Goal: Task Accomplishment & Management: Manage account settings

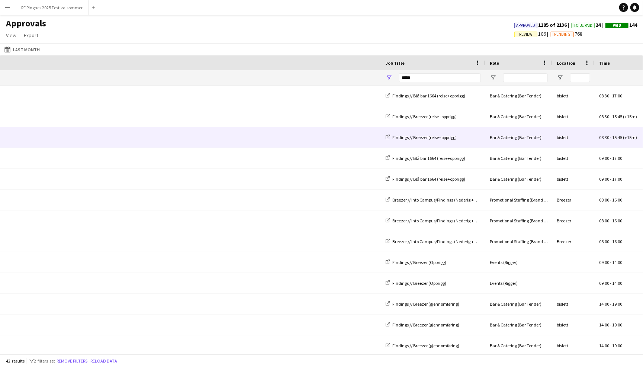
scroll to position [0, 474]
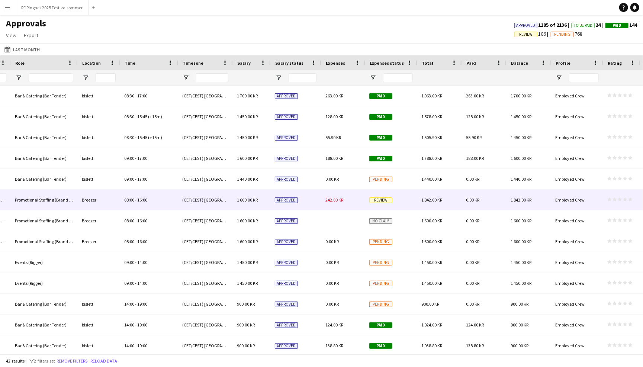
click at [396, 193] on div "Review" at bounding box center [391, 200] width 52 height 20
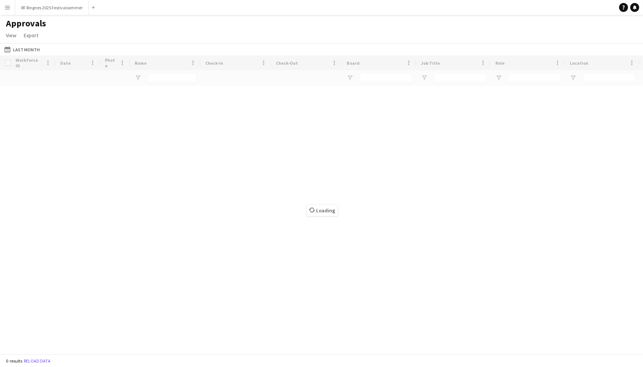
type input "*****"
type input "****"
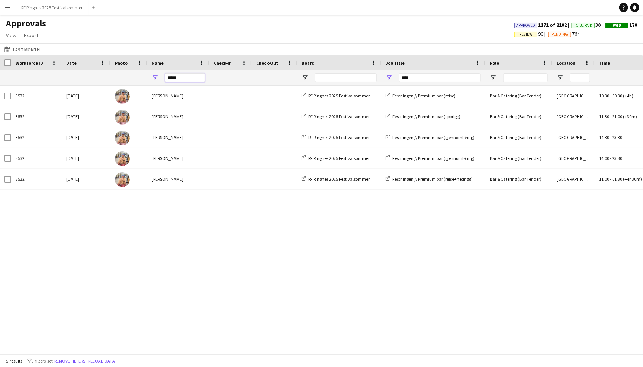
drag, startPoint x: 184, startPoint y: 75, endPoint x: 156, endPoint y: 76, distance: 27.9
click at [156, 76] on div "*****" at bounding box center [178, 77] width 62 height 15
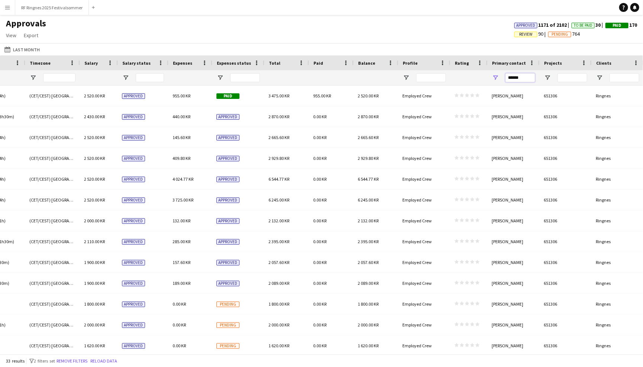
click at [519, 76] on input "******" at bounding box center [520, 77] width 30 height 9
drag, startPoint x: 524, startPoint y: 77, endPoint x: 492, endPoint y: 77, distance: 32.0
click at [492, 77] on div "******" at bounding box center [513, 77] width 52 height 15
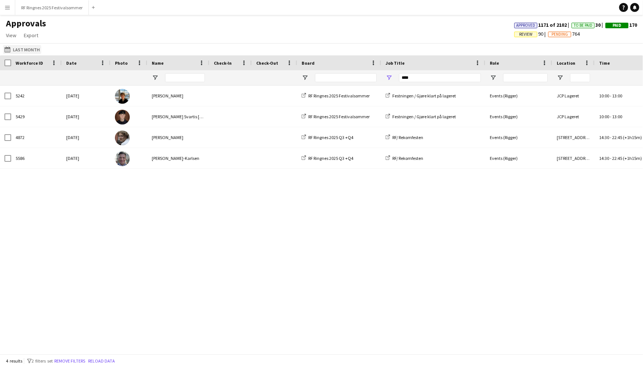
type input "*****"
click at [23, 47] on button "Last Month Last Month" at bounding box center [22, 49] width 38 height 9
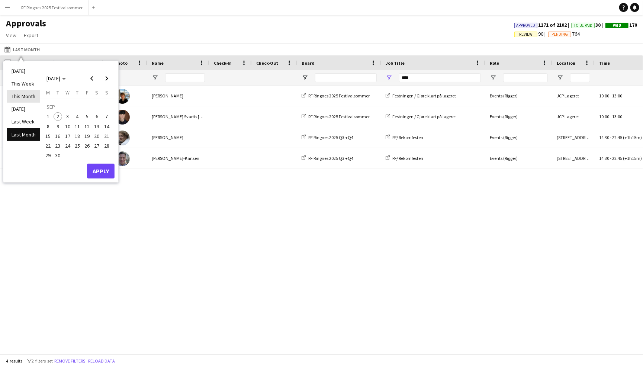
click at [29, 97] on li "This Month" at bounding box center [23, 96] width 33 height 13
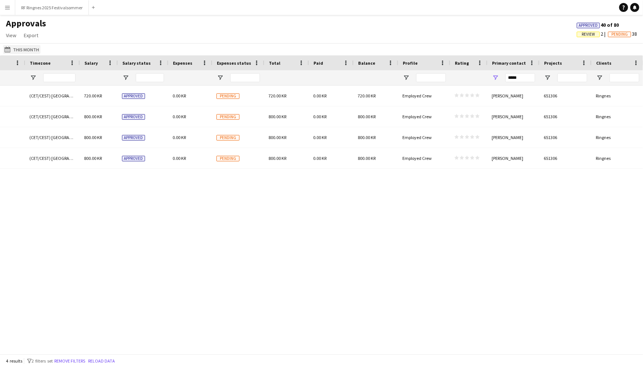
click at [8, 48] on app-icon "Last Month" at bounding box center [8, 49] width 9 height 6
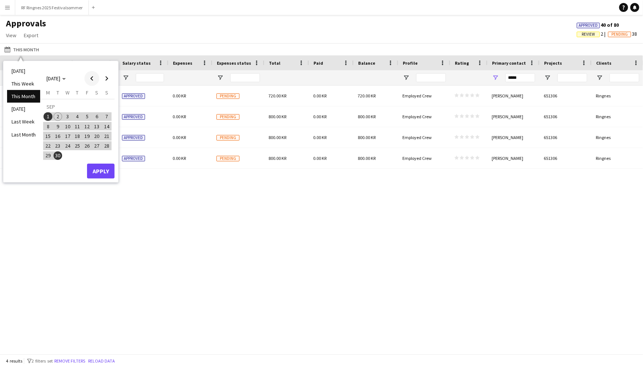
click at [93, 81] on span "Previous month" at bounding box center [91, 78] width 15 height 15
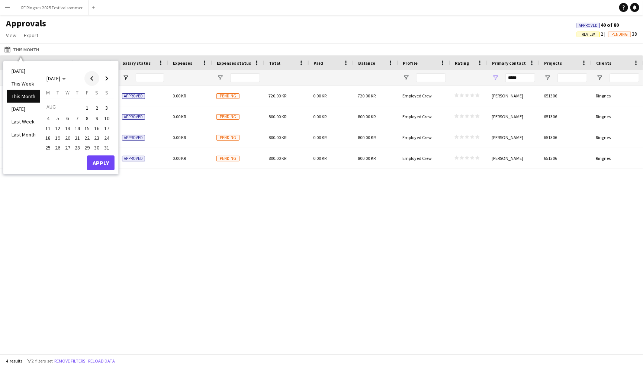
click at [93, 81] on span "Previous month" at bounding box center [91, 78] width 15 height 15
click at [60, 116] on span "1" at bounding box center [58, 116] width 9 height 9
click at [80, 155] on span "31" at bounding box center [77, 155] width 9 height 9
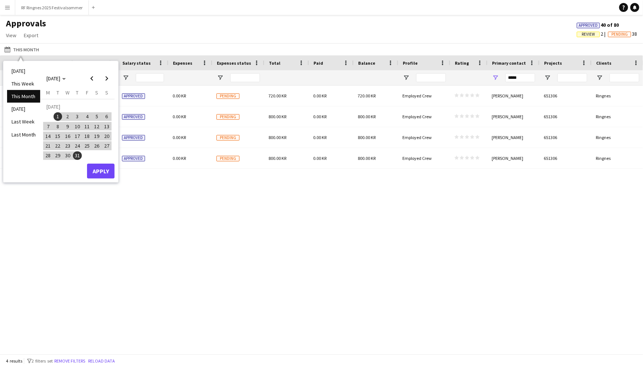
click at [103, 172] on button "Apply" at bounding box center [101, 171] width 28 height 15
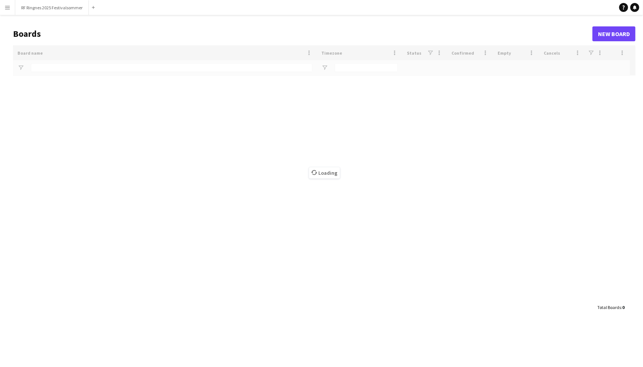
type input "*******"
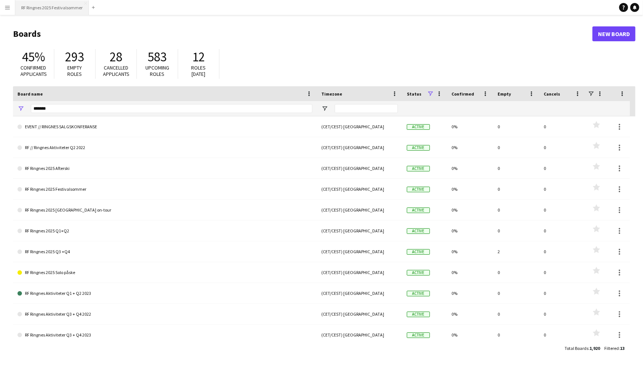
click at [58, 4] on button "RF Ringnes 2025 Festivalsommer Close" at bounding box center [52, 7] width 74 height 15
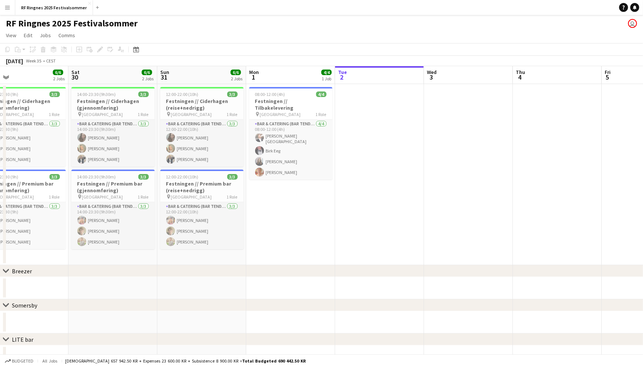
scroll to position [0, 164]
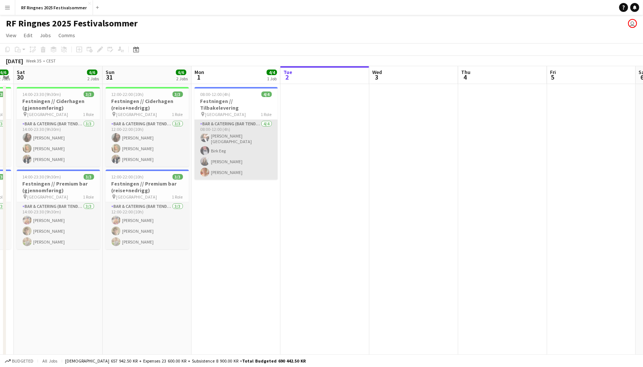
click at [238, 135] on app-card-role "Bar & Catering (Bar Tender) 4/4 08:00-12:00 (4h) Hans Torstein Lærum Birk Eeg H…" at bounding box center [235, 150] width 83 height 60
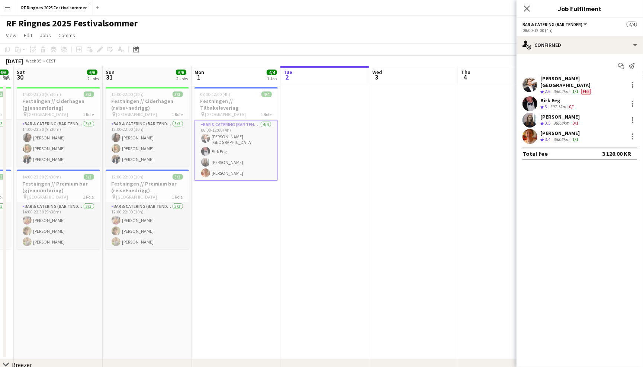
click at [445, 25] on div "RF Ringnes 2025 Festivalsommer user" at bounding box center [321, 22] width 643 height 14
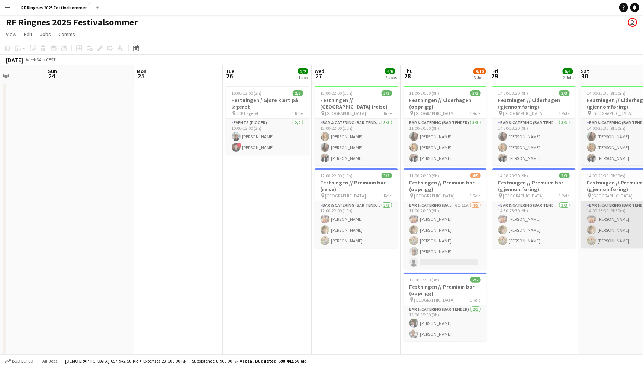
scroll to position [0, 211]
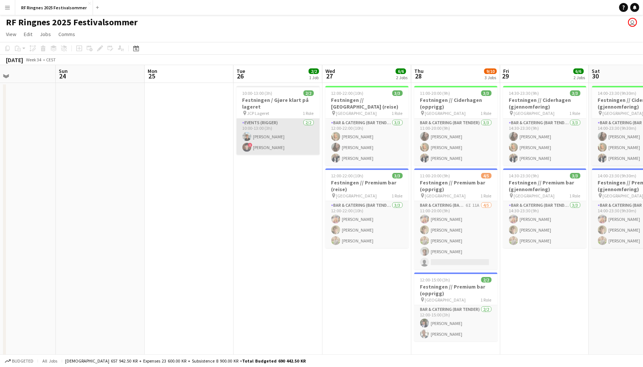
click at [266, 145] on app-card-role "Events (Rigger) 2/2 10:00-13:00 (3h) Lennox Ossege ! Simon Svartis Christiansen" at bounding box center [277, 137] width 83 height 36
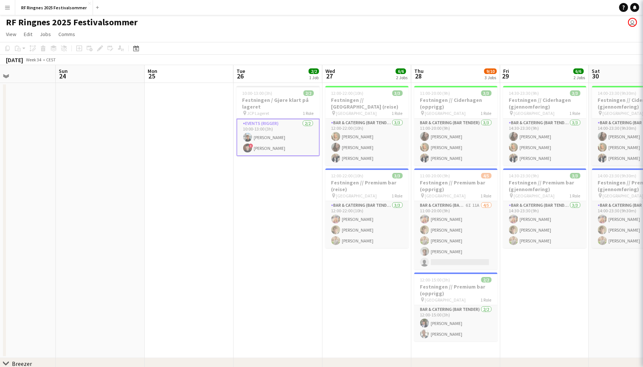
scroll to position [0, 210]
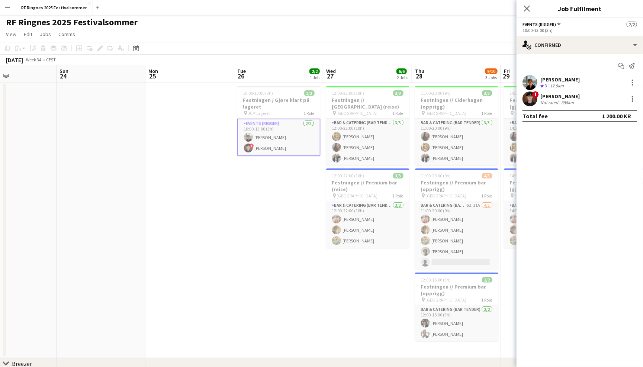
click at [532, 100] on app-user-avatar at bounding box center [529, 98] width 15 height 15
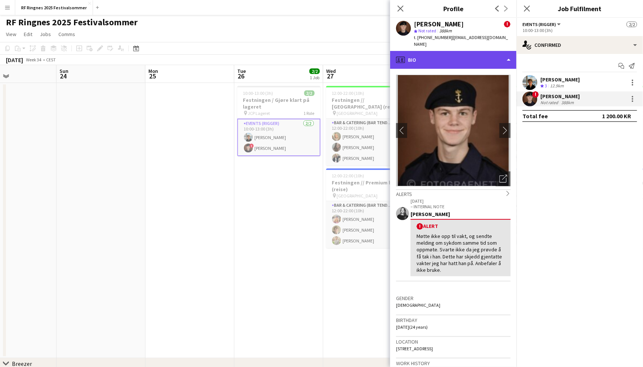
click at [492, 54] on div "profile Bio" at bounding box center [453, 60] width 126 height 18
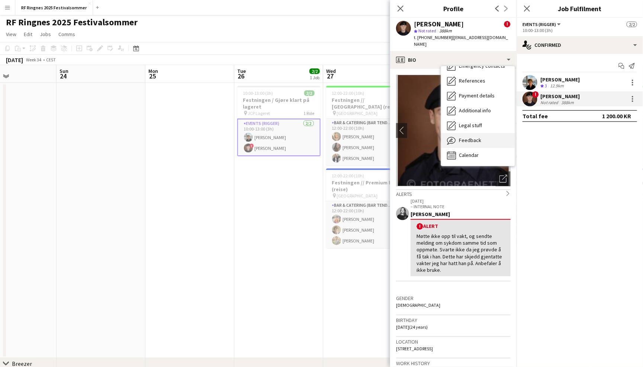
scroll to position [70, 0]
click at [479, 137] on span "Feedback" at bounding box center [470, 140] width 22 height 7
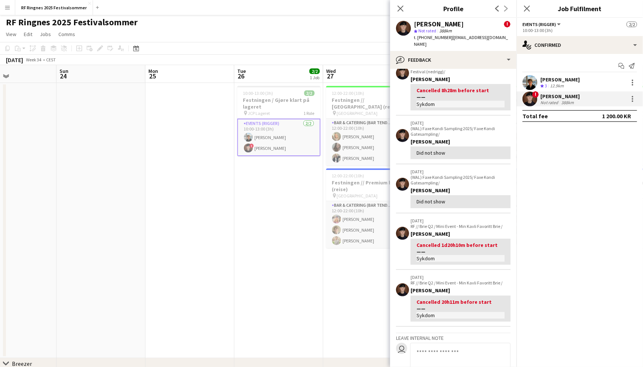
scroll to position [187, 0]
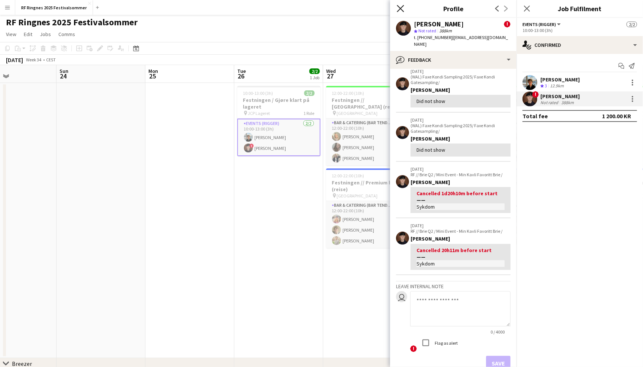
click at [399, 11] on icon "Close pop-in" at bounding box center [400, 8] width 7 height 7
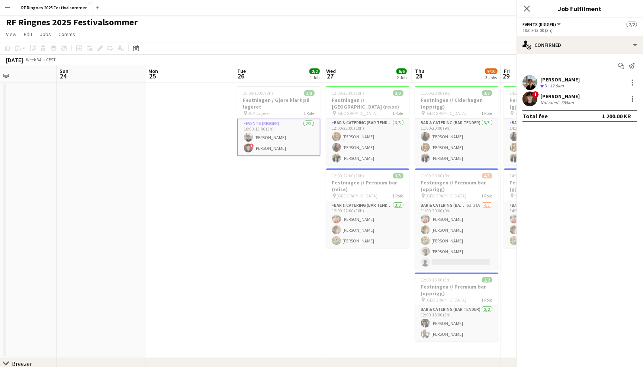
click at [363, 30] on app-page-menu "View Day view expanded Day view collapsed Month view Date picker Jump to today …" at bounding box center [321, 35] width 643 height 14
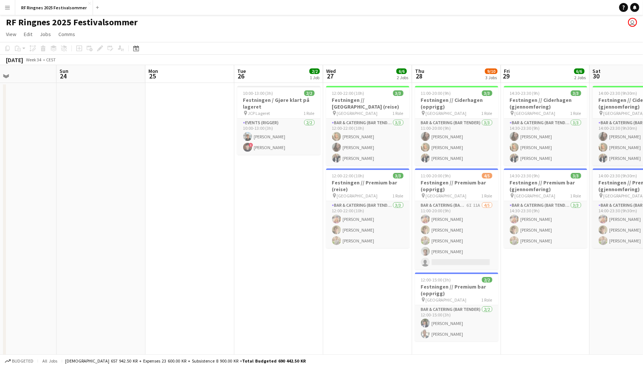
click at [276, 30] on app-page-menu "View Day view expanded Day view collapsed Month view Date picker Jump to today …" at bounding box center [321, 35] width 643 height 14
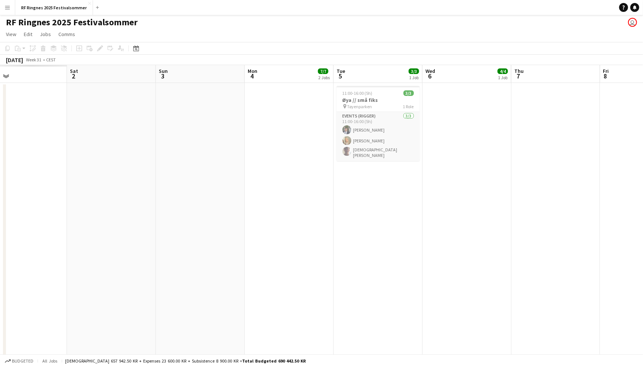
scroll to position [0, 234]
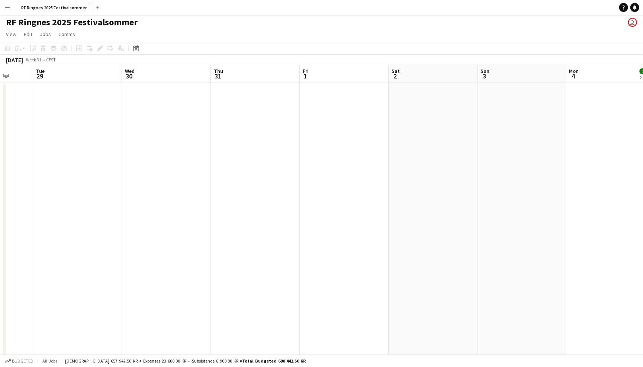
click at [10, 10] on app-icon "Menu" at bounding box center [7, 7] width 6 height 6
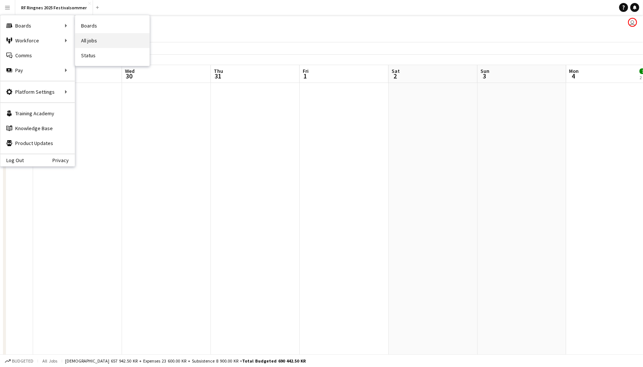
click at [88, 40] on link "All jobs" at bounding box center [112, 40] width 74 height 15
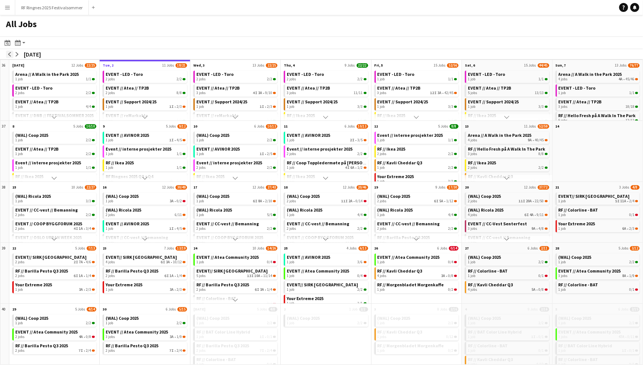
click at [8, 55] on app-icon "arrow-left" at bounding box center [9, 54] width 4 height 4
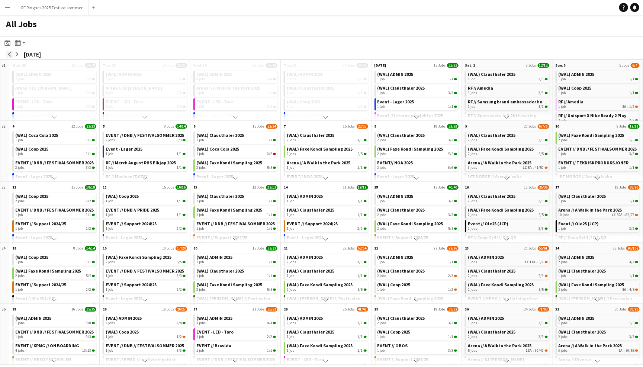
click at [8, 55] on app-icon "arrow-left" at bounding box center [9, 54] width 4 height 4
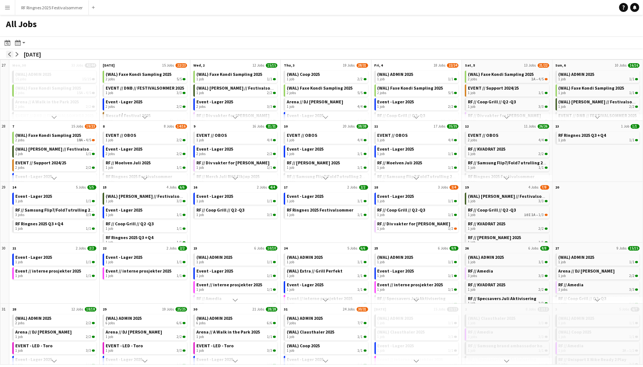
click at [8, 53] on app-icon "arrow-left" at bounding box center [9, 54] width 4 height 4
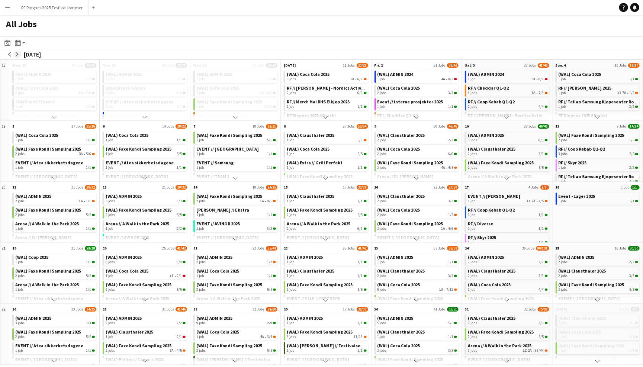
click at [17, 55] on app-icon "arrow-right" at bounding box center [17, 54] width 4 height 4
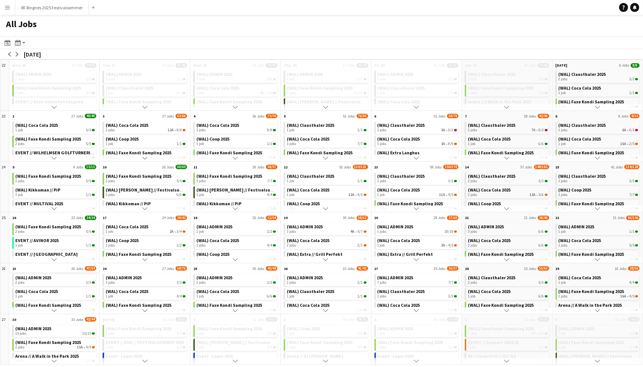
click at [46, 264] on app-all-jobs-month-view-date-header "23 26 Jobs 47/54" at bounding box center [54, 267] width 90 height 9
click at [47, 265] on app-all-jobs-month-view-date-header "23 26 Jobs 47/54" at bounding box center [54, 267] width 90 height 9
click at [19, 43] on icon "Month view / Day view" at bounding box center [18, 43] width 6 height 6
click at [44, 68] on link "Day view by Job" at bounding box center [40, 69] width 41 height 7
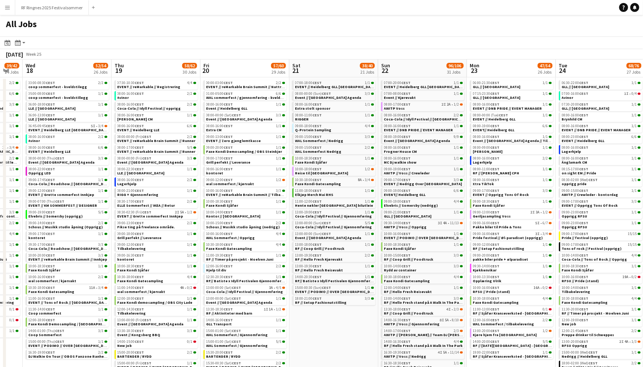
scroll to position [0, 334]
click at [7, 8] on app-icon "Menu" at bounding box center [7, 7] width 6 height 6
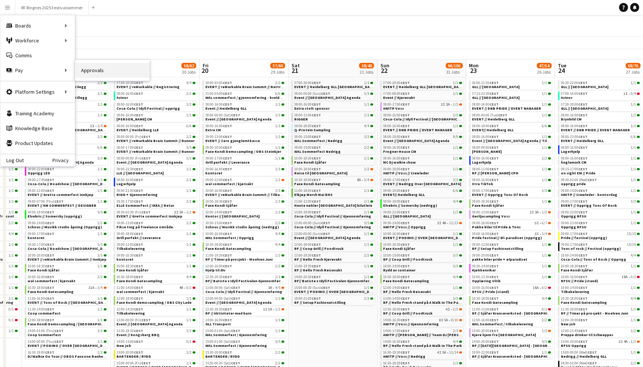
click at [87, 71] on link "Approvals" at bounding box center [112, 70] width 74 height 15
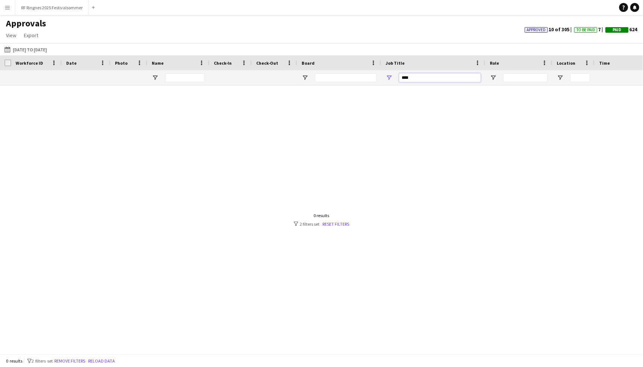
click at [434, 78] on input "****" at bounding box center [440, 77] width 82 height 9
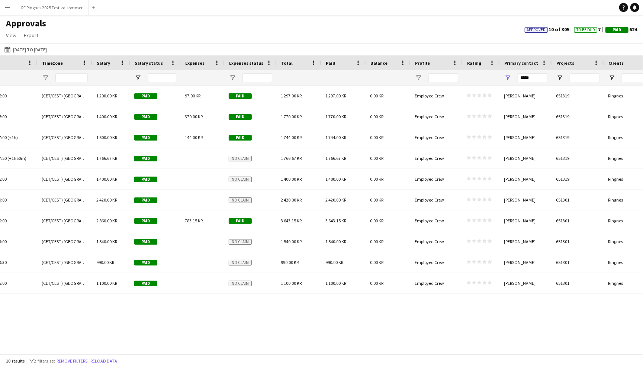
type input "*"
drag, startPoint x: 524, startPoint y: 77, endPoint x: 502, endPoint y: 77, distance: 21.6
click at [502, 77] on div "*****" at bounding box center [526, 77] width 52 height 15
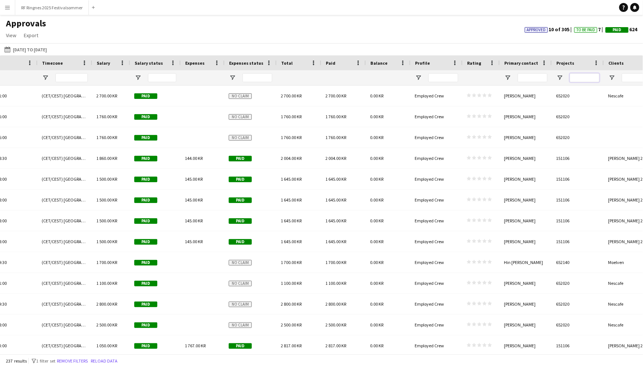
click at [588, 76] on input "Projects Filter Input" at bounding box center [585, 77] width 30 height 9
paste input "******"
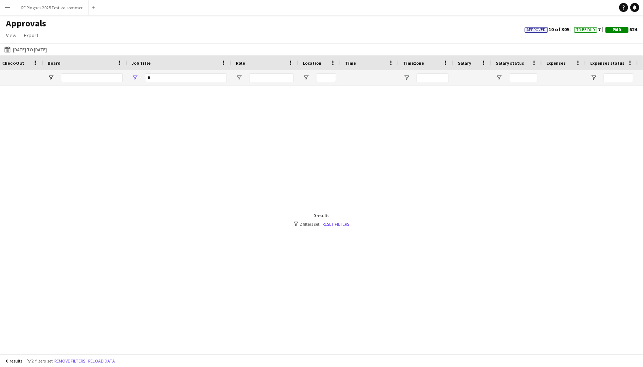
type input "******"
click at [162, 78] on input "*" at bounding box center [186, 77] width 82 height 9
click at [185, 138] on div at bounding box center [321, 220] width 643 height 268
click at [331, 223] on link "Reset filters" at bounding box center [335, 224] width 27 height 6
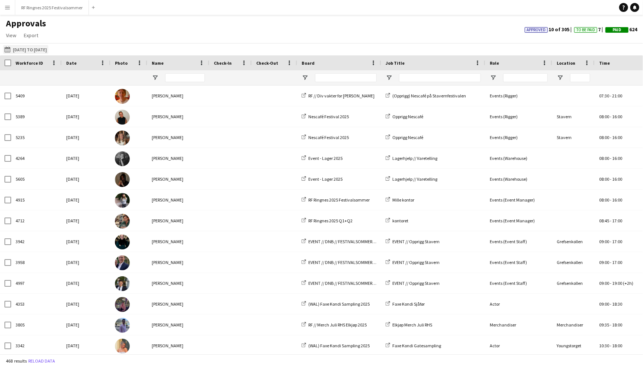
click at [18, 46] on button "01-07-2025 to 31-07-2025 01-07-2025 to 31-07-2025" at bounding box center [25, 49] width 45 height 9
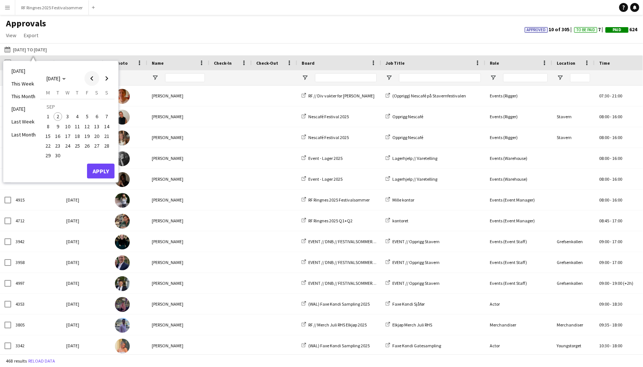
click at [90, 81] on span "Previous month" at bounding box center [91, 78] width 15 height 15
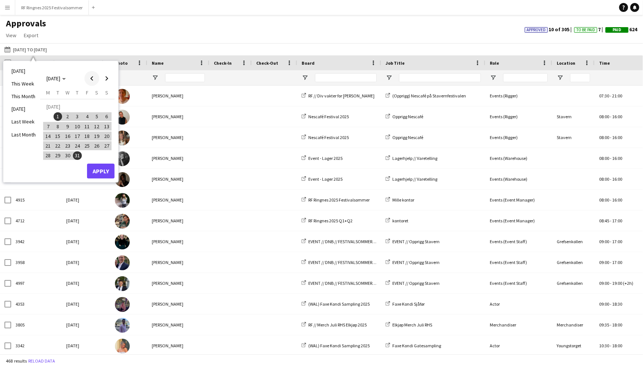
click at [90, 81] on span "Previous month" at bounding box center [91, 78] width 15 height 15
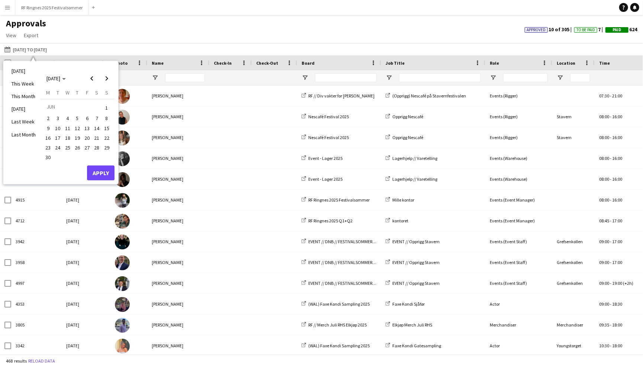
click at [108, 105] on span "1" at bounding box center [106, 107] width 9 height 10
click at [49, 157] on span "30" at bounding box center [48, 157] width 9 height 9
click at [101, 173] on button "Apply" at bounding box center [101, 172] width 28 height 15
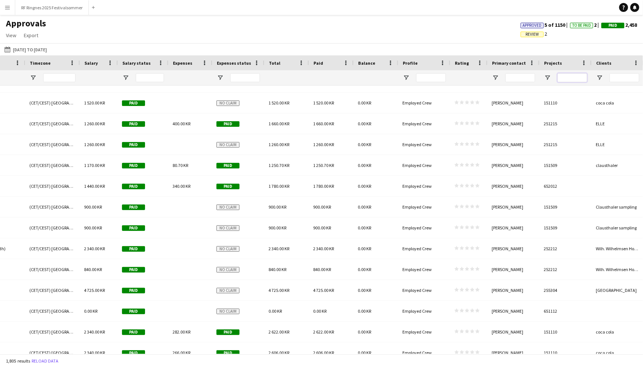
click at [576, 77] on input "Projects Filter Input" at bounding box center [572, 77] width 30 height 9
paste input "******"
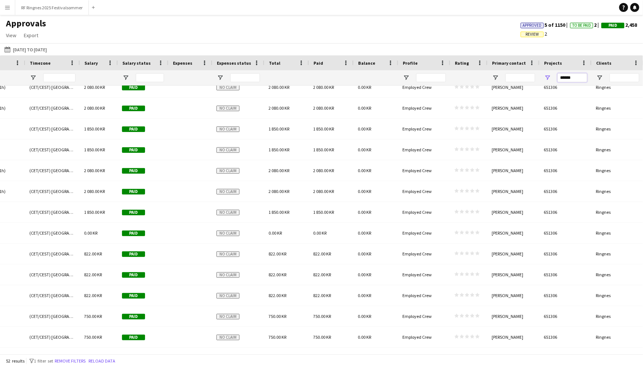
scroll to position [580, 0]
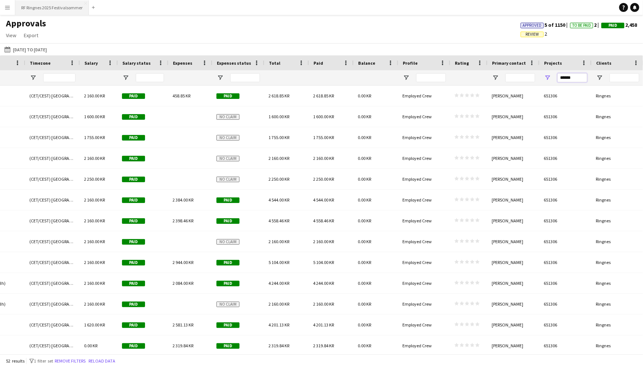
type input "******"
click at [54, 7] on button "RF Ringnes 2025 Festivalsommer Close" at bounding box center [52, 7] width 74 height 15
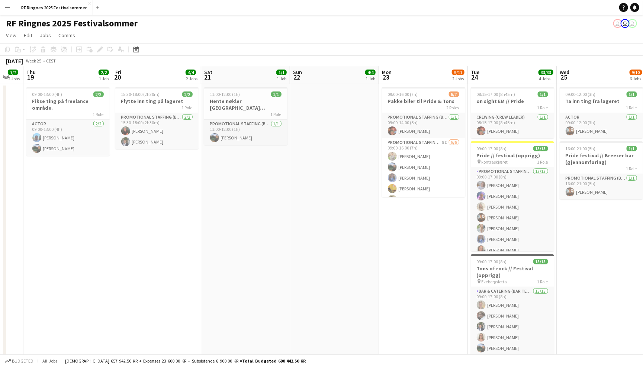
scroll to position [0, 149]
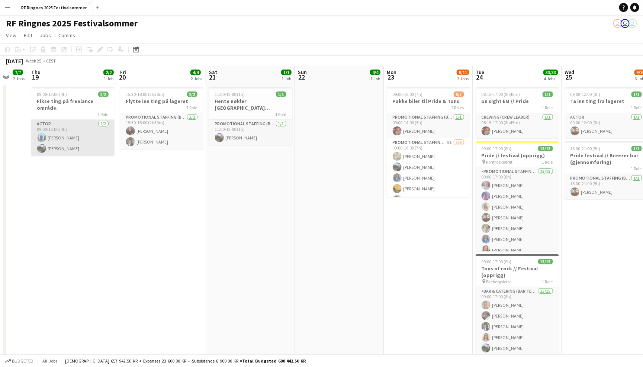
click at [96, 131] on app-card-role "Actor 2/2 09:00-13:00 (4h) Petter Danielsen Christian Smelhus" at bounding box center [72, 138] width 83 height 36
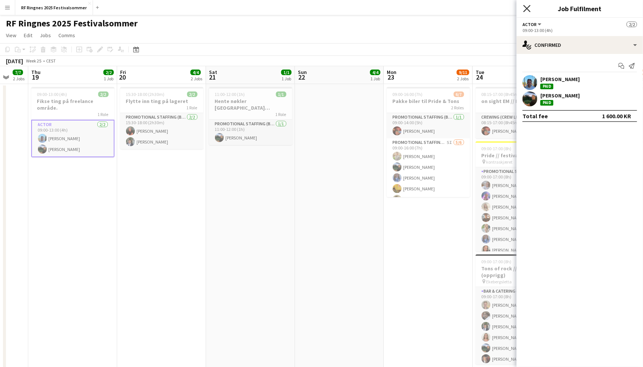
click at [527, 9] on icon at bounding box center [526, 8] width 7 height 7
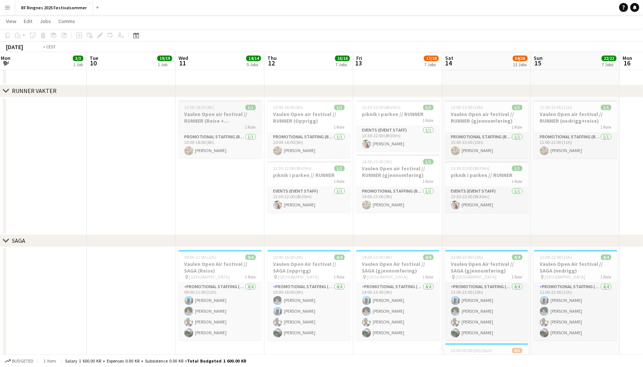
scroll to position [0, 274]
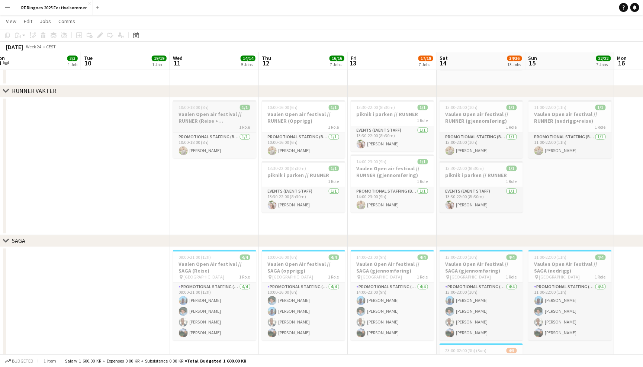
click at [248, 122] on h3 "Vaulen Open air festival // RUNNER (Reise + [PERSON_NAME])" at bounding box center [214, 117] width 83 height 13
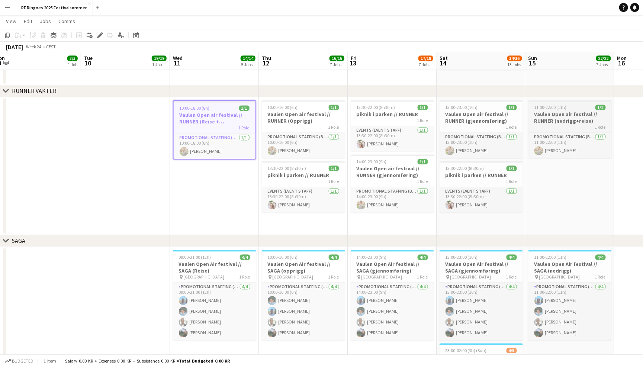
click at [572, 113] on h3 "Vaulen Open air festival // RUNNER (nedrigg+reise)" at bounding box center [569, 117] width 83 height 13
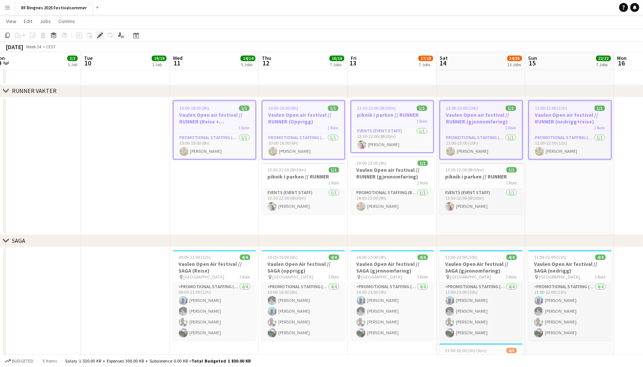
click at [100, 34] on icon at bounding box center [100, 35] width 4 height 4
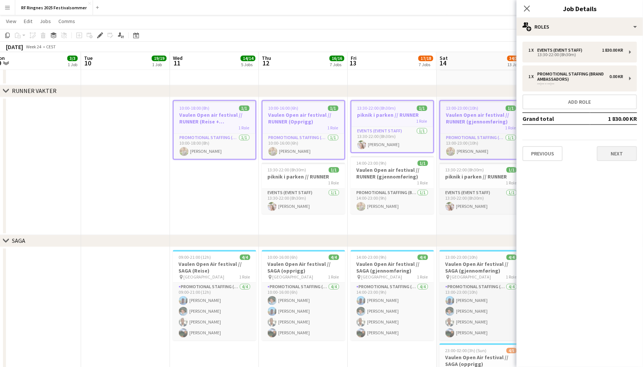
click at [617, 151] on button "Next" at bounding box center [617, 153] width 40 height 15
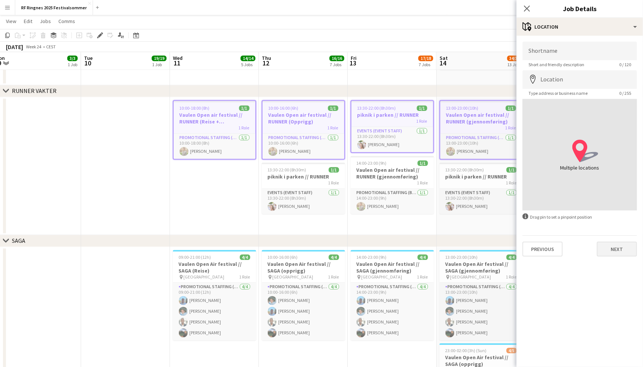
click at [622, 245] on button "Next" at bounding box center [617, 249] width 40 height 15
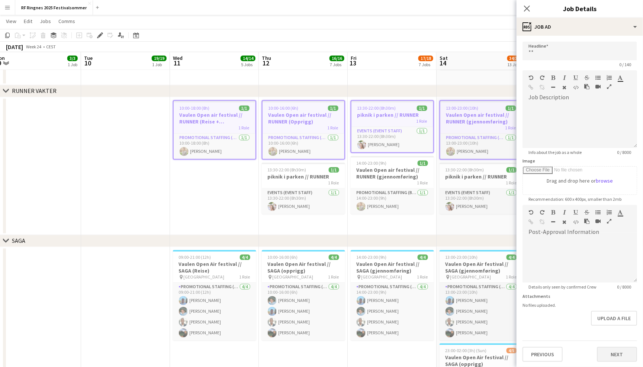
click at [620, 348] on button "Next" at bounding box center [617, 354] width 40 height 15
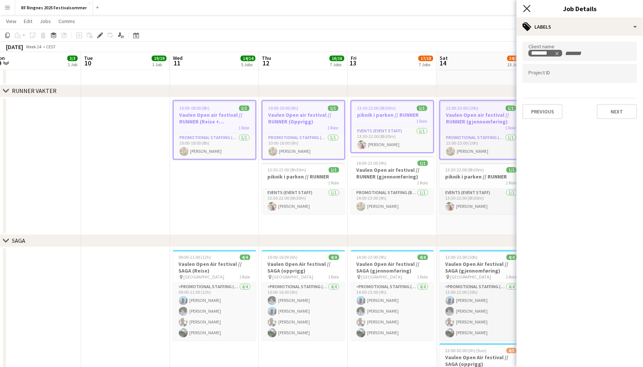
click at [527, 9] on icon at bounding box center [526, 8] width 7 height 7
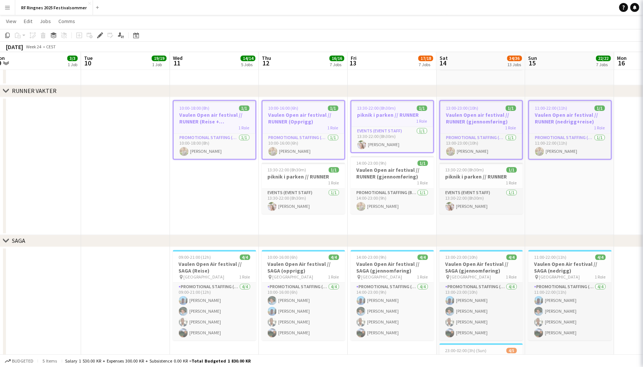
click at [500, 26] on app-page-menu "View Day view expanded Day view collapsed Month view Date picker Jump to today …" at bounding box center [321, 22] width 643 height 14
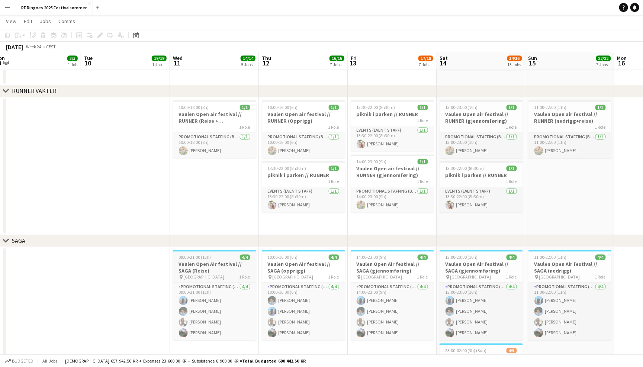
click at [237, 262] on h3 "Vaulen Open Air festival // SAGA (Reise)" at bounding box center [214, 267] width 83 height 13
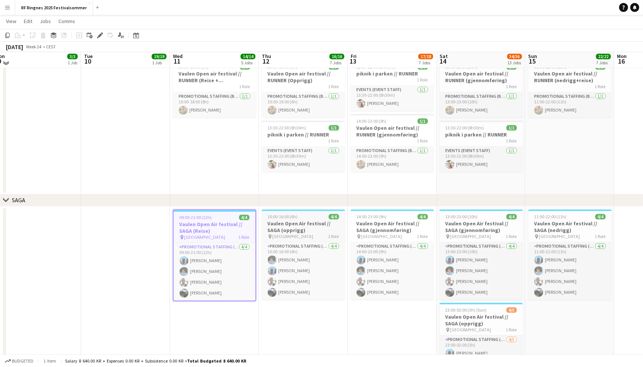
scroll to position [901, 0]
click at [548, 228] on h3 "Vaulen Open Air festival // SAGA (nedrigg)" at bounding box center [569, 226] width 83 height 13
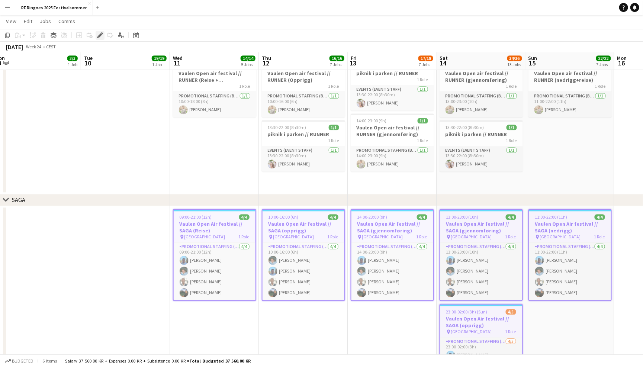
click at [102, 31] on div "Edit" at bounding box center [100, 35] width 9 height 9
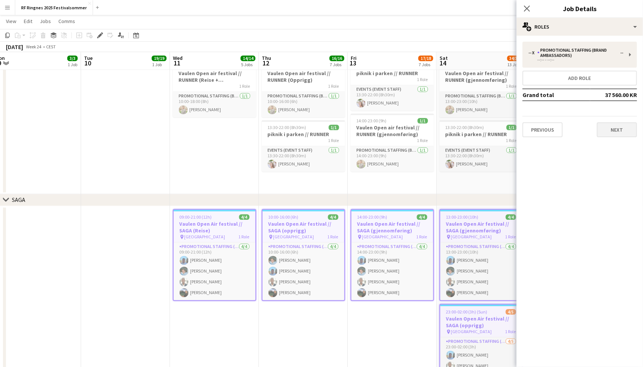
click at [613, 123] on button "Next" at bounding box center [617, 129] width 40 height 15
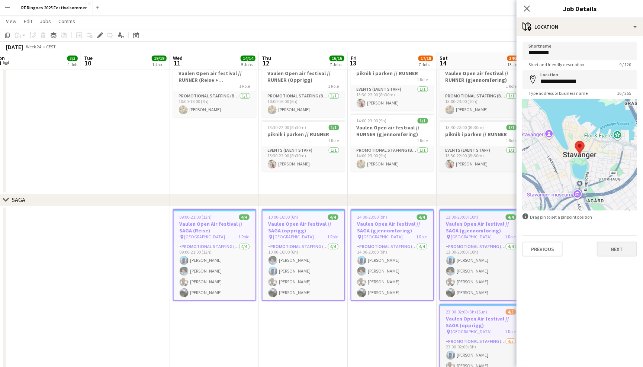
click at [618, 242] on button "Next" at bounding box center [617, 249] width 40 height 15
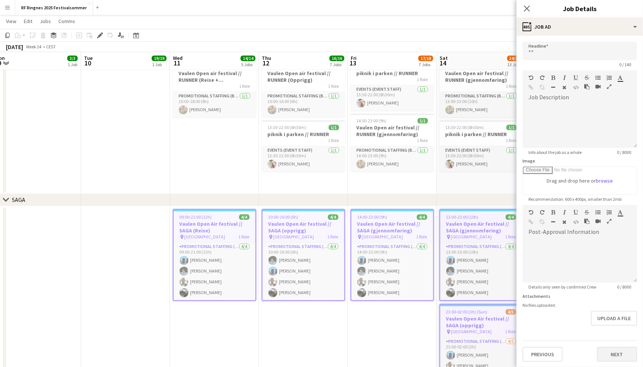
click at [624, 348] on button "Next" at bounding box center [617, 354] width 40 height 15
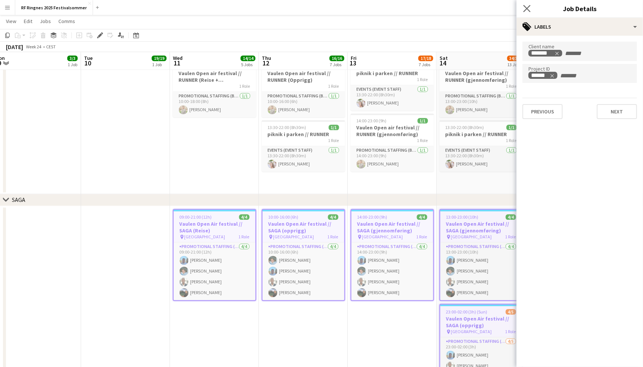
click at [531, 10] on app-icon "Close pop-in" at bounding box center [527, 8] width 11 height 11
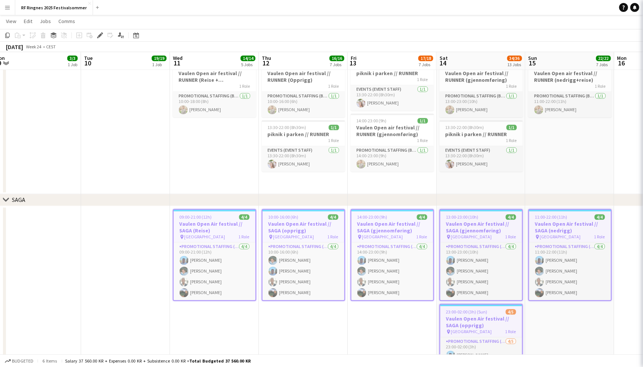
click at [527, 20] on app-page-menu "View Day view expanded Day view collapsed Month view Date picker Jump to today …" at bounding box center [321, 22] width 643 height 14
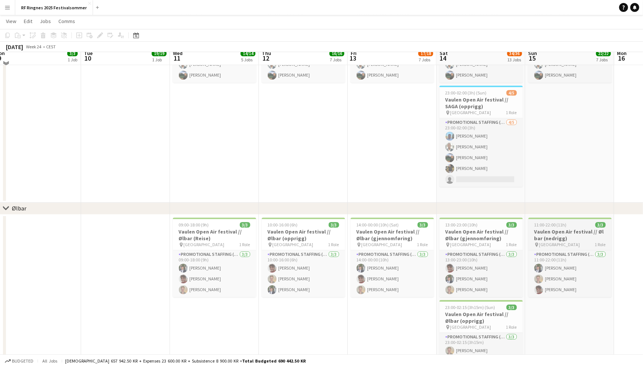
scroll to position [1118, 0]
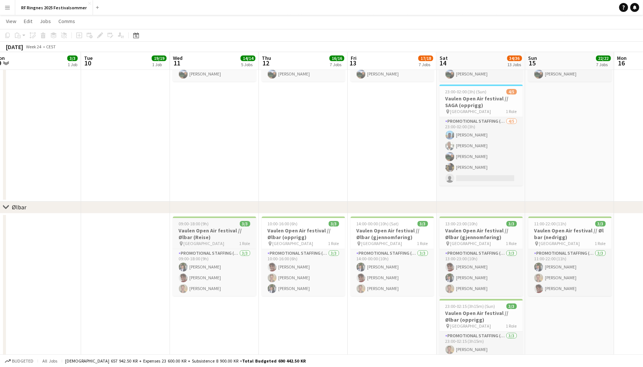
click at [228, 235] on h3 "Vaulen Open Air festival // Ølbar (Reise)" at bounding box center [214, 233] width 83 height 13
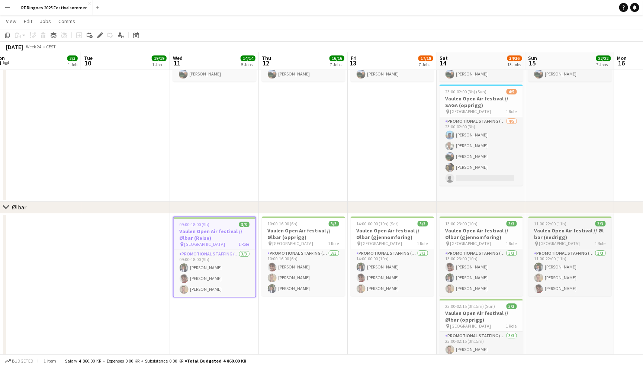
click at [551, 232] on h3 "Vaulen Open Air festival // Øl bar (nedrigg)" at bounding box center [569, 233] width 83 height 13
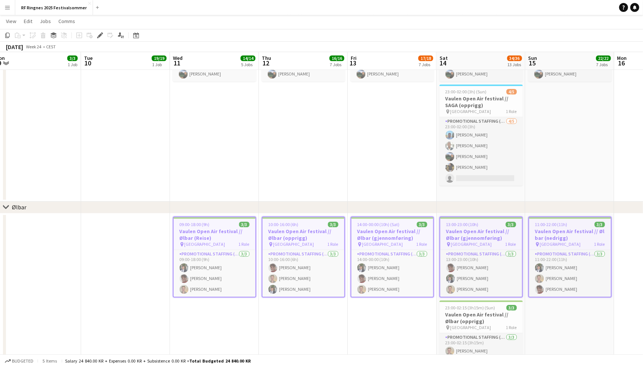
scroll to position [0, 274]
click at [98, 34] on icon "Edit" at bounding box center [100, 35] width 6 height 6
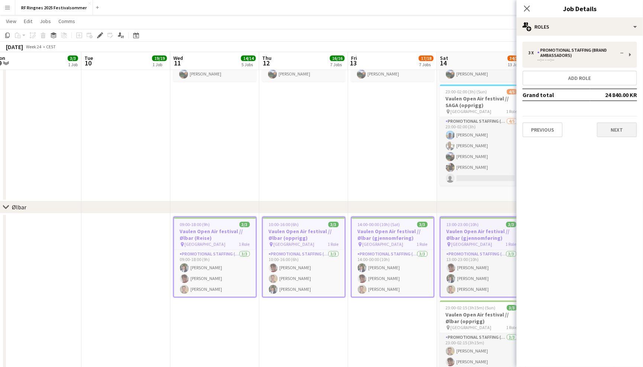
click at [619, 123] on button "Next" at bounding box center [617, 129] width 40 height 15
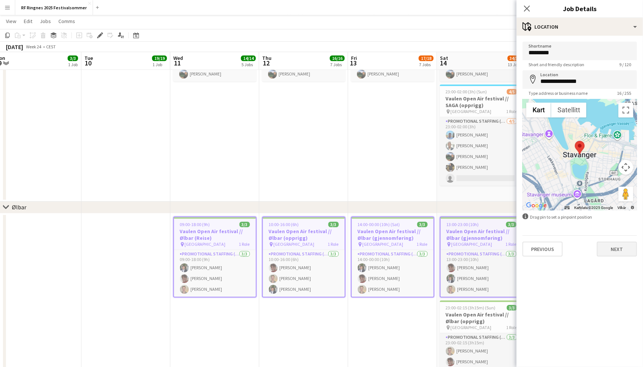
click at [620, 248] on button "Next" at bounding box center [617, 249] width 40 height 15
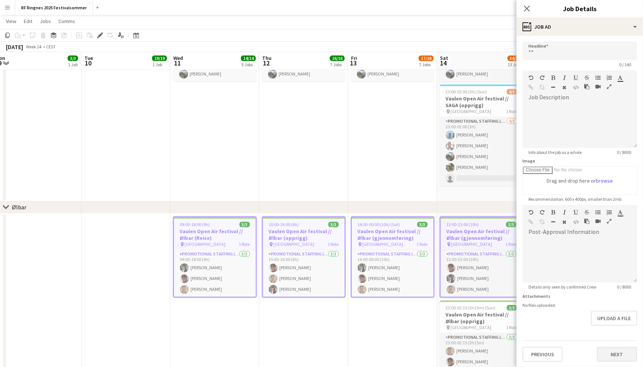
click at [616, 351] on button "Next" at bounding box center [617, 354] width 40 height 15
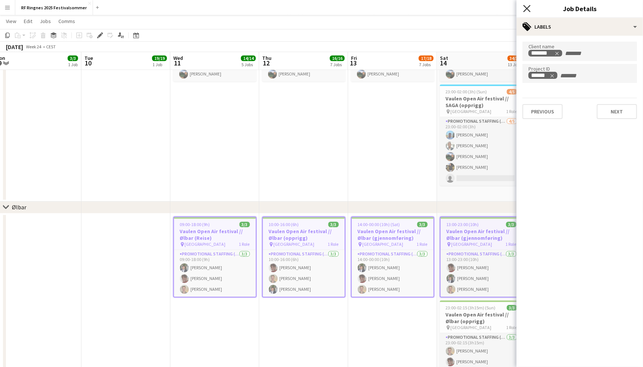
click at [527, 7] on icon "Close pop-in" at bounding box center [526, 8] width 7 height 7
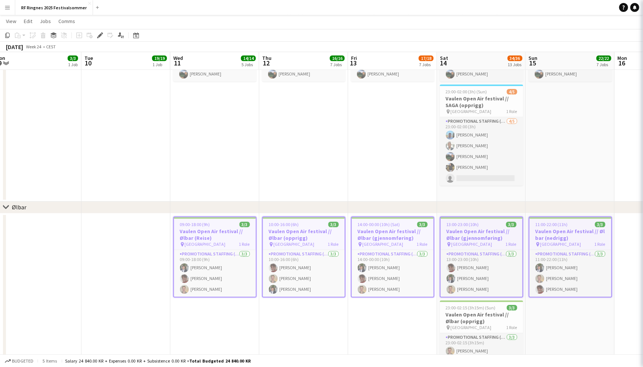
click at [522, 28] on app-page-menu "View Day view expanded Day view collapsed Month view Date picker Jump to today …" at bounding box center [321, 22] width 643 height 14
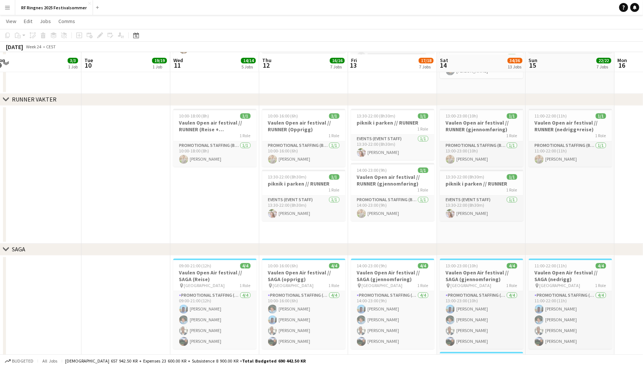
scroll to position [853, 0]
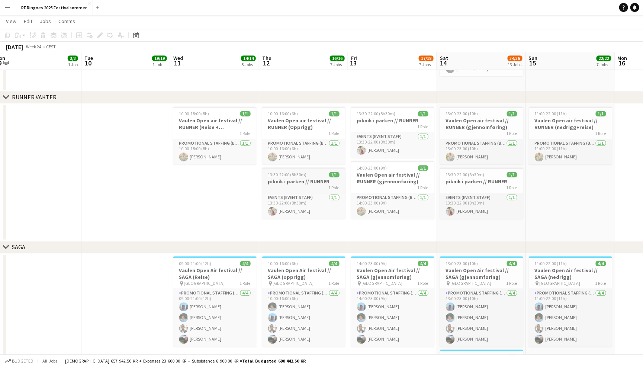
click at [291, 177] on app-job-card "13:30-22:00 (8h30m) 1/1 piknik i parken // RUNNER 1 Role Events (Event Staff) 1…" at bounding box center [303, 192] width 83 height 51
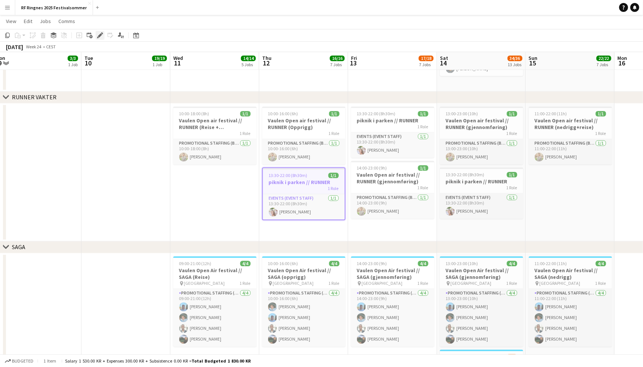
click at [98, 31] on div "Edit" at bounding box center [100, 35] width 9 height 9
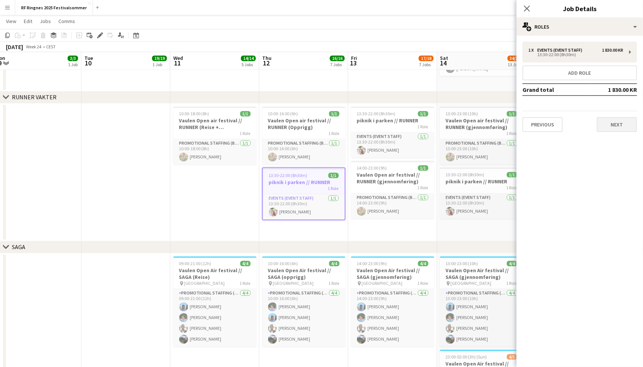
click at [626, 127] on button "Next" at bounding box center [617, 124] width 40 height 15
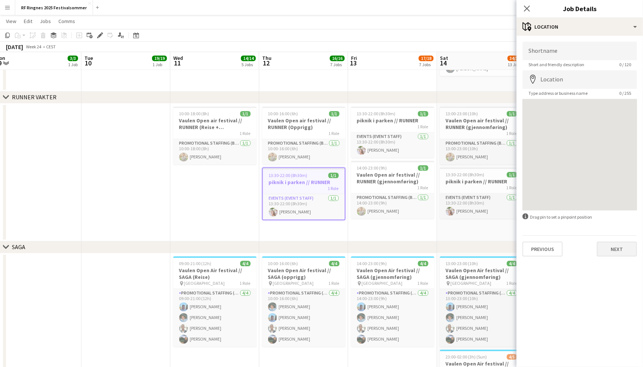
click at [621, 252] on button "Next" at bounding box center [617, 249] width 40 height 15
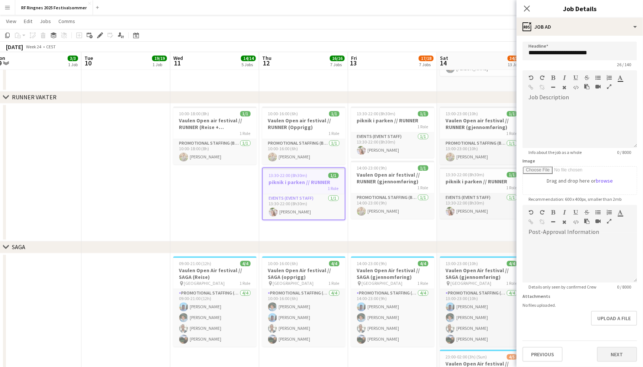
click at [623, 350] on button "Next" at bounding box center [617, 354] width 40 height 15
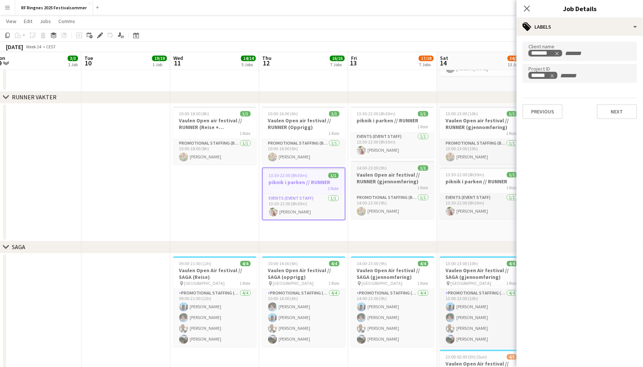
click at [397, 177] on h3 "Vaulen Open air festival // RUNNER (gjennomføring)" at bounding box center [392, 177] width 83 height 13
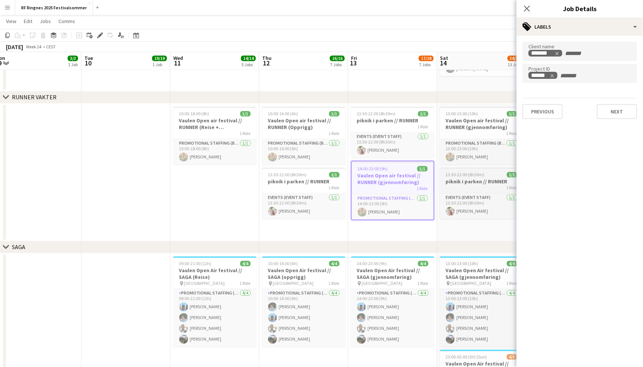
click at [477, 180] on h3 "piknik i parken // RUNNER" at bounding box center [481, 181] width 83 height 7
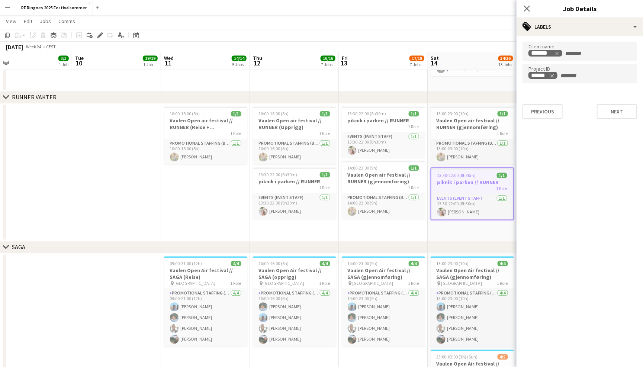
scroll to position [0, 285]
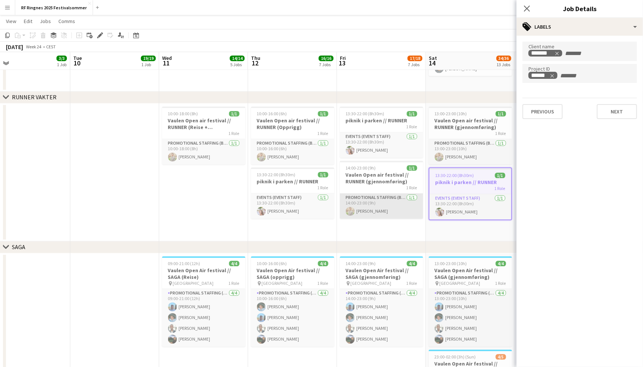
click at [383, 193] on app-card-role "Promotional Staffing (Brand Ambassadors) 1/1 14:00-23:00 (9h) Alex Øyen" at bounding box center [381, 205] width 83 height 25
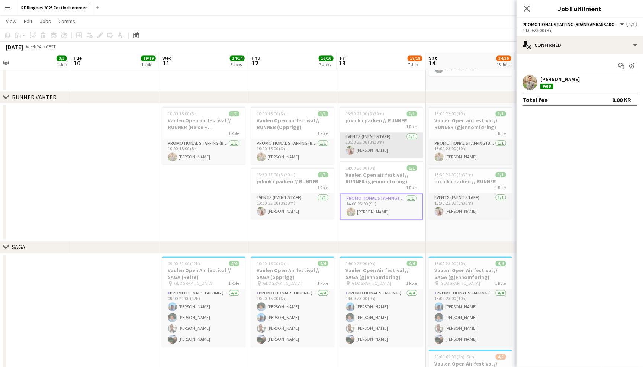
click at [373, 146] on app-card-role "Events (Event Staff) 1/1 13:30-22:00 (8h30m) Anja Vågan" at bounding box center [381, 144] width 83 height 25
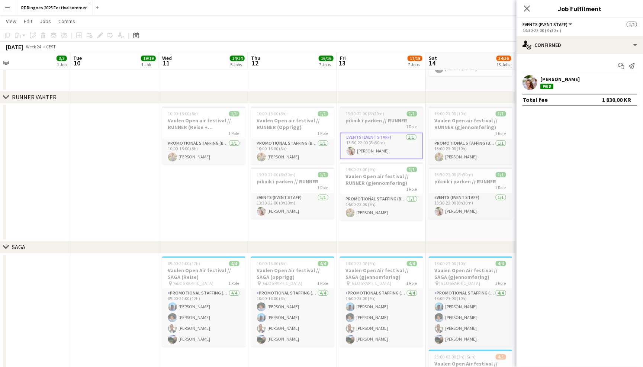
click at [379, 119] on h3 "piknik i parken // RUNNER" at bounding box center [381, 120] width 83 height 7
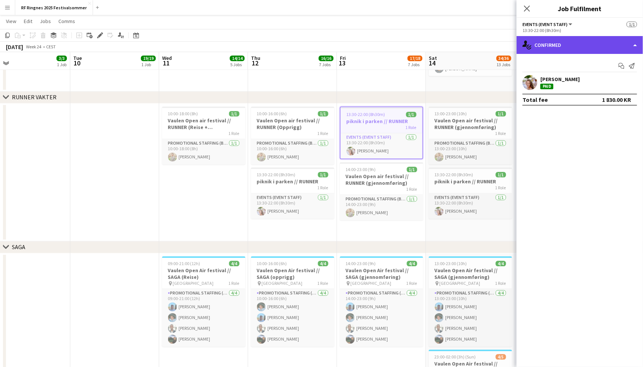
click at [620, 46] on div "single-neutral-actions-check-2 Confirmed" at bounding box center [579, 45] width 126 height 18
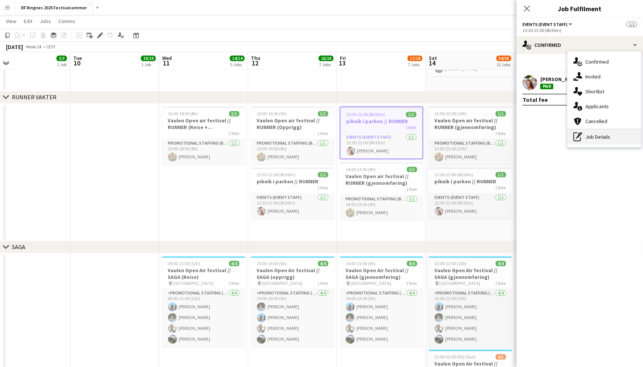
click at [613, 137] on div "pen-write Job Details" at bounding box center [604, 136] width 74 height 15
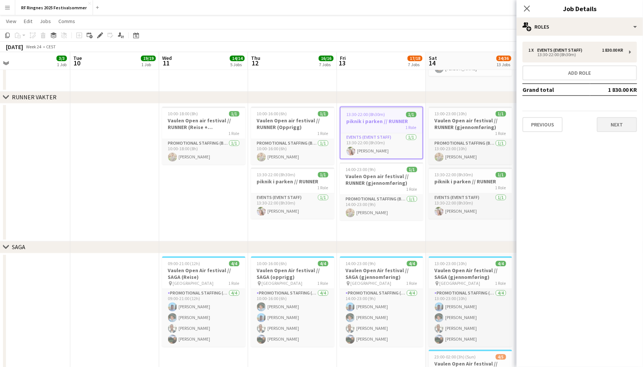
click at [618, 120] on button "Next" at bounding box center [617, 124] width 40 height 15
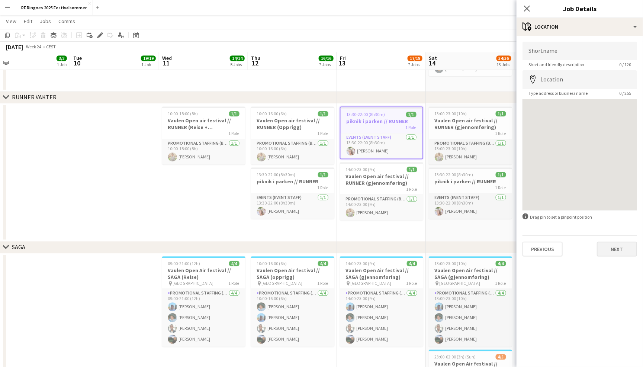
click at [620, 252] on button "Next" at bounding box center [617, 249] width 40 height 15
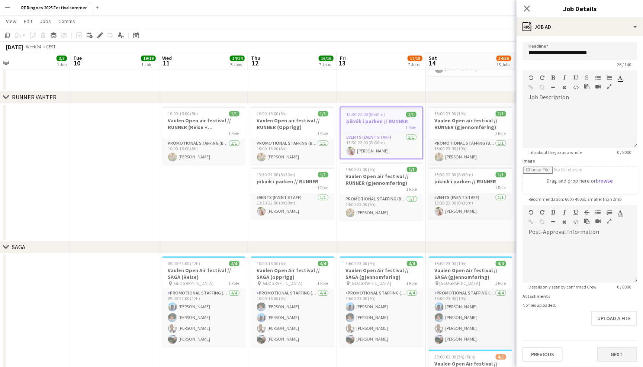
click at [621, 350] on button "Next" at bounding box center [617, 354] width 40 height 15
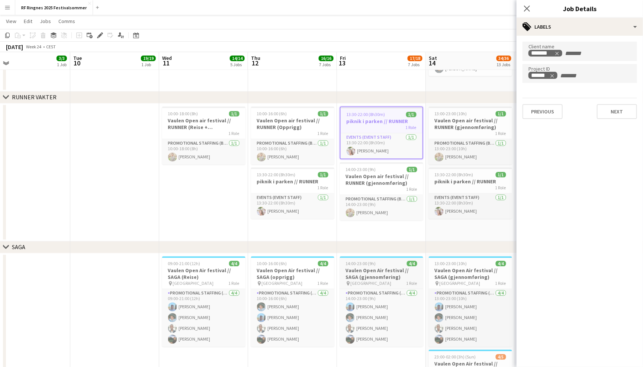
click at [406, 269] on h3 "Vaulen Open Air festival // SAGA (gjennomføring)" at bounding box center [381, 273] width 83 height 13
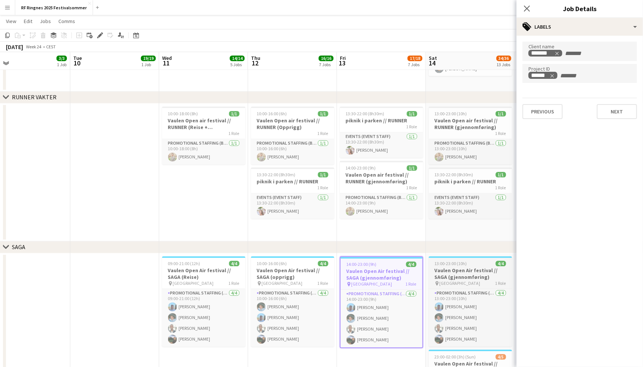
click at [458, 271] on h3 "Vaulen Open Air festival // SAGA (gjennomføring)" at bounding box center [470, 273] width 83 height 13
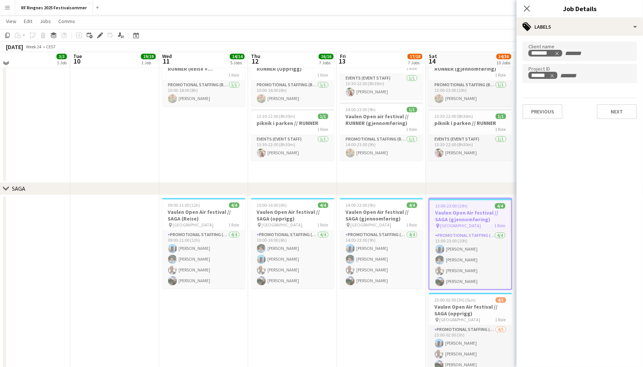
scroll to position [933, 0]
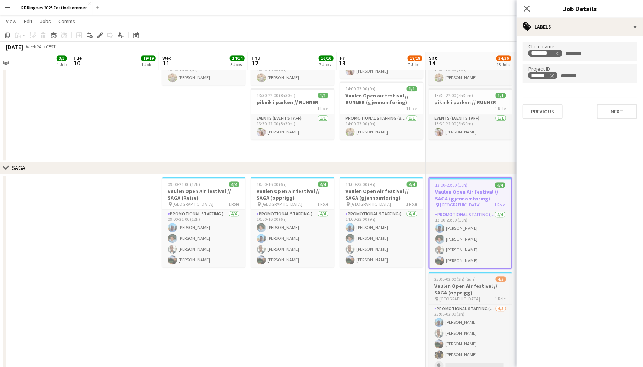
click at [463, 291] on h3 "Vaulen Open Air festival // SAGA (opprigg)" at bounding box center [470, 289] width 83 height 13
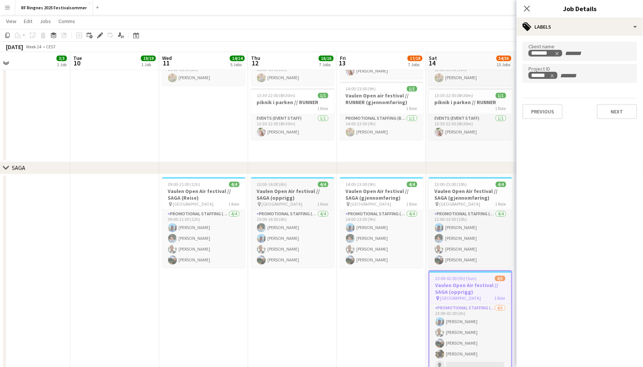
click at [289, 190] on h3 "Vaulen Open Air festival // SAGA (opprigg)" at bounding box center [292, 194] width 83 height 13
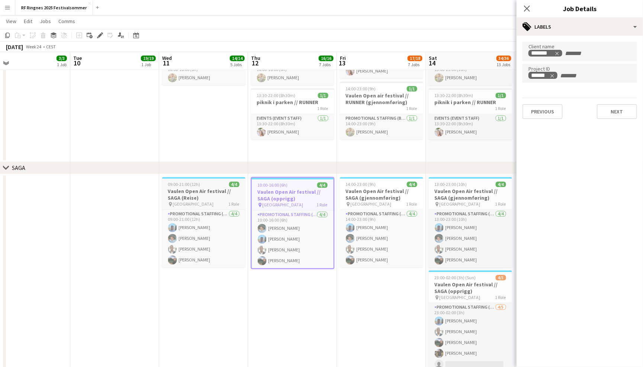
click at [207, 196] on h3 "Vaulen Open Air festival // SAGA (Reise)" at bounding box center [203, 194] width 83 height 13
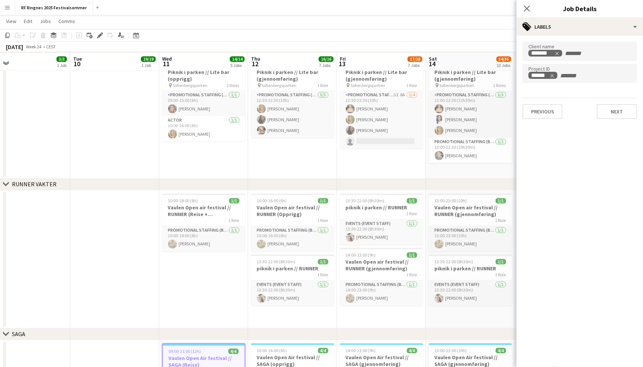
scroll to position [765, 0]
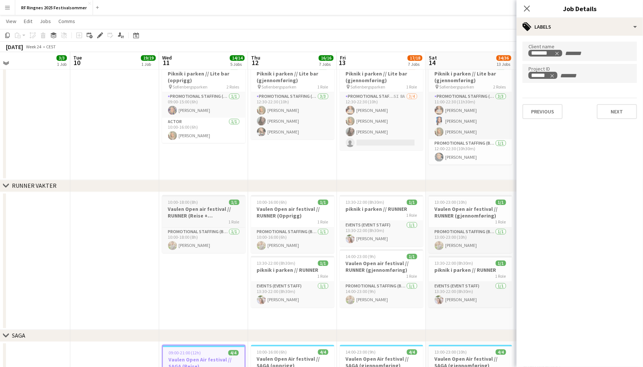
click at [198, 209] on h3 "Vaulen Open air festival // RUNNER (Reise + [PERSON_NAME])" at bounding box center [203, 212] width 83 height 13
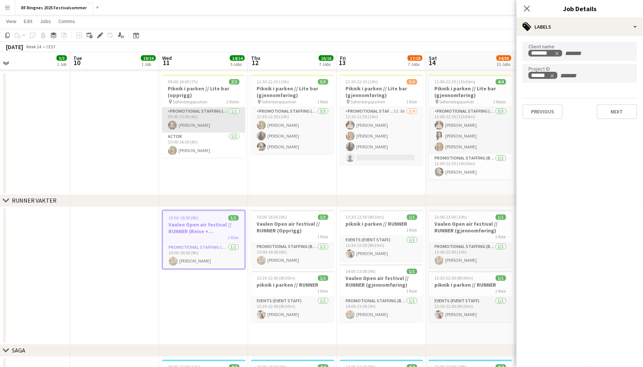
scroll to position [746, 0]
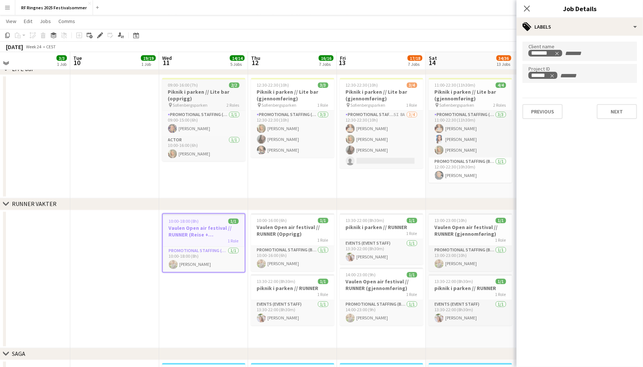
click at [200, 95] on h3 "Piknik i parken // Lite bar (opprigg)" at bounding box center [203, 95] width 83 height 13
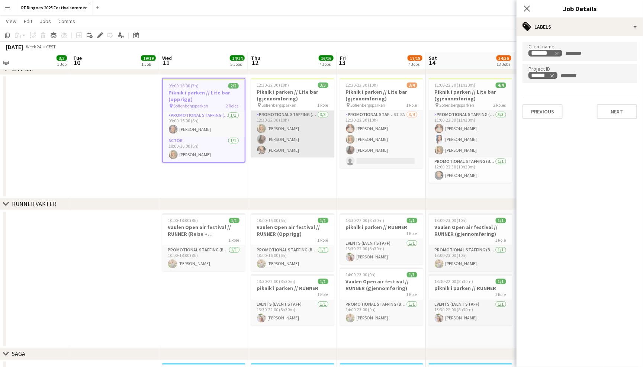
click at [290, 130] on app-card-role "Promotional Staffing (Brand Ambassadors) 3/3 12:30-22:30 (10h) Tuva Berglihn Lu…" at bounding box center [292, 134] width 83 height 47
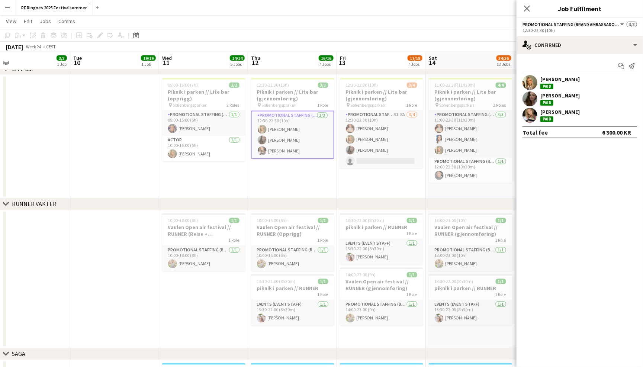
click at [324, 31] on app-toolbar "Copy Paste Paste Command V Paste with crew Command Shift V Paste linked Job Del…" at bounding box center [321, 35] width 643 height 13
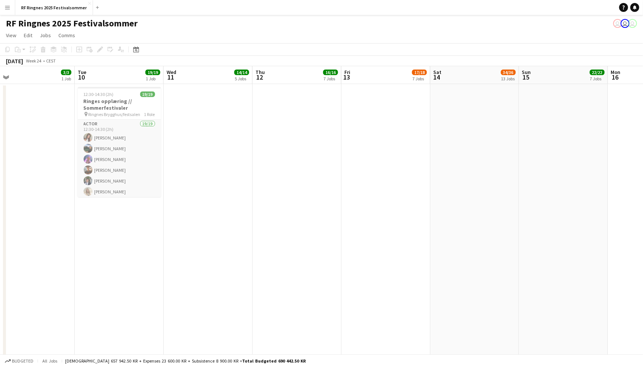
scroll to position [0, 280]
click at [133, 103] on h3 "Ringes opplæring // Sommerfestivaler" at bounding box center [119, 104] width 83 height 13
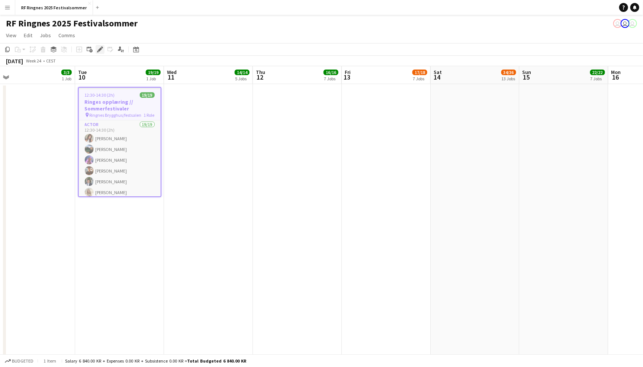
click at [101, 46] on icon at bounding box center [102, 47] width 2 height 2
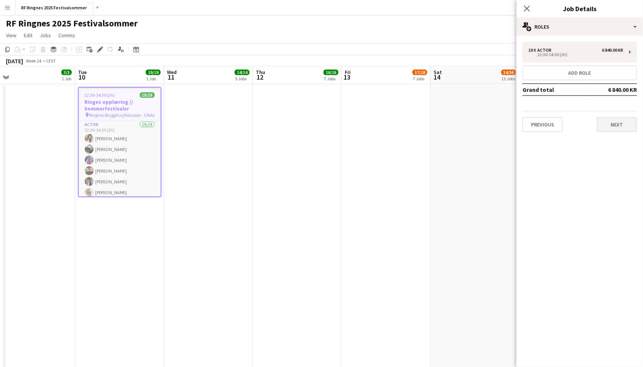
click at [615, 127] on button "Next" at bounding box center [617, 124] width 40 height 15
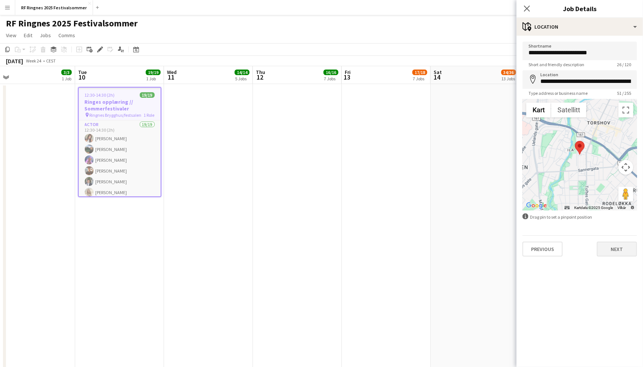
click at [626, 247] on button "Next" at bounding box center [617, 249] width 40 height 15
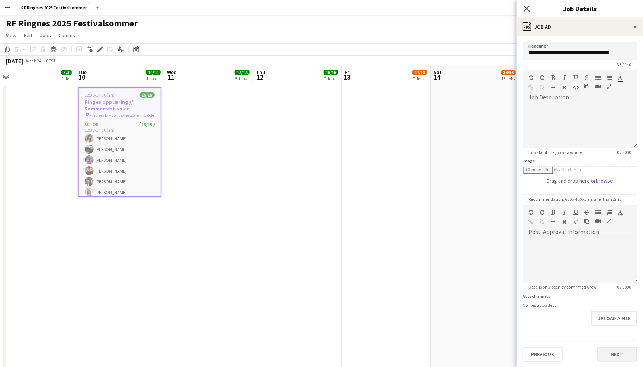
click at [611, 351] on button "Next" at bounding box center [617, 354] width 40 height 15
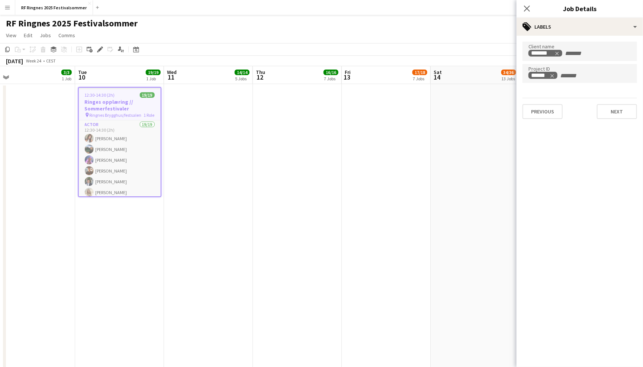
click at [343, 42] on app-page-menu "View Day view expanded Day view collapsed Month view Date picker Jump to today …" at bounding box center [321, 36] width 643 height 14
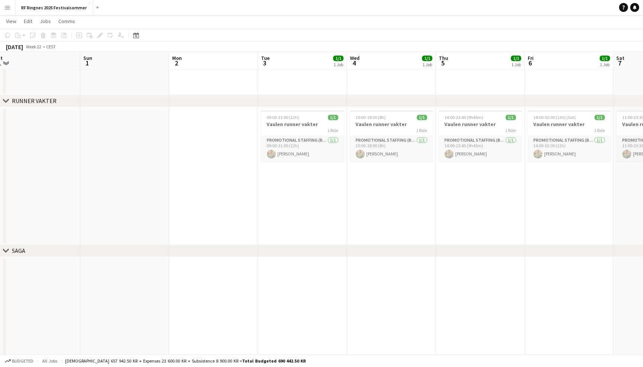
scroll to position [0, 187]
click at [296, 151] on app-card-role "Promotional Staffing (Brand Ambassadors) 1/1 09:00-21:00 (12h) Alex Øyen" at bounding box center [301, 148] width 83 height 25
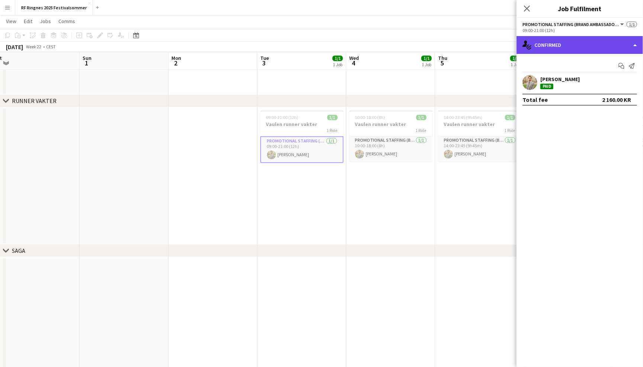
click at [576, 36] on div "single-neutral-actions-check-2 Confirmed" at bounding box center [579, 45] width 126 height 18
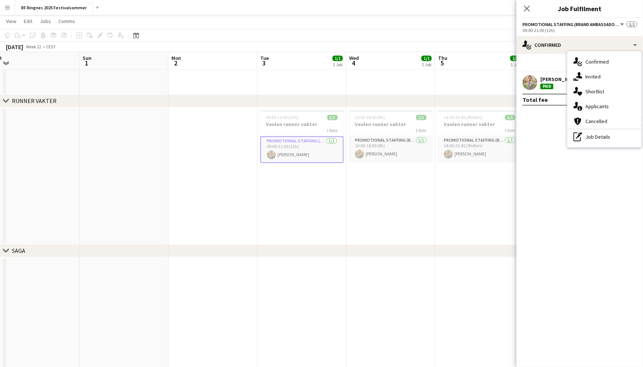
click at [459, 28] on app-page-menu "View Day view expanded Day view collapsed Month view Date picker Jump to today …" at bounding box center [321, 22] width 643 height 14
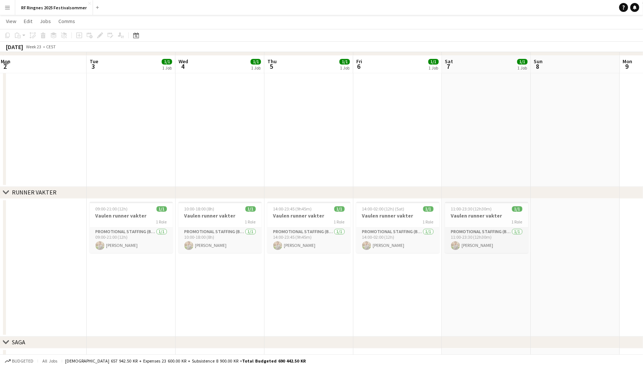
scroll to position [762, 0]
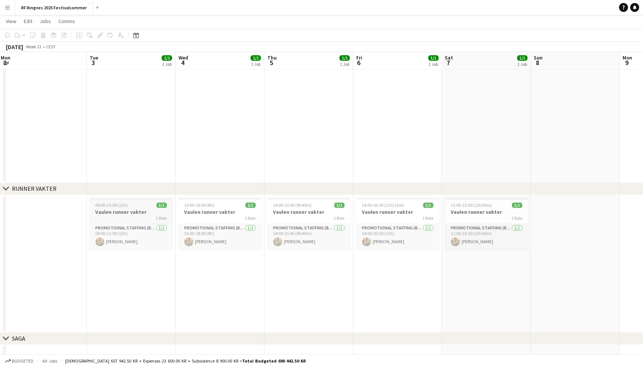
click at [100, 214] on h3 "Vaulen runner vakter" at bounding box center [131, 212] width 83 height 7
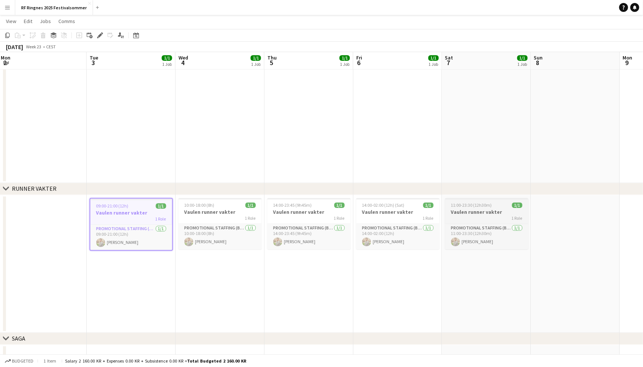
click at [468, 212] on h3 "Vaulen runner vakter" at bounding box center [486, 212] width 83 height 7
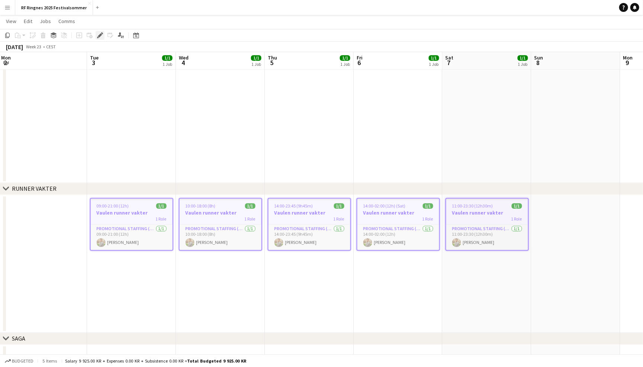
click at [99, 32] on div "Edit" at bounding box center [100, 35] width 9 height 9
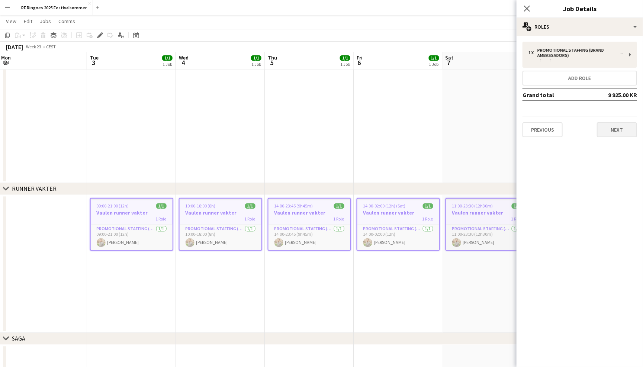
click at [618, 133] on button "Next" at bounding box center [617, 129] width 40 height 15
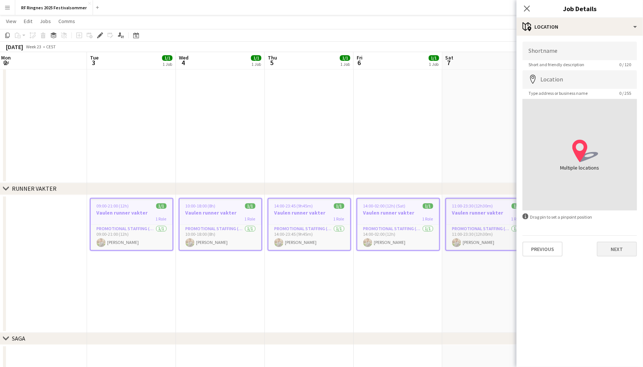
click at [634, 248] on button "Next" at bounding box center [617, 249] width 40 height 15
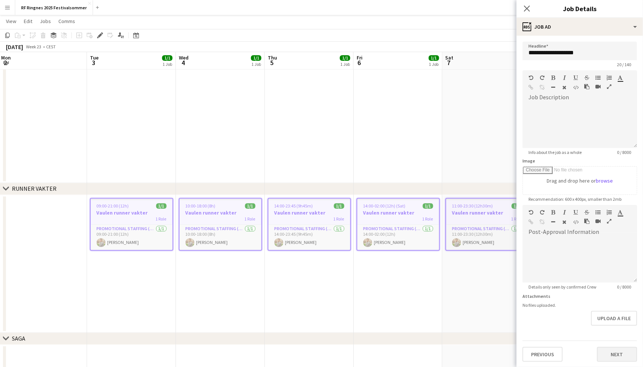
click at [609, 350] on button "Next" at bounding box center [617, 354] width 40 height 15
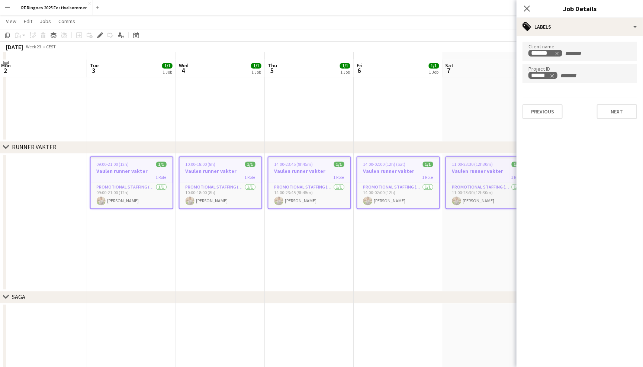
scroll to position [818, 0]
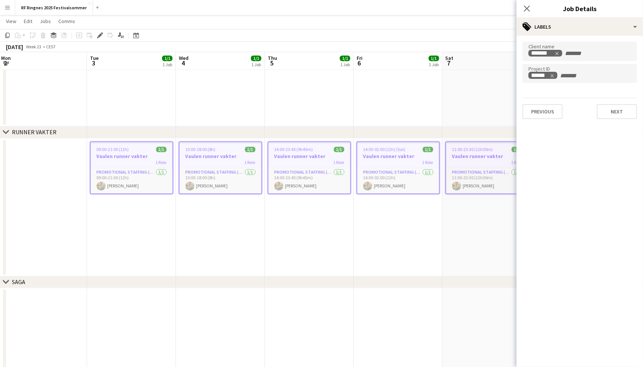
click at [218, 22] on app-page-menu "View Day view expanded Day view collapsed Month view Date picker Jump to today …" at bounding box center [321, 22] width 643 height 14
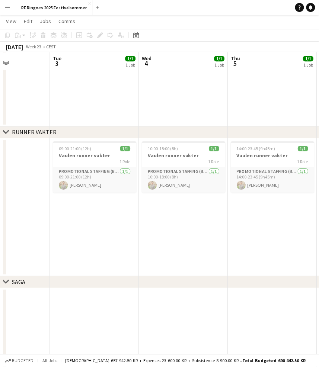
scroll to position [817, 0]
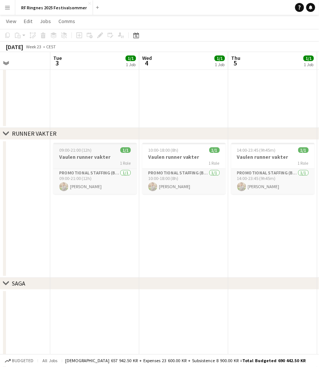
click at [95, 158] on h3 "Vaulen runner vakter" at bounding box center [94, 157] width 83 height 7
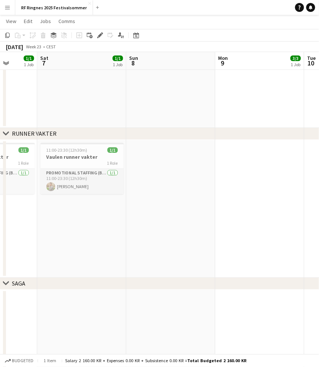
scroll to position [0, 223]
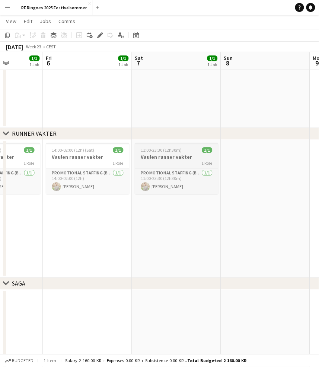
click at [167, 155] on h3 "Vaulen runner vakter" at bounding box center [176, 157] width 83 height 7
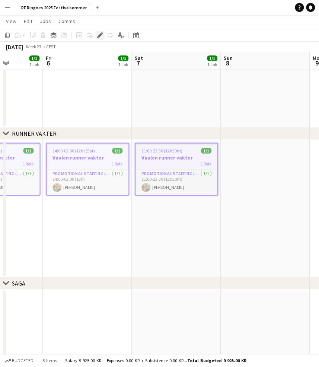
click at [99, 34] on icon "Edit" at bounding box center [100, 35] width 6 height 6
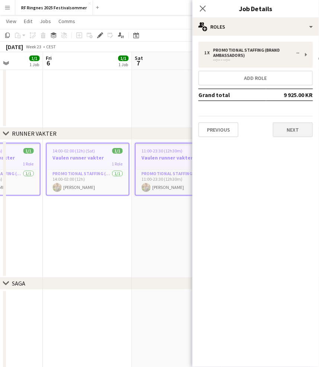
click at [300, 133] on button "Next" at bounding box center [293, 129] width 40 height 15
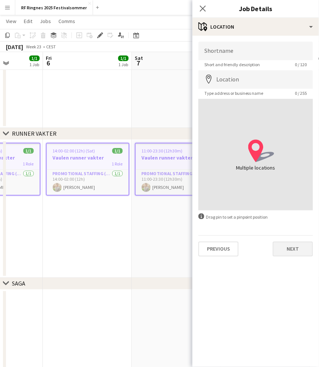
click at [299, 250] on button "Next" at bounding box center [293, 249] width 40 height 15
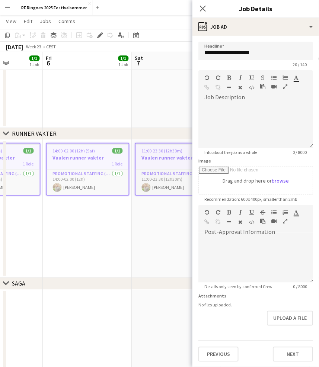
click at [298, 342] on div "Previous Next" at bounding box center [255, 351] width 115 height 21
click at [299, 348] on button "Next" at bounding box center [293, 354] width 40 height 15
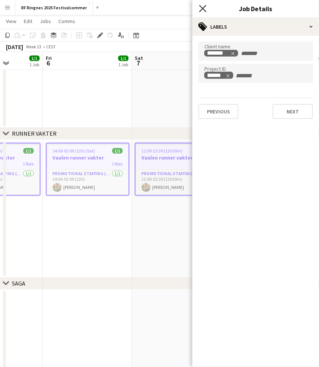
click at [201, 8] on icon "Close pop-in" at bounding box center [202, 8] width 7 height 7
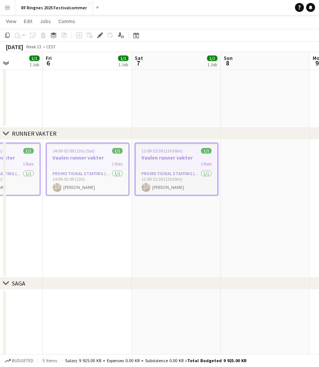
click at [213, 108] on app-date-cell at bounding box center [176, 65] width 89 height 123
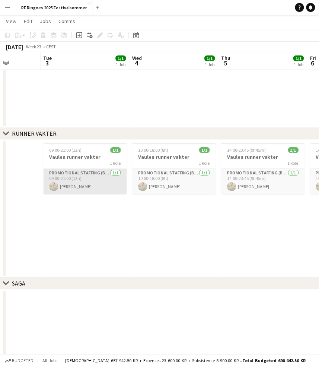
scroll to position [0, 225]
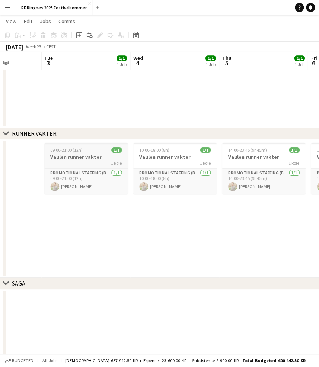
click at [99, 155] on h3 "Vaulen runner vakter" at bounding box center [86, 157] width 83 height 7
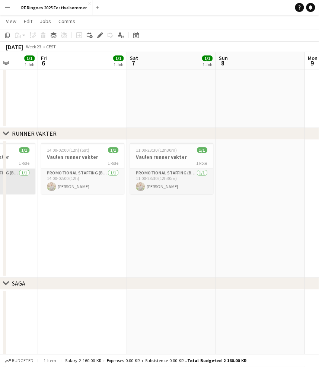
scroll to position [0, 249]
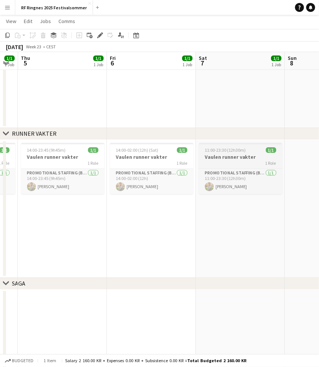
click at [241, 159] on h3 "Vaulen runner vakter" at bounding box center [240, 157] width 83 height 7
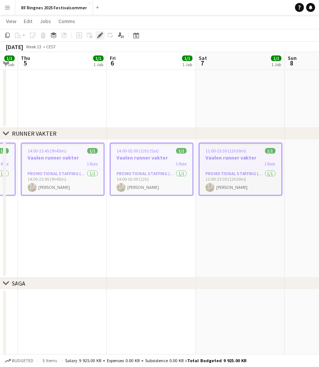
click at [100, 36] on icon at bounding box center [100, 35] width 4 height 4
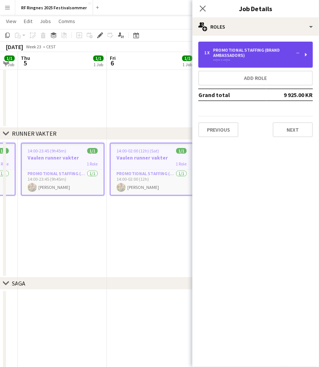
click at [269, 56] on div "Promotional Staffing (Brand Ambassadors)" at bounding box center [254, 53] width 83 height 10
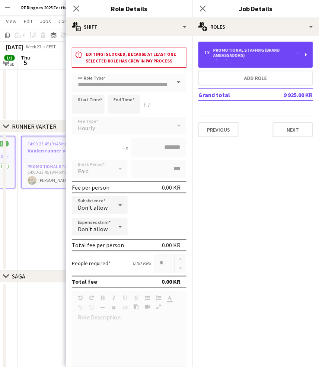
scroll to position [824, 0]
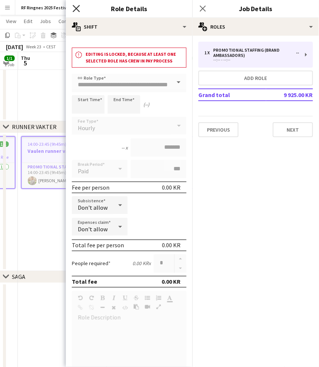
click at [80, 6] on icon "Close pop-in" at bounding box center [76, 8] width 7 height 7
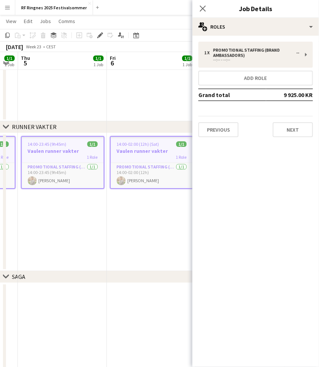
click at [79, 97] on app-date-cell at bounding box center [62, 59] width 89 height 123
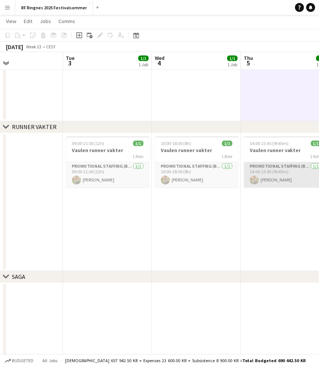
scroll to position [0, 199]
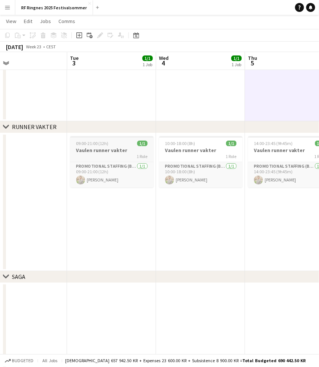
click at [99, 156] on div "1 Role" at bounding box center [111, 157] width 83 height 6
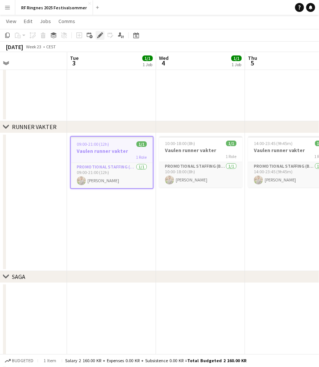
click at [98, 37] on icon "Edit" at bounding box center [100, 35] width 6 height 6
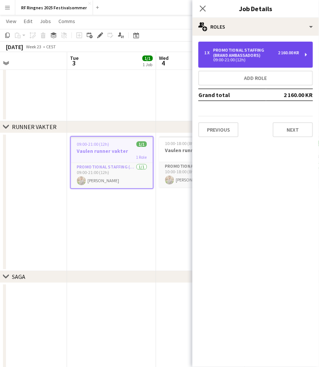
click at [243, 51] on div "Promotional Staffing (Brand Ambassadors)" at bounding box center [245, 53] width 65 height 10
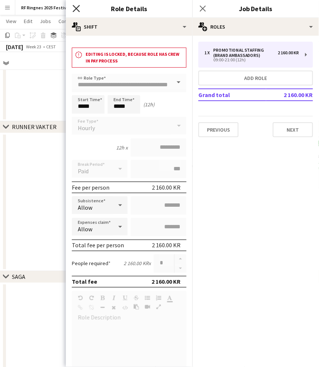
click at [78, 8] on icon "Close pop-in" at bounding box center [76, 8] width 7 height 7
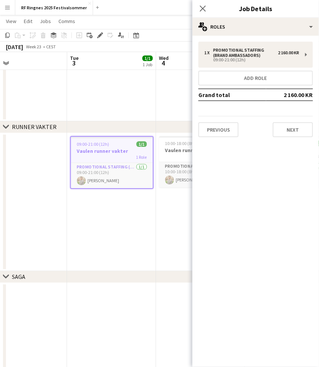
click at [152, 16] on app-page-menu "View Day view expanded Day view collapsed Month view Date picker Jump to today …" at bounding box center [159, 22] width 319 height 14
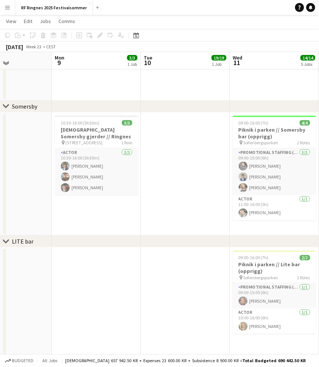
scroll to position [564, 0]
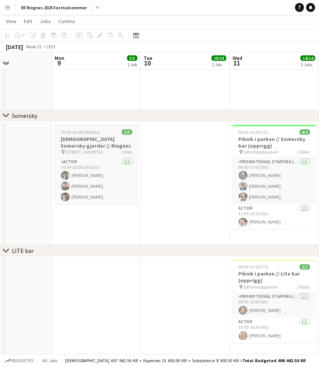
click at [99, 142] on h3 "[DEMOGRAPHIC_DATA] Somersby gjerder // Ringnes" at bounding box center [96, 142] width 83 height 13
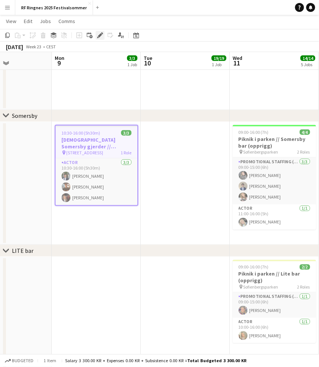
click at [98, 34] on icon "Edit" at bounding box center [100, 35] width 6 height 6
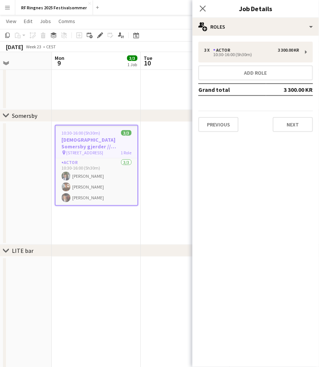
click at [148, 20] on app-page-menu "View Day view expanded Day view collapsed Month view Date picker Jump to today …" at bounding box center [159, 22] width 319 height 14
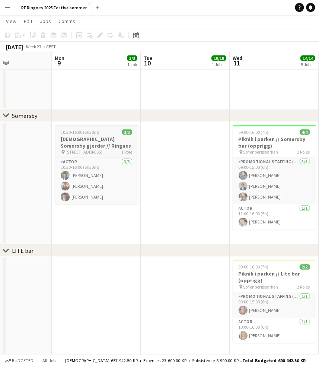
click at [101, 142] on h3 "[DEMOGRAPHIC_DATA] Somersby gjerder // Ringnes" at bounding box center [96, 142] width 83 height 13
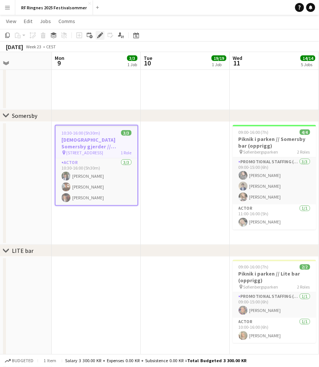
click at [100, 38] on icon "Edit" at bounding box center [100, 35] width 6 height 6
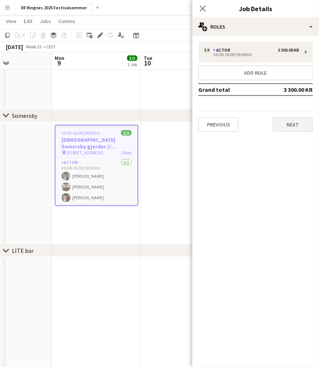
click at [286, 117] on button "Next" at bounding box center [293, 124] width 40 height 15
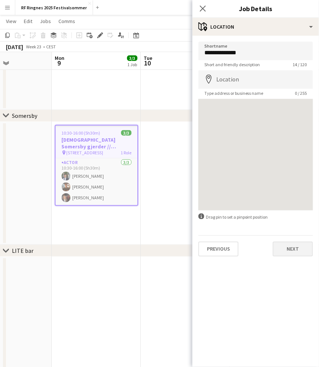
click at [294, 247] on button "Next" at bounding box center [293, 249] width 40 height 15
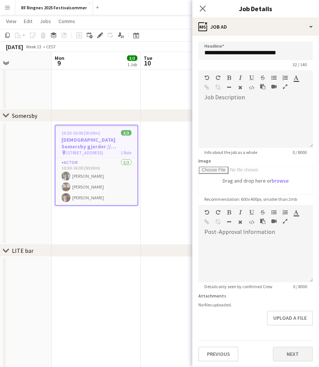
click at [299, 348] on button "Next" at bounding box center [293, 354] width 40 height 15
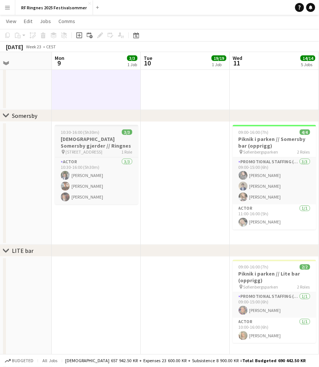
click at [105, 138] on h3 "[DEMOGRAPHIC_DATA] Somersby gjerder // Ringnes" at bounding box center [96, 142] width 83 height 13
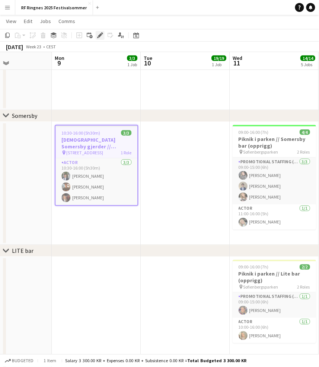
click at [97, 37] on icon at bounding box center [98, 37] width 2 height 2
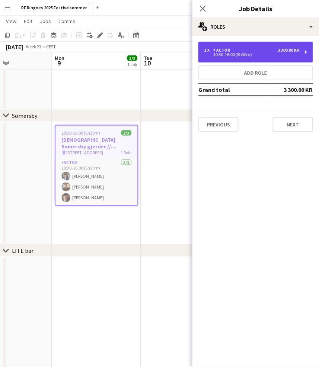
click at [238, 53] on div "10:30-16:00 (5h30m)" at bounding box center [251, 55] width 95 height 4
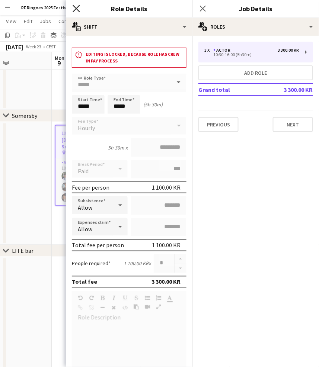
click at [74, 9] on icon "Close pop-in" at bounding box center [76, 8] width 7 height 7
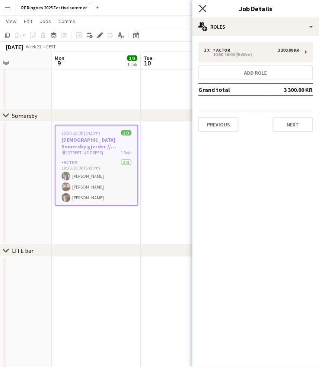
click at [203, 9] on icon at bounding box center [202, 8] width 7 height 7
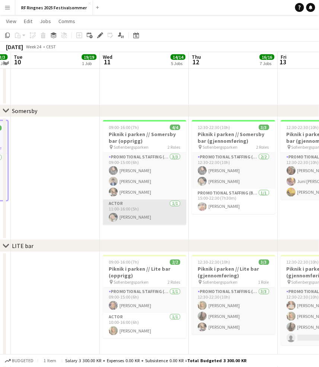
scroll to position [570, 0]
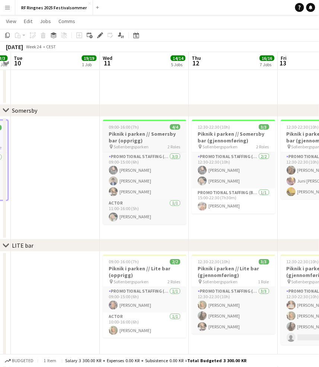
click at [146, 135] on h3 "Piknik i parken // Somersby bar (opprigg)" at bounding box center [144, 137] width 83 height 13
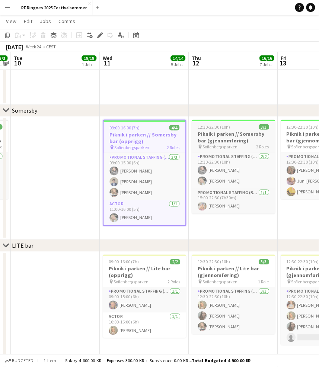
click at [232, 135] on h3 "Piknik i parken // Somersby bar (gjennomføring)" at bounding box center [232, 137] width 83 height 13
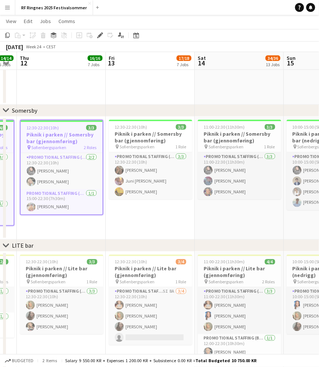
scroll to position [0, 253]
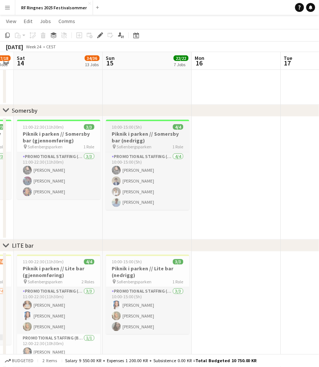
click at [169, 145] on div "pin Sofienbergsparken 1 Role" at bounding box center [147, 147] width 83 height 6
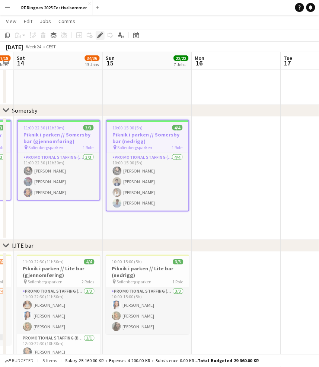
click at [100, 33] on icon "Edit" at bounding box center [100, 35] width 6 height 6
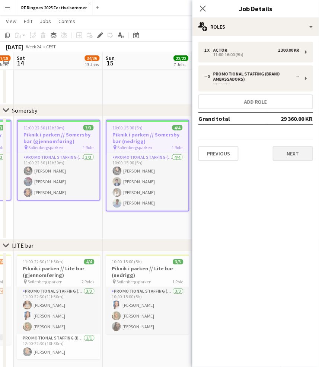
click at [294, 152] on button "Next" at bounding box center [293, 153] width 40 height 15
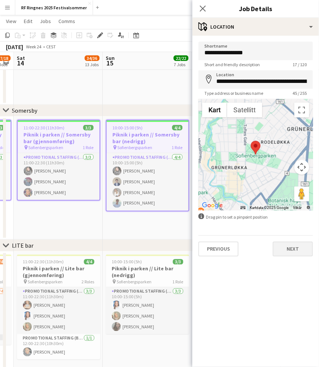
click at [297, 253] on button "Next" at bounding box center [293, 249] width 40 height 15
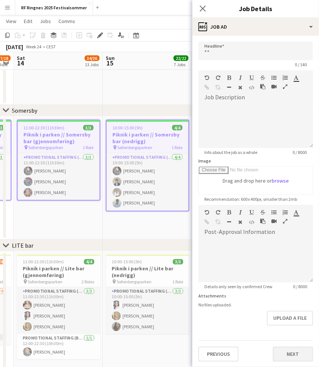
click at [296, 347] on button "Next" at bounding box center [293, 354] width 40 height 15
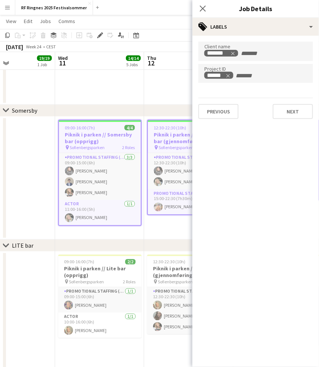
scroll to position [0, 302]
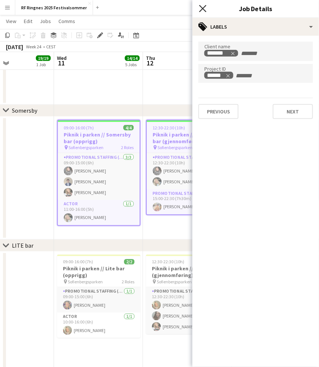
click at [204, 9] on icon at bounding box center [202, 8] width 7 height 7
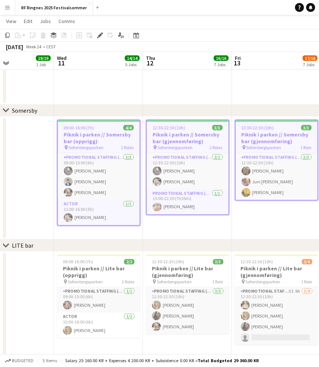
click at [209, 36] on app-toolbar "Copy Paste Paste Command V Paste with crew Command Shift V Paste linked Job Del…" at bounding box center [159, 35] width 319 height 13
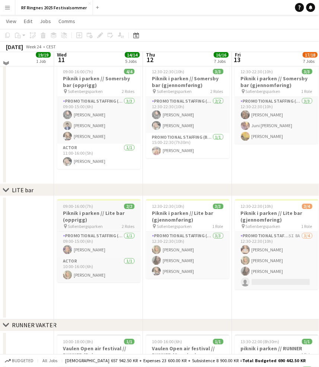
scroll to position [628, 0]
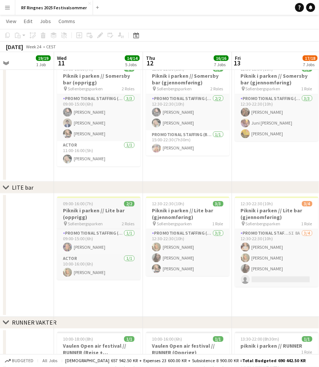
click at [102, 214] on h3 "Piknik i parken // Lite bar (opprigg)" at bounding box center [98, 213] width 83 height 13
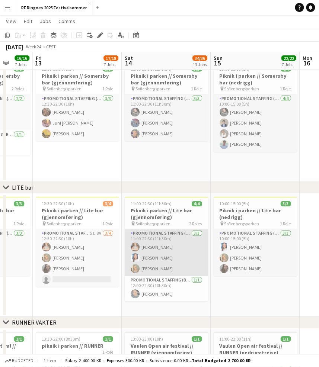
scroll to position [0, 326]
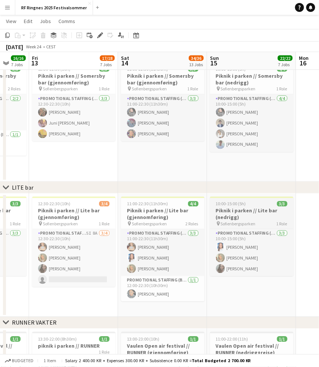
click at [239, 209] on h3 "Piknik i parken // Lite bar (nedrigg)" at bounding box center [251, 213] width 83 height 13
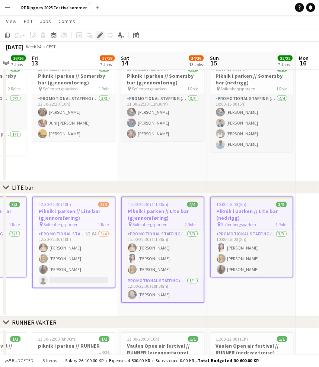
click at [98, 33] on icon "Edit" at bounding box center [100, 35] width 6 height 6
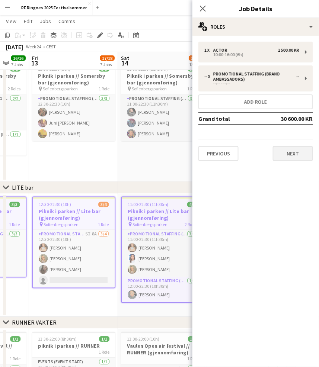
click at [289, 153] on button "Next" at bounding box center [293, 153] width 40 height 15
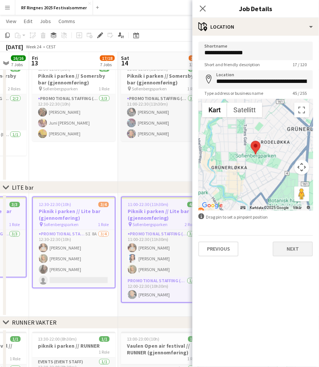
click at [301, 248] on button "Next" at bounding box center [293, 249] width 40 height 15
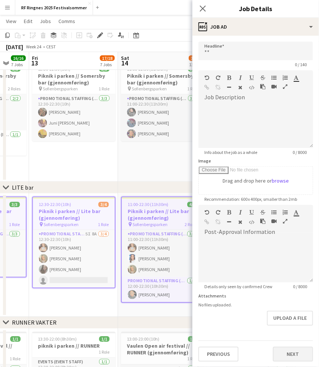
click at [289, 352] on button "Next" at bounding box center [293, 354] width 40 height 15
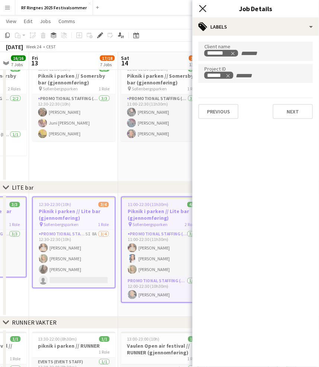
click at [204, 9] on icon "Close pop-in" at bounding box center [202, 8] width 7 height 7
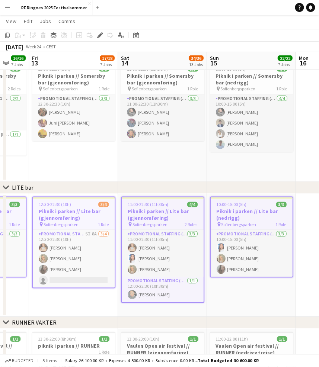
click at [191, 169] on app-date-cell "11:00-22:30 (11h30m) 3/3 Piknik i parken // Somersby bar (gjennomføring) pin So…" at bounding box center [162, 120] width 89 height 123
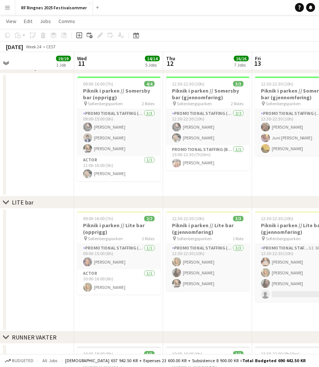
scroll to position [619, 0]
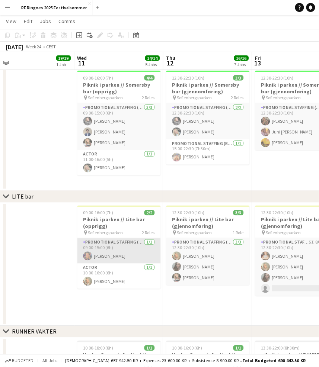
click at [114, 255] on app-card-role "Promotional Staffing (Brand Ambassadors) 1/1 09:00-15:00 (6h) Charlotte Aslaksen" at bounding box center [118, 250] width 83 height 25
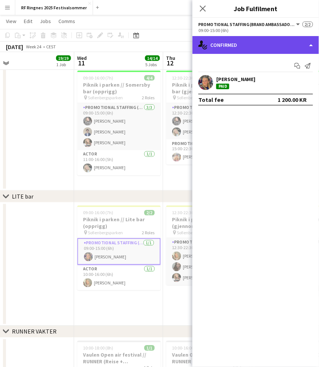
click at [295, 45] on div "single-neutral-actions-check-2 Confirmed" at bounding box center [255, 45] width 126 height 18
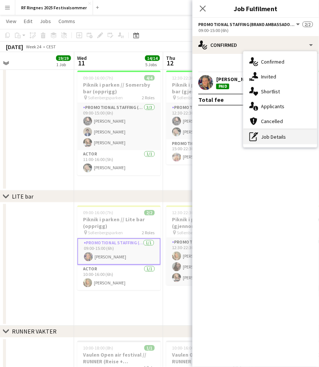
click at [301, 135] on div "pen-write Job Details" at bounding box center [280, 136] width 74 height 15
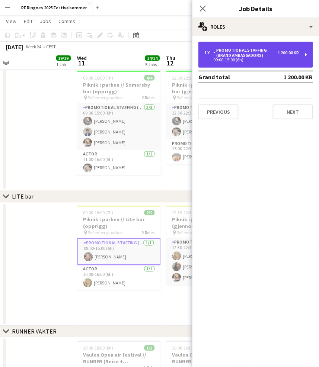
click at [296, 60] on div "09:00-15:00 (6h)" at bounding box center [251, 60] width 95 height 4
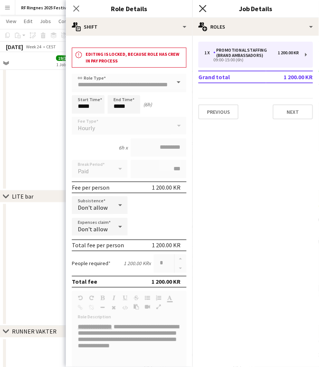
click at [205, 10] on icon "Close pop-in" at bounding box center [202, 8] width 7 height 7
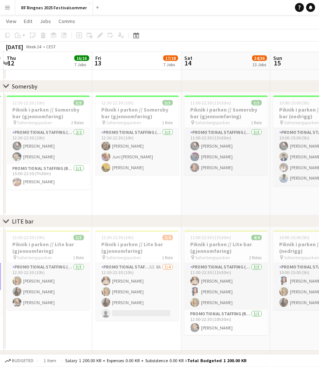
scroll to position [0, 183]
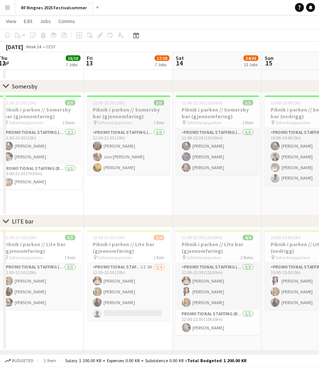
click at [130, 110] on h3 "Piknik i parken // Somersby bar (gjennomføring)" at bounding box center [128, 112] width 83 height 13
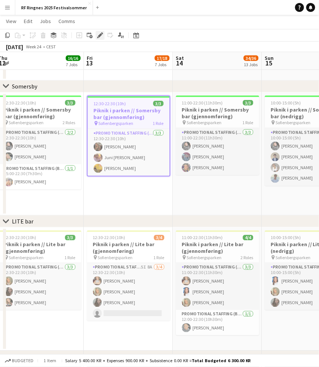
click at [99, 31] on div "Edit" at bounding box center [100, 35] width 9 height 9
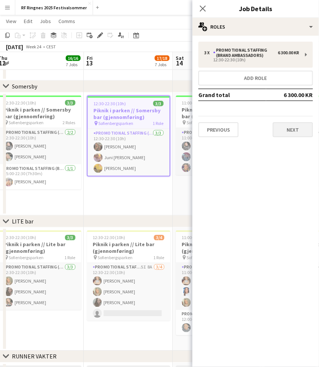
click at [284, 130] on button "Next" at bounding box center [293, 129] width 40 height 15
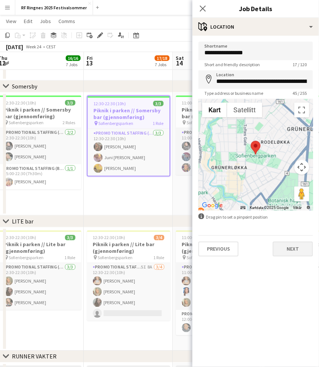
click at [301, 249] on button "Next" at bounding box center [293, 249] width 40 height 15
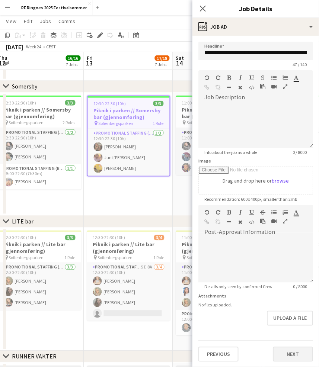
click at [305, 349] on button "Next" at bounding box center [293, 354] width 40 height 15
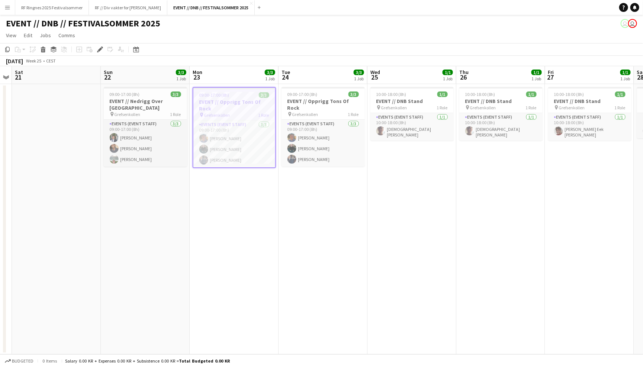
click at [451, 35] on app-page-menu "View Day view expanded Day view collapsed Month view Date picker Jump to [DATE]…" at bounding box center [321, 36] width 643 height 14
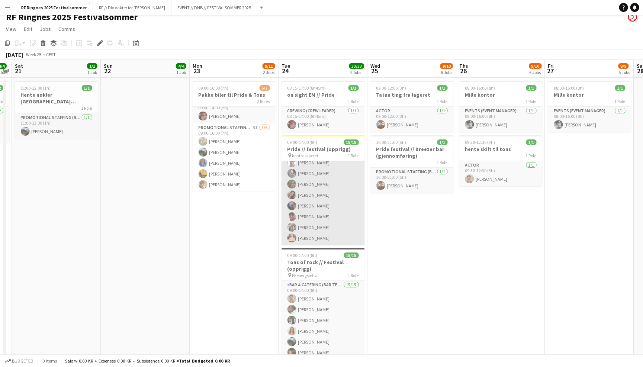
scroll to position [7, 0]
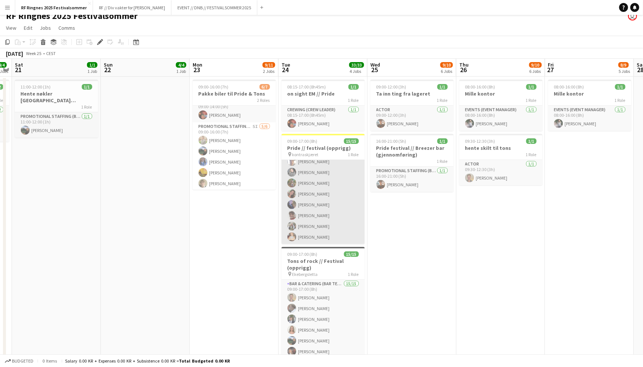
click at [341, 204] on app-card-role "Promotional Staffing (Promotional Staff) 15/15 09:00-17:00 (8h) Tina Raugstad F…" at bounding box center [322, 156] width 83 height 176
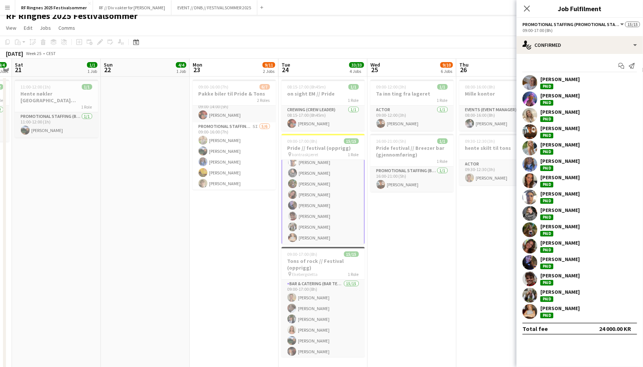
click at [403, 28] on app-page-menu "View Day view expanded Day view collapsed Month view Date picker Jump to today …" at bounding box center [321, 29] width 643 height 14
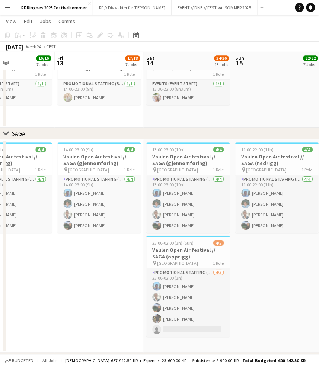
scroll to position [0, 211]
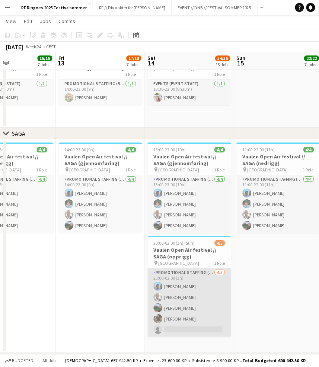
click at [197, 297] on app-card-role "Promotional Staffing (Brand Ambassadors) 4/5 23:00-02:00 (3h) Petter Danielsen …" at bounding box center [189, 302] width 83 height 68
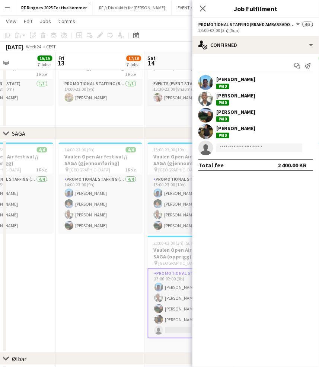
click at [100, 299] on app-date-cell "14:00-23:00 (9h) 4/4 Vaulen Open Air festival // SAGA (gjennomføring) pin Stava…" at bounding box center [100, 245] width 89 height 213
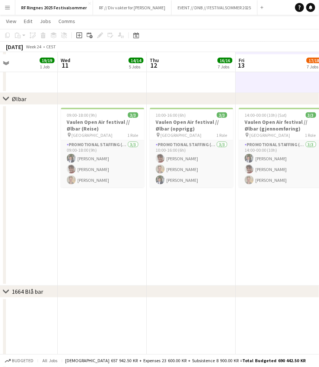
scroll to position [1056, 0]
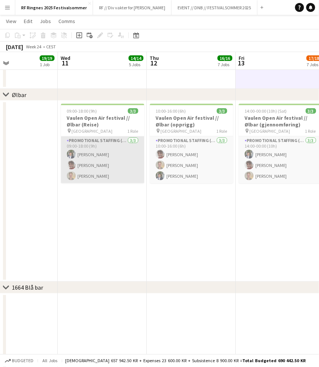
click at [112, 170] on app-card-role "Promotional Staffing (Brand Ambassadors) 3/3 09:00-18:00 (9h) Ulrik Syversen Al…" at bounding box center [102, 159] width 83 height 47
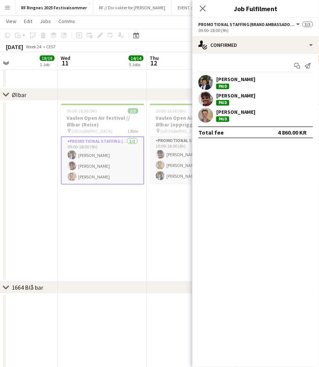
click at [209, 112] on app-user-avatar at bounding box center [205, 115] width 15 height 15
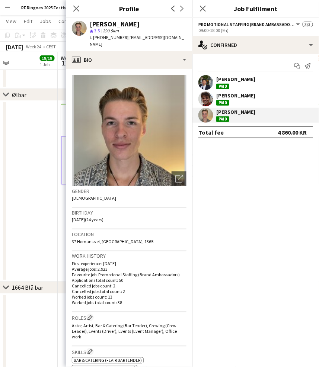
click at [23, 63] on app-board-header-date "Tue 10 19/19 1 Job" at bounding box center [13, 61] width 89 height 18
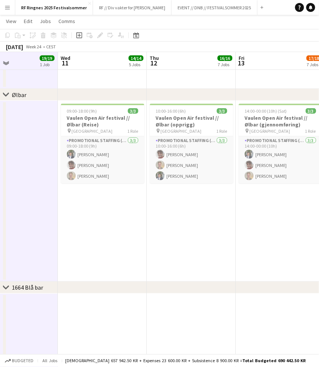
click at [8, 7] on app-icon "Menu" at bounding box center [7, 7] width 6 height 6
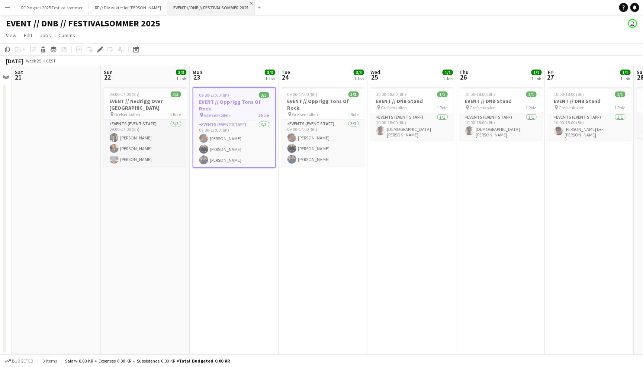
click at [250, 3] on app-icon "Close" at bounding box center [251, 3] width 3 height 3
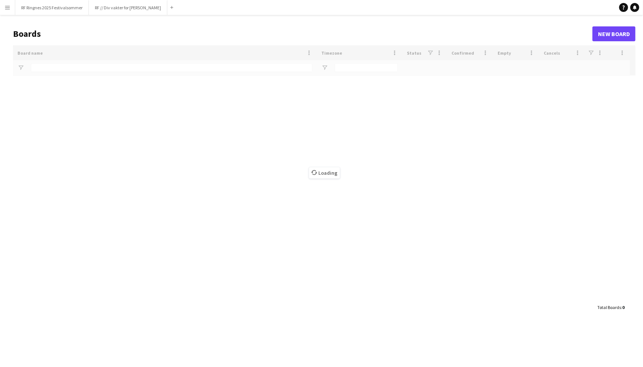
click at [4, 13] on button "Menu" at bounding box center [7, 7] width 15 height 15
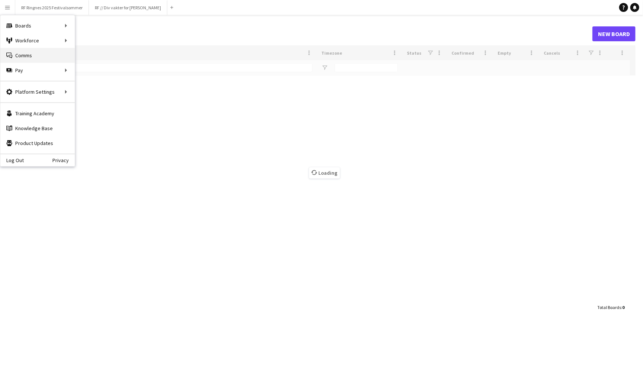
type input "*******"
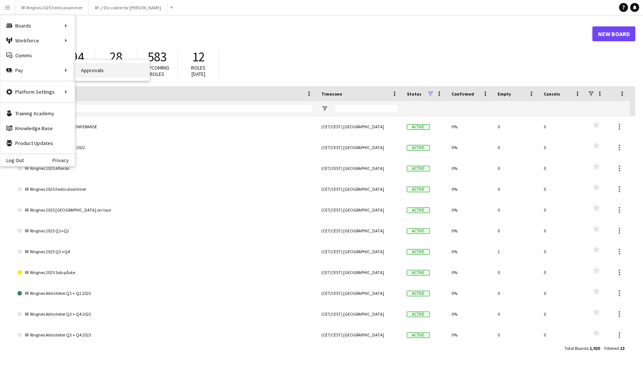
click at [84, 71] on link "Approvals" at bounding box center [112, 70] width 74 height 15
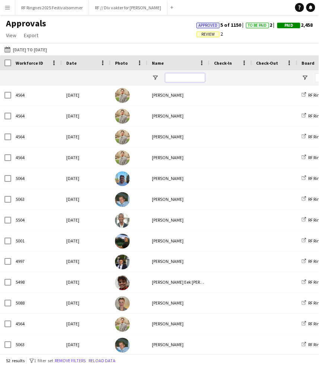
click at [177, 75] on input "Name Filter Input" at bounding box center [185, 77] width 40 height 9
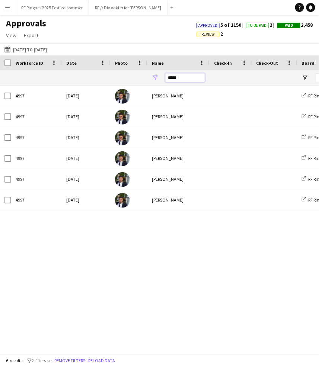
type input "*****"
click at [215, 46] on div "[DATE] to [DATE] [DATE] to [DATE] [DATE] This Week This Month [DATE] Last Week …" at bounding box center [159, 49] width 319 height 12
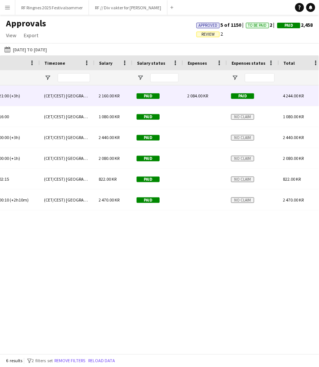
click at [209, 93] on div "2 084.00 KR" at bounding box center [205, 96] width 44 height 20
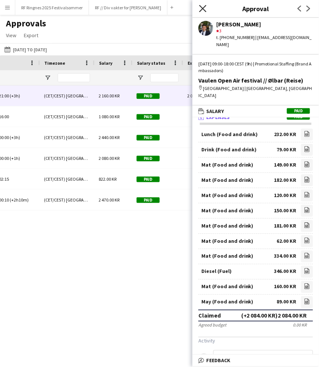
click at [205, 7] on icon "Close pop-in" at bounding box center [202, 8] width 7 height 7
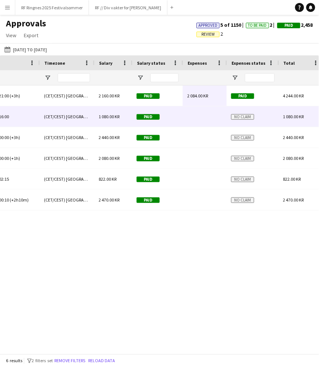
click at [204, 118] on div at bounding box center [205, 116] width 44 height 20
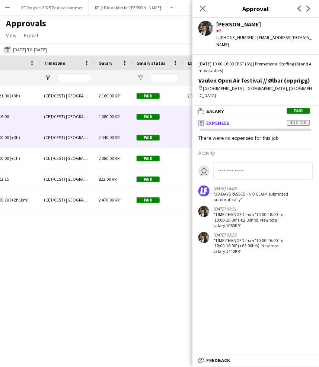
click at [183, 147] on div at bounding box center [205, 137] width 44 height 20
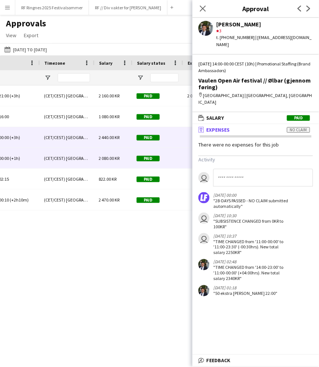
click at [183, 153] on div at bounding box center [205, 158] width 44 height 20
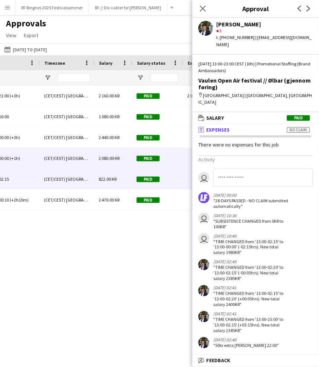
click at [180, 175] on div "Paid" at bounding box center [157, 179] width 51 height 20
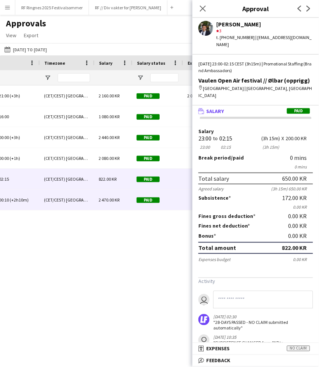
click at [180, 194] on div "Paid" at bounding box center [157, 200] width 51 height 20
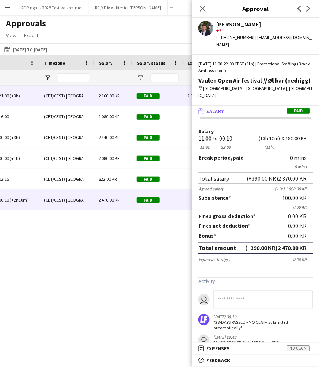
click at [176, 97] on div "Paid" at bounding box center [157, 96] width 51 height 20
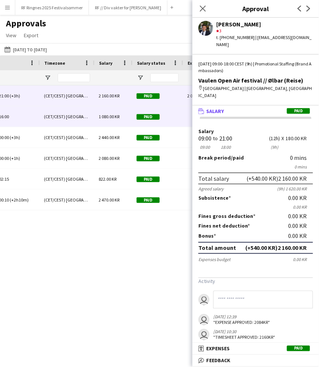
click at [179, 115] on div "Paid" at bounding box center [157, 116] width 51 height 20
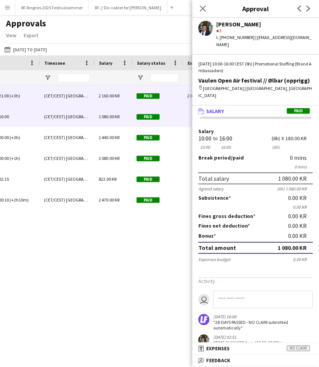
click at [176, 96] on div "Paid" at bounding box center [157, 96] width 51 height 20
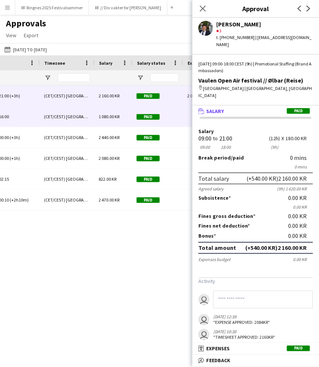
click at [182, 121] on div "Paid" at bounding box center [157, 116] width 51 height 20
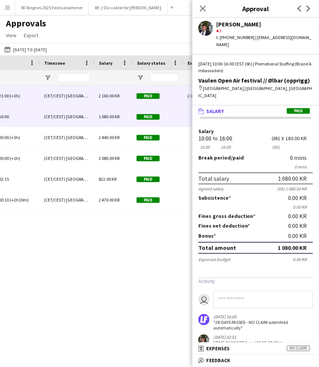
click at [180, 98] on div "Paid" at bounding box center [157, 96] width 51 height 20
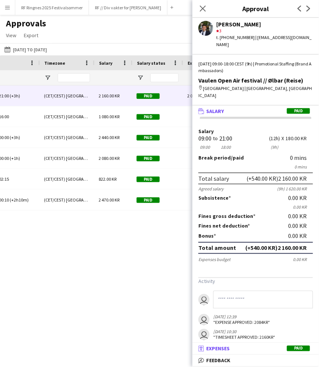
click at [269, 345] on mat-expansion-panel-header "receipt Expenses Paid" at bounding box center [255, 348] width 126 height 11
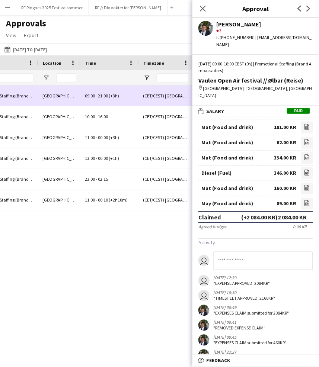
scroll to position [0, 386]
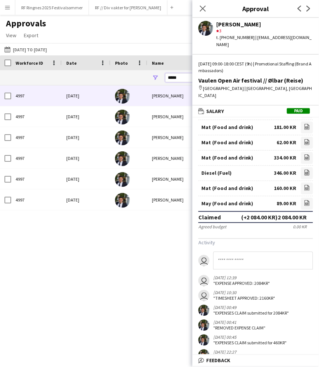
drag, startPoint x: 183, startPoint y: 78, endPoint x: 151, endPoint y: 78, distance: 31.6
click at [151, 78] on div "*****" at bounding box center [178, 77] width 62 height 15
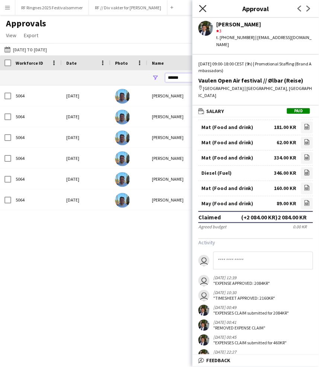
type input "******"
click at [203, 9] on icon at bounding box center [202, 8] width 7 height 7
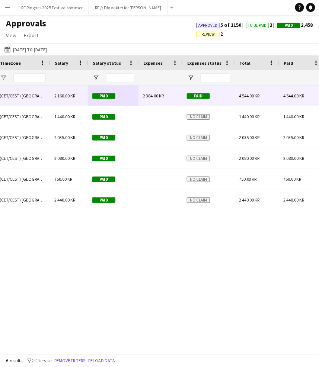
click at [165, 90] on div "2 384.00 KR" at bounding box center [160, 96] width 44 height 20
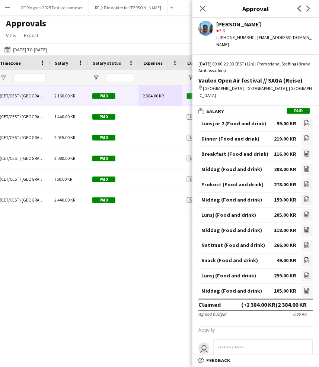
click at [106, 33] on div "Approvals View Customise view Customise filters Reset Filters Reset View Reset …" at bounding box center [159, 30] width 319 height 25
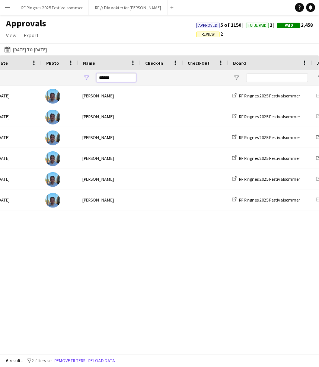
drag, startPoint x: 111, startPoint y: 78, endPoint x: 85, endPoint y: 78, distance: 25.7
click at [85, 78] on div "******" at bounding box center [109, 77] width 62 height 15
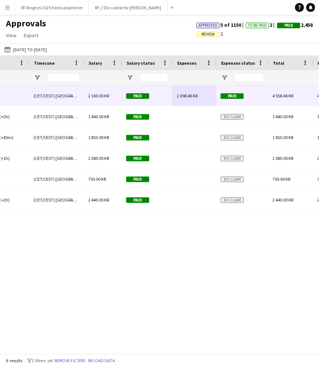
type input "*****"
click at [200, 94] on div "2 398.46 KR" at bounding box center [194, 96] width 44 height 20
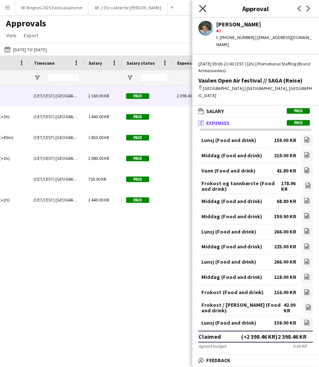
click at [204, 8] on icon "Close pop-in" at bounding box center [202, 8] width 7 height 7
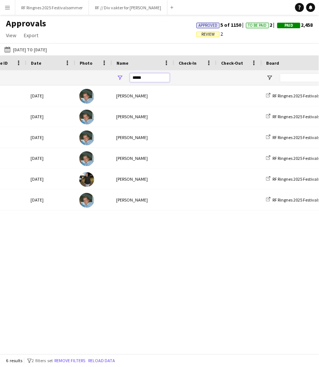
drag, startPoint x: 148, startPoint y: 78, endPoint x: 123, endPoint y: 78, distance: 25.7
click at [123, 78] on div "*****" at bounding box center [143, 77] width 62 height 15
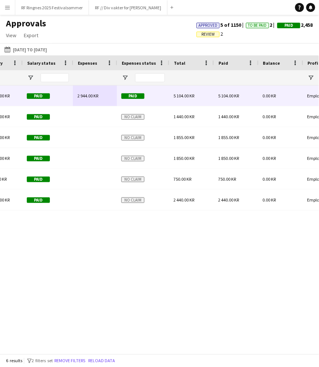
type input "*********"
click at [96, 95] on span "2 944.00 KR" at bounding box center [87, 96] width 21 height 6
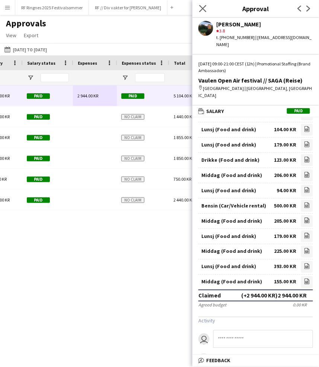
click at [207, 8] on app-icon "Close pop-in" at bounding box center [202, 8] width 11 height 11
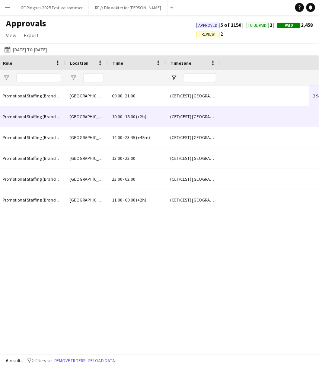
scroll to position [0, 251]
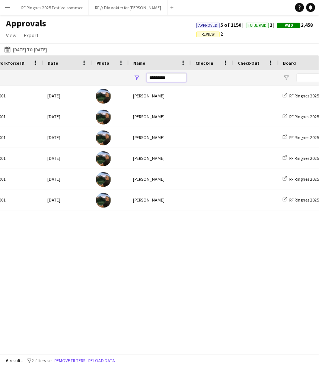
drag, startPoint x: 174, startPoint y: 79, endPoint x: 118, endPoint y: 79, distance: 56.1
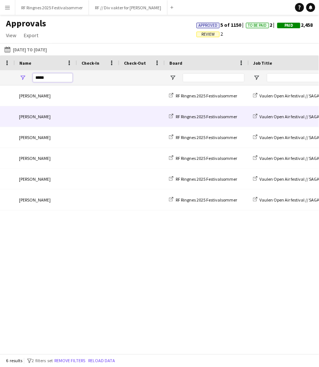
scroll to position [0, 508]
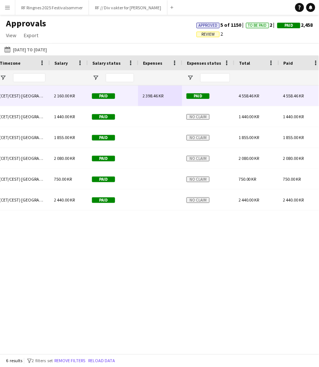
type input "*****"
click at [241, 94] on span "4 558.46 KR" at bounding box center [248, 96] width 21 height 6
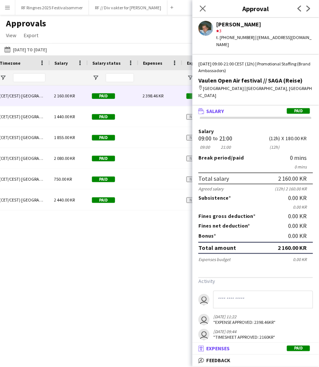
click at [287, 348] on span "Paid" at bounding box center [298, 349] width 23 height 6
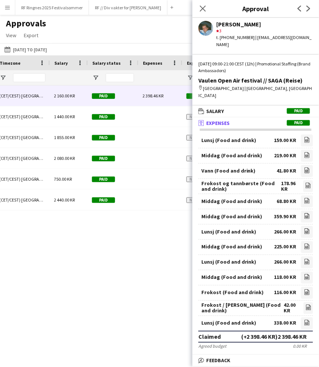
click at [132, 19] on div "Approvals View Customise view Customise filters Reset Filters Reset View Reset …" at bounding box center [159, 30] width 319 height 25
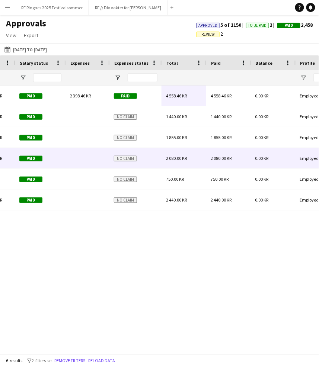
scroll to position [0, 783]
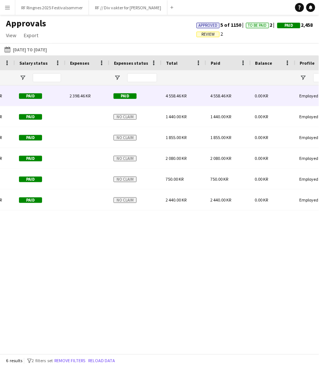
click at [98, 93] on div "2 398.46 KR" at bounding box center [87, 96] width 44 height 20
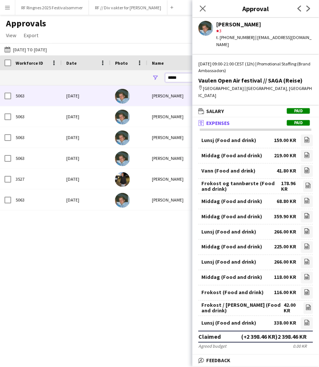
drag, startPoint x: 182, startPoint y: 76, endPoint x: 141, endPoint y: 76, distance: 41.3
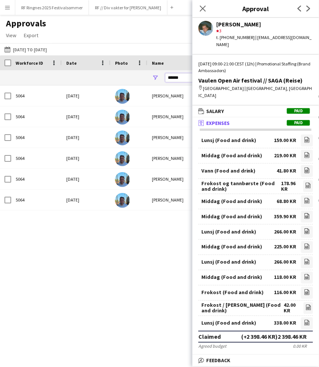
type input "******"
click at [202, 6] on icon "Close pop-in" at bounding box center [202, 8] width 7 height 7
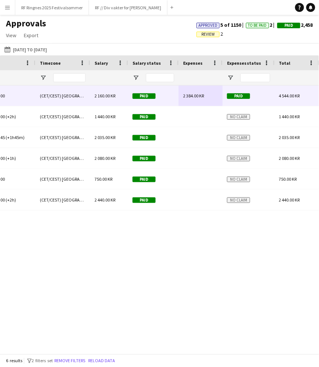
click at [200, 99] on div "2 384.00 KR" at bounding box center [200, 96] width 44 height 20
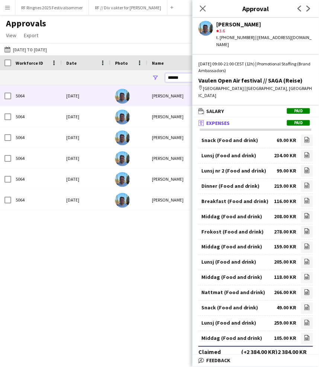
drag, startPoint x: 182, startPoint y: 78, endPoint x: 108, endPoint y: 77, distance: 74.0
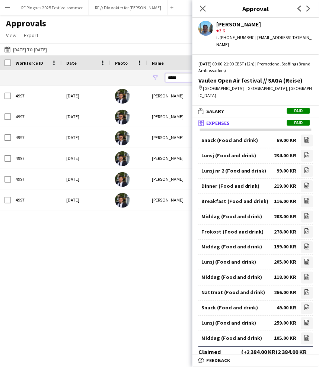
type input "*****"
click at [202, 7] on icon "Close pop-in" at bounding box center [202, 8] width 7 height 7
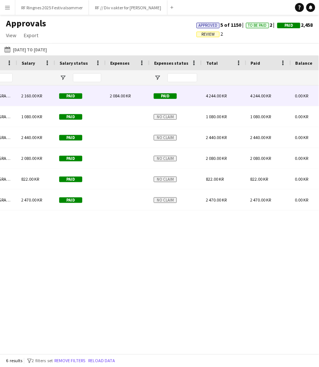
click at [136, 98] on div "2 084.00 KR" at bounding box center [127, 96] width 44 height 20
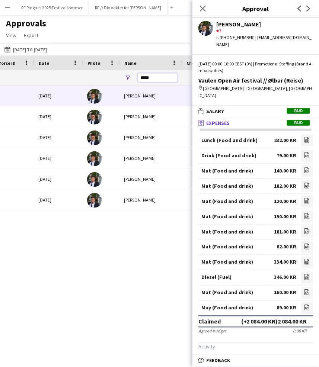
drag, startPoint x: 159, startPoint y: 76, endPoint x: 112, endPoint y: 76, distance: 46.5
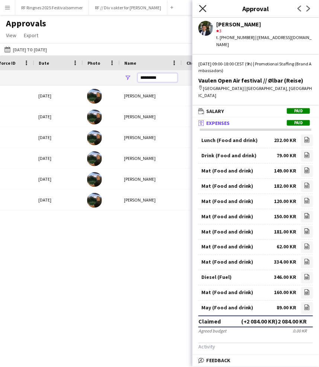
type input "*********"
click at [202, 9] on icon at bounding box center [202, 8] width 7 height 7
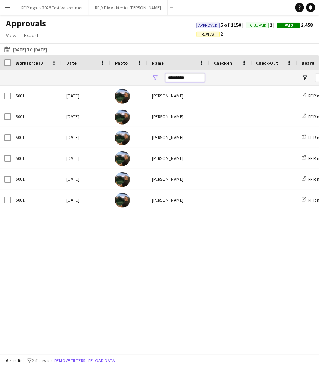
drag, startPoint x: 189, startPoint y: 76, endPoint x: 147, endPoint y: 76, distance: 42.8
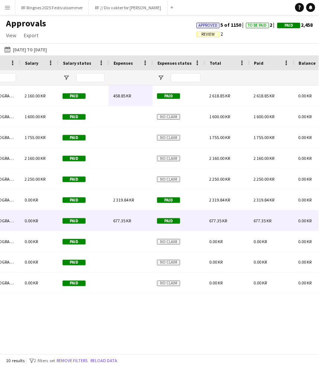
type input "****"
click at [137, 222] on div "677.35 KR" at bounding box center [131, 220] width 44 height 20
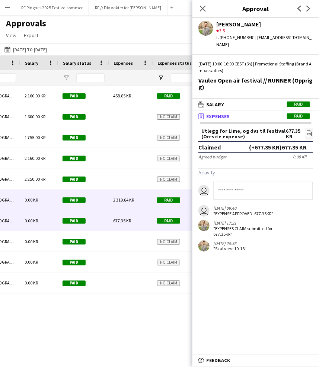
click at [131, 199] on span "2 319.84 KR" at bounding box center [123, 200] width 21 height 6
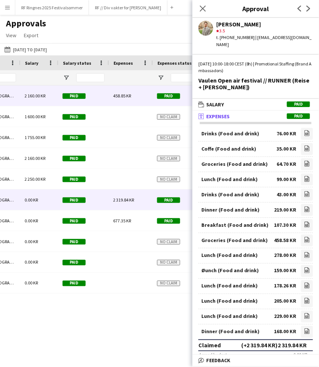
click at [122, 93] on span "458.85 KR" at bounding box center [122, 96] width 18 height 6
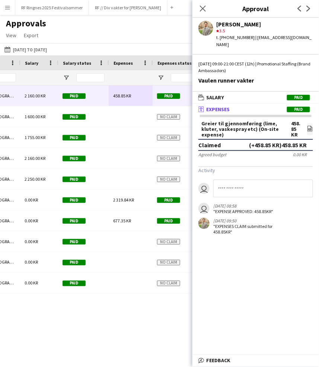
click at [154, 32] on div "Approvals View Customise view Customise filters Reset Filters Reset View Reset …" at bounding box center [159, 30] width 319 height 25
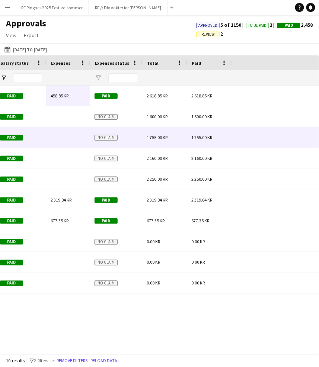
scroll to position [0, 517]
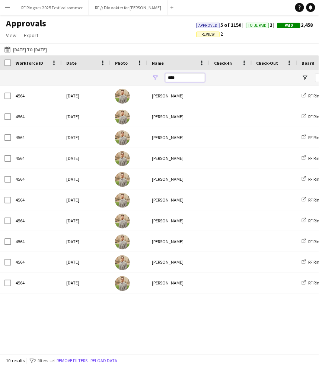
drag, startPoint x: 184, startPoint y: 78, endPoint x: 147, endPoint y: 78, distance: 37.6
click at [149, 78] on div "****" at bounding box center [178, 77] width 62 height 15
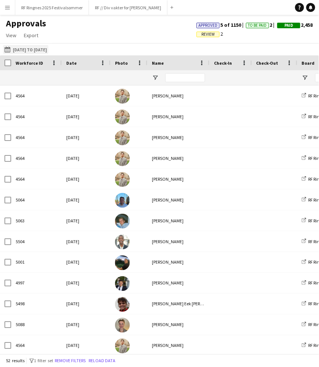
click at [10, 46] on app-icon "01-06-2025 to 30-06-2025" at bounding box center [8, 49] width 9 height 6
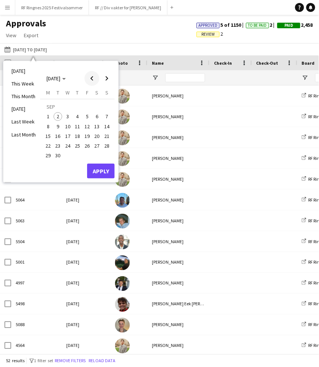
click at [92, 76] on span "Previous month" at bounding box center [91, 78] width 15 height 15
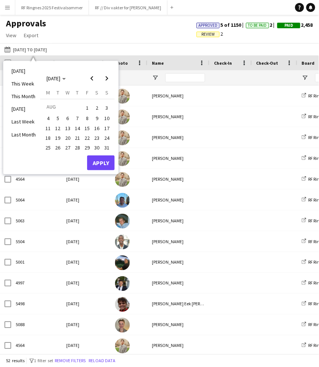
click at [86, 105] on span "1" at bounding box center [87, 107] width 9 height 10
click at [106, 145] on span "31" at bounding box center [106, 147] width 9 height 9
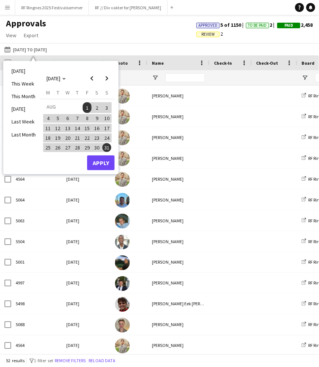
click at [106, 162] on button "Apply" at bounding box center [101, 162] width 28 height 15
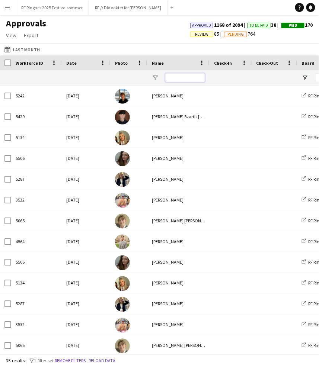
click at [174, 77] on input "Name Filter Input" at bounding box center [185, 77] width 40 height 9
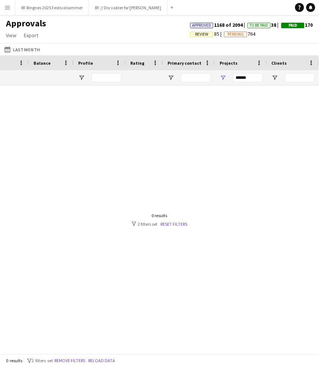
type input "*******"
drag, startPoint x: 256, startPoint y: 79, endPoint x: 209, endPoint y: 78, distance: 46.9
click at [235, 143] on div at bounding box center [159, 220] width 319 height 268
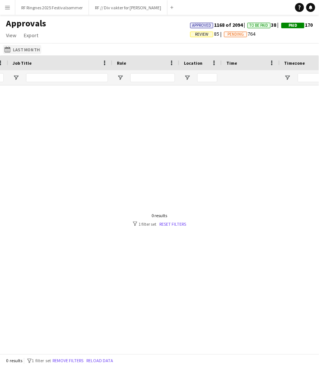
click at [9, 48] on app-icon "01-06-2025 to 30-06-2025" at bounding box center [8, 49] width 9 height 6
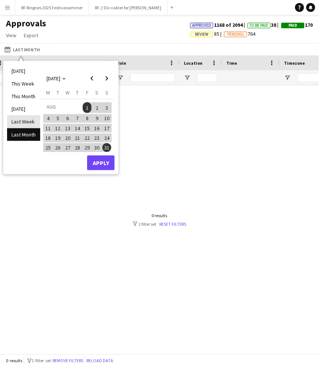
click at [28, 120] on li "Last Week" at bounding box center [23, 121] width 33 height 13
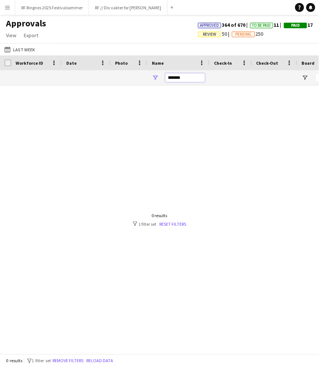
drag, startPoint x: 186, startPoint y: 80, endPoint x: 158, endPoint y: 80, distance: 28.6
click at [158, 80] on div "*******" at bounding box center [178, 77] width 62 height 15
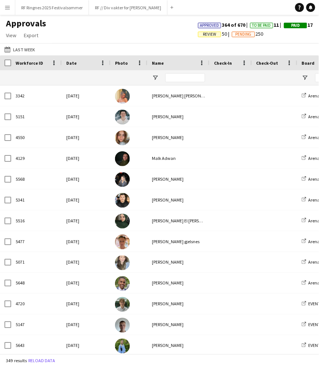
click at [16, 49] on button "01-06-2025 to 30-06-2025 Last Week" at bounding box center [19, 49] width 33 height 9
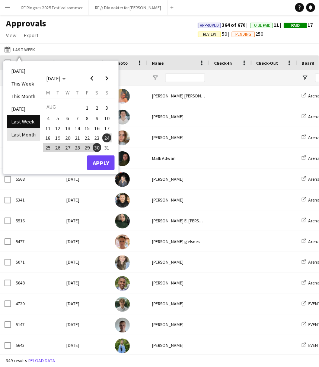
click at [36, 133] on li "Last Month" at bounding box center [23, 134] width 33 height 13
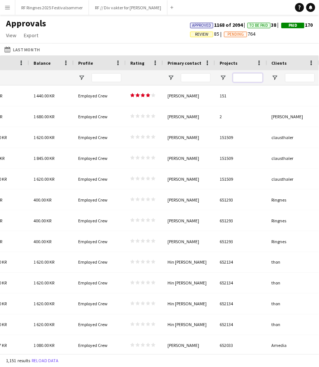
click at [253, 77] on input "Projects Filter Input" at bounding box center [248, 77] width 30 height 9
paste input "******"
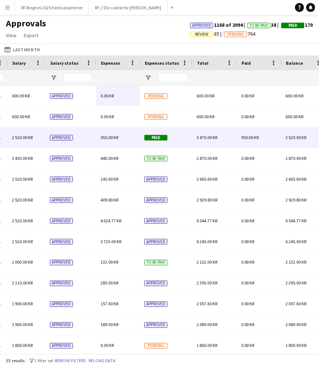
type input "******"
click at [174, 136] on div "Paid" at bounding box center [166, 137] width 52 height 20
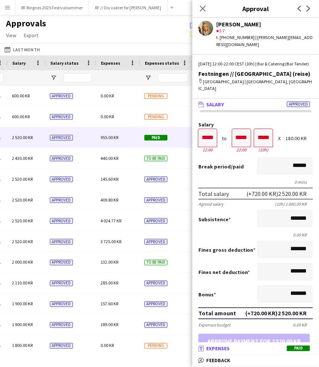
click at [238, 349] on mat-panel-title "receipt Expenses Paid" at bounding box center [253, 348] width 123 height 7
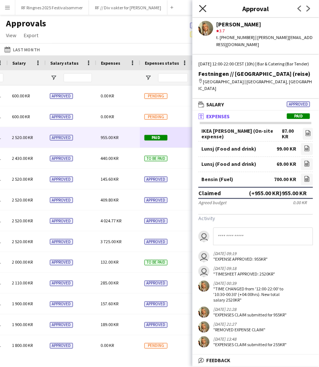
click at [202, 8] on icon "Close pop-in" at bounding box center [202, 8] width 7 height 7
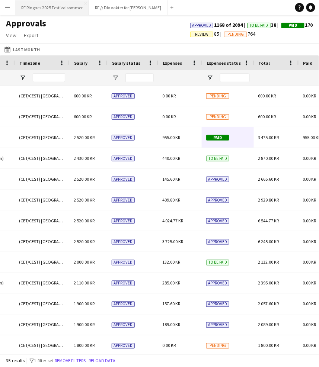
click at [61, 8] on button "RF Ringnes 2025 Festivalsommer Close" at bounding box center [52, 7] width 74 height 15
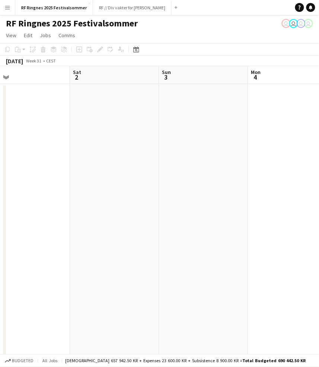
click at [9, 9] on app-icon "Menu" at bounding box center [7, 7] width 6 height 6
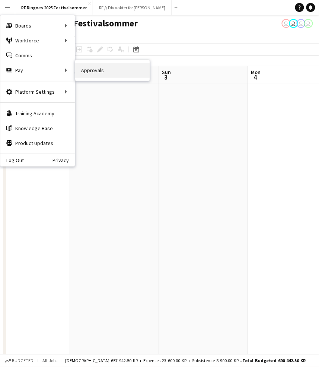
click at [90, 73] on link "Approvals" at bounding box center [112, 70] width 74 height 15
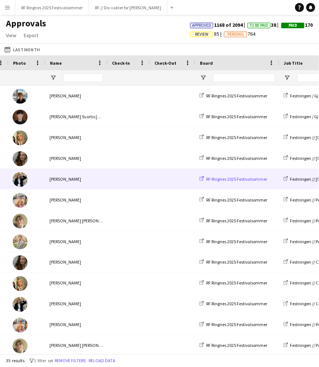
scroll to position [0, 174]
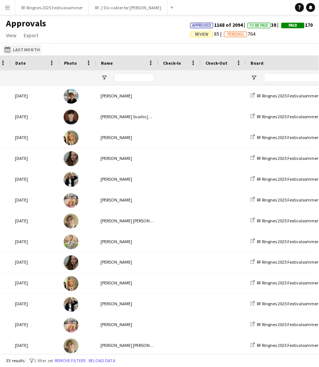
click at [11, 46] on app-icon "Last Month" at bounding box center [8, 49] width 9 height 6
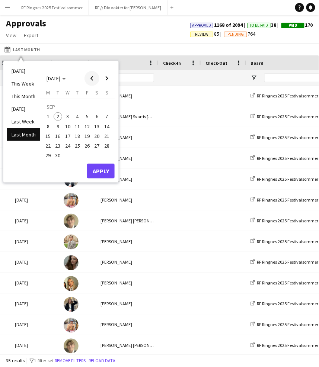
click at [88, 79] on span "Previous month" at bounding box center [91, 78] width 15 height 15
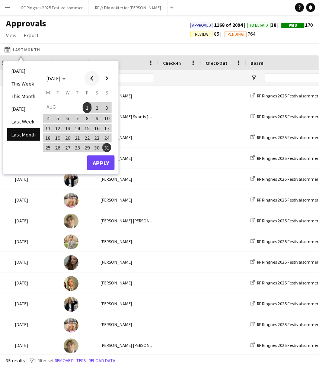
click at [88, 79] on span "Previous month" at bounding box center [91, 78] width 15 height 15
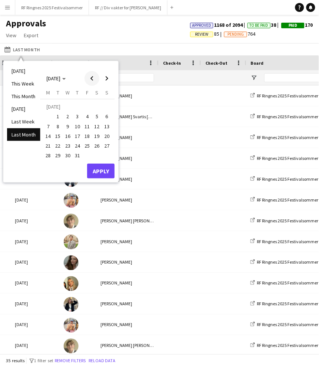
click at [93, 81] on span "Previous month" at bounding box center [91, 78] width 15 height 15
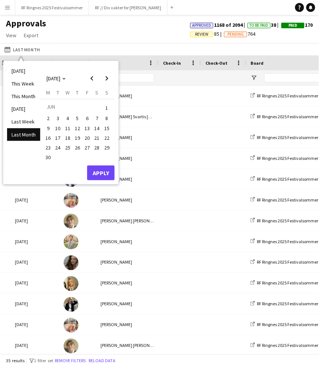
click at [110, 109] on button "1" at bounding box center [107, 108] width 10 height 12
click at [51, 154] on span "30" at bounding box center [48, 157] width 9 height 9
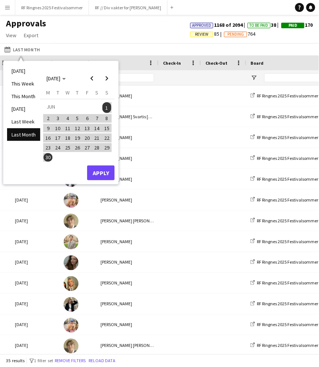
click at [100, 166] on button "Apply" at bounding box center [101, 172] width 28 height 15
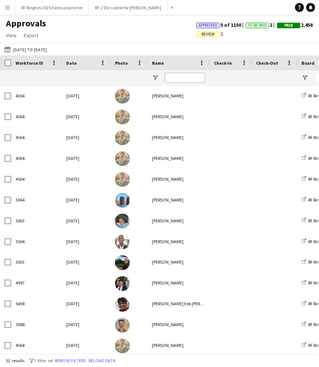
click at [179, 78] on input "Name Filter Input" at bounding box center [185, 77] width 40 height 9
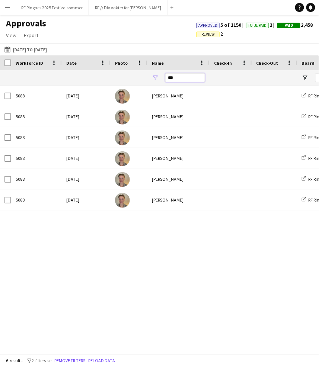
type input "***"
click at [208, 48] on div "Last Month 01-06-2025 to 30-06-2025 Today This Week This Month Yesterday Last W…" at bounding box center [159, 49] width 319 height 12
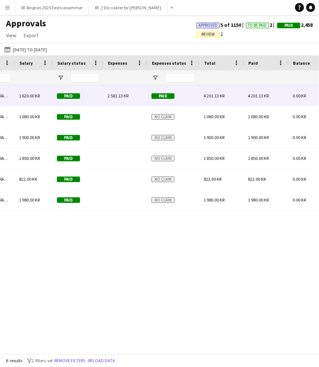
click at [107, 92] on div "2 581.13 KR" at bounding box center [125, 96] width 44 height 20
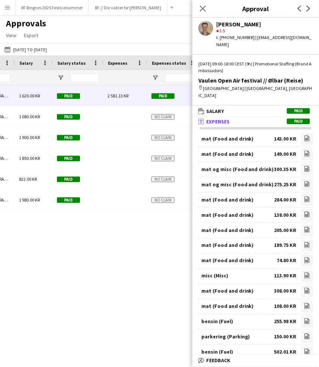
scroll to position [2, 0]
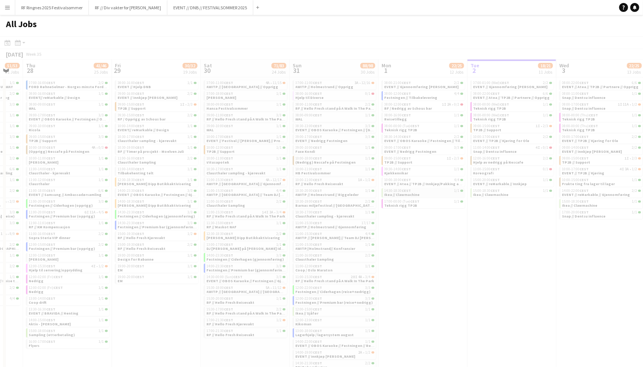
scroll to position [0, 224]
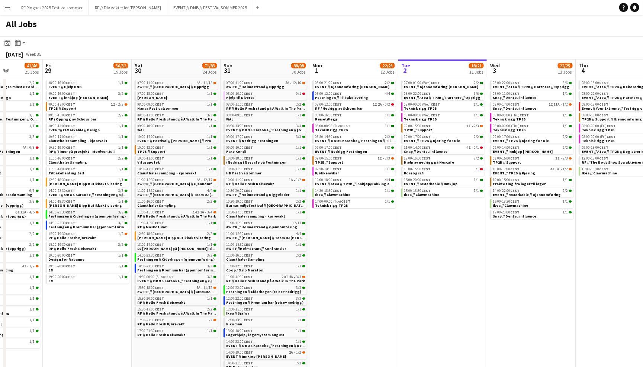
click at [97, 214] on span "Festningen // Ciderhagen (gjennomføring)" at bounding box center [87, 216] width 77 height 5
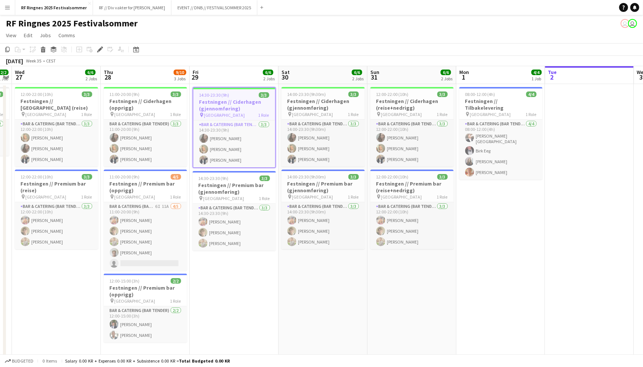
click at [355, 45] on app-toolbar "Copy Paste Paste Command V Paste with crew Command Shift V Paste linked Job Del…" at bounding box center [321, 49] width 643 height 13
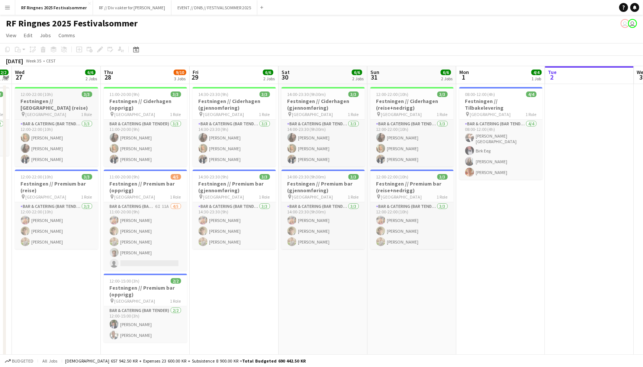
click at [78, 103] on h3 "Festningen // [GEOGRAPHIC_DATA] (reise)" at bounding box center [56, 104] width 83 height 13
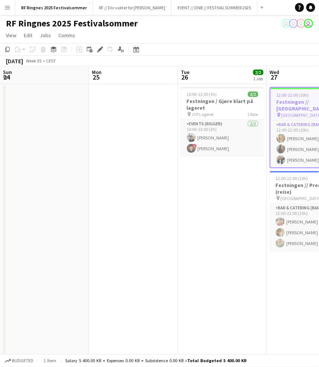
scroll to position [0, 255]
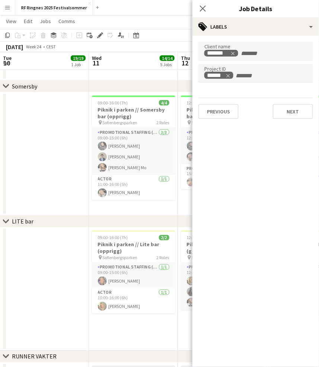
scroll to position [0, 183]
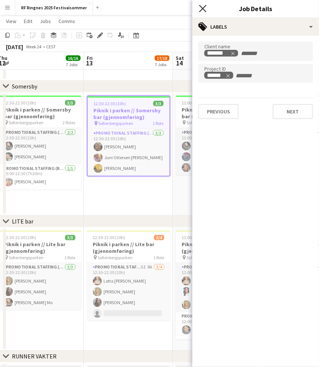
click at [203, 6] on icon "Close pop-in" at bounding box center [202, 8] width 7 height 7
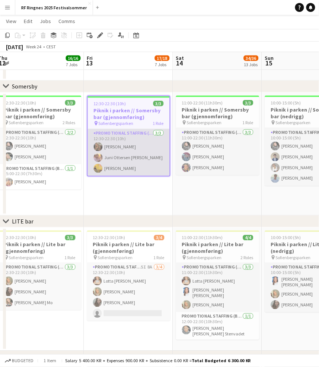
click at [138, 135] on app-card-role "Promotional Staffing (Brand Ambassadors) 3/3 12:30-22:30 (10h) Selin Norvik Jun…" at bounding box center [129, 152] width 82 height 47
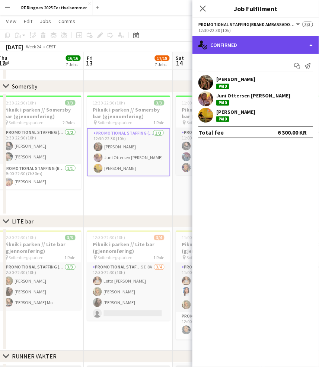
click at [286, 42] on div "single-neutral-actions-check-2 Confirmed" at bounding box center [255, 45] width 126 height 18
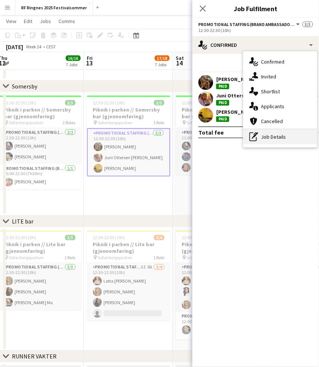
click at [294, 139] on div "pen-write Job Details" at bounding box center [280, 136] width 74 height 15
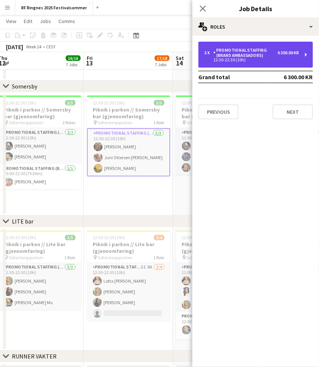
click at [289, 53] on div "6 300.00 KR" at bounding box center [288, 52] width 21 height 5
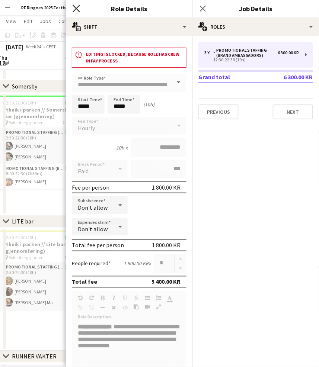
click at [77, 6] on icon "Close pop-in" at bounding box center [76, 8] width 7 height 7
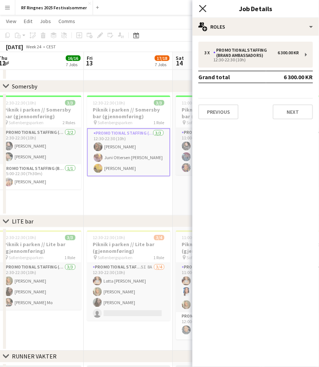
click at [204, 9] on icon at bounding box center [202, 8] width 7 height 7
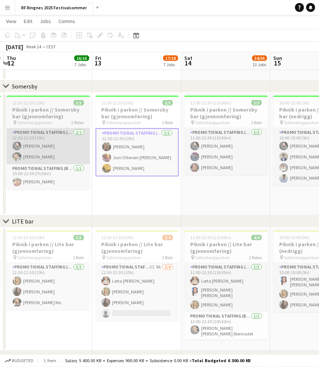
scroll to position [0, 175]
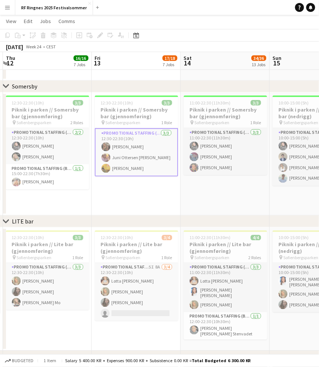
click at [225, 200] on app-date-cell "11:00-22:30 (11h30m) 3/3 Piknik i parken // Somersby bar (gjennomføring) pin So…" at bounding box center [225, 154] width 89 height 123
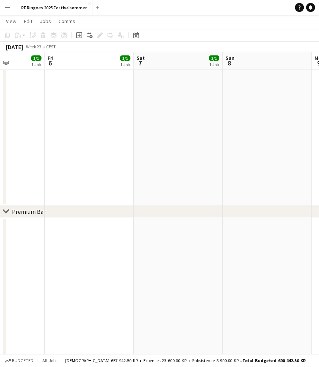
scroll to position [1495, 0]
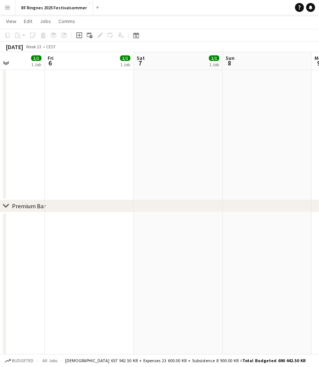
click at [148, 158] on app-date-cell at bounding box center [178, 115] width 89 height 170
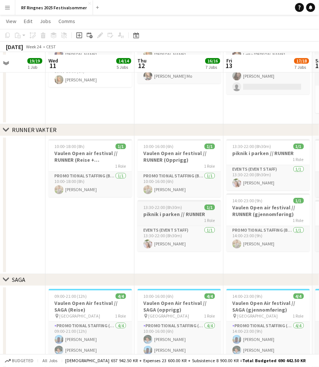
scroll to position [823, 0]
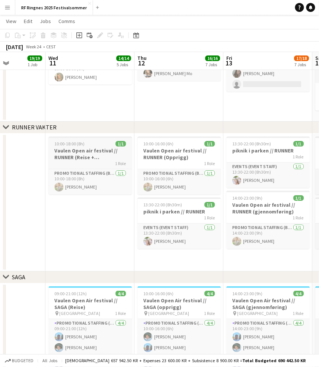
click at [70, 152] on h3 "Vaulen Open air festival // RUNNER (Reise + [PERSON_NAME])" at bounding box center [90, 153] width 83 height 13
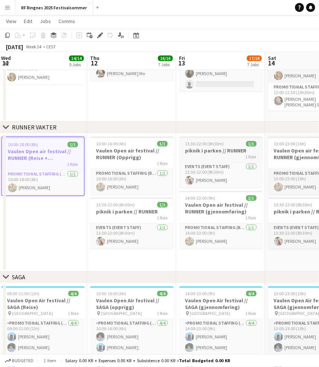
scroll to position [0, 268]
click at [100, 33] on icon at bounding box center [100, 35] width 4 height 4
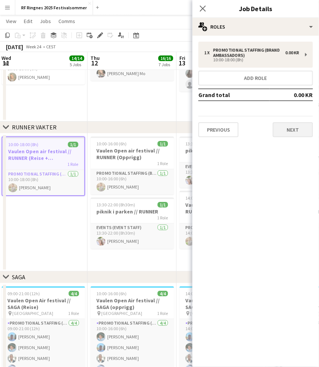
click at [299, 130] on button "Next" at bounding box center [293, 129] width 40 height 15
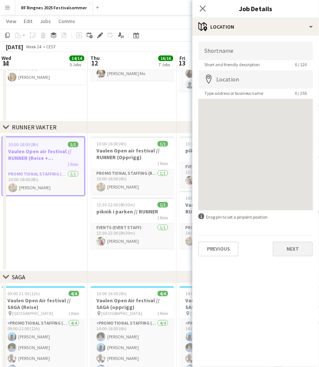
click at [292, 251] on button "Next" at bounding box center [293, 249] width 40 height 15
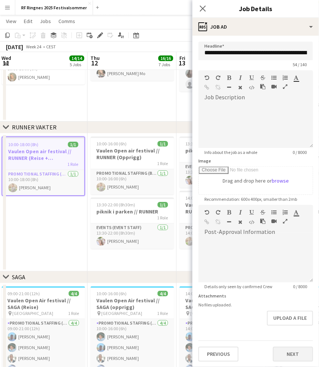
click at [294, 347] on button "Next" at bounding box center [293, 354] width 40 height 15
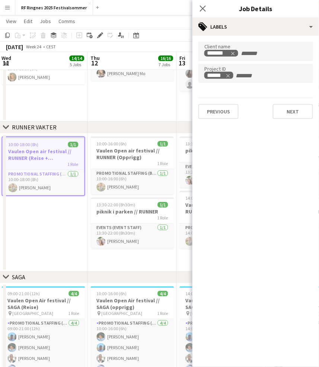
click at [159, 21] on app-page-menu "View Day view expanded Day view collapsed Month view Date picker Jump to today …" at bounding box center [159, 22] width 319 height 14
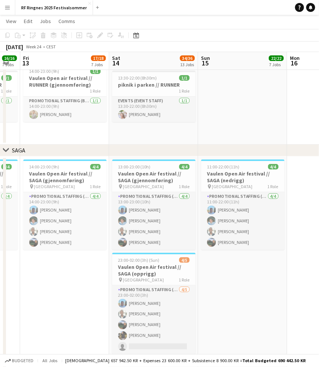
scroll to position [0, 249]
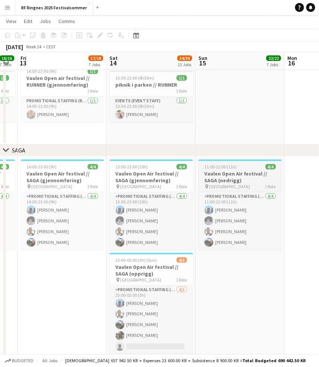
click at [240, 175] on h3 "Vaulen Open Air festival // SAGA (nedrigg)" at bounding box center [239, 176] width 83 height 13
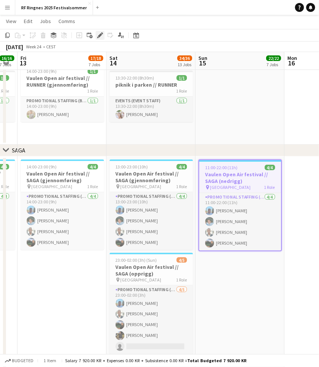
click at [98, 33] on icon "Edit" at bounding box center [100, 35] width 6 height 6
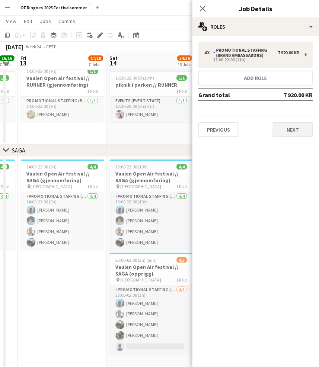
click at [299, 133] on button "Next" at bounding box center [293, 129] width 40 height 15
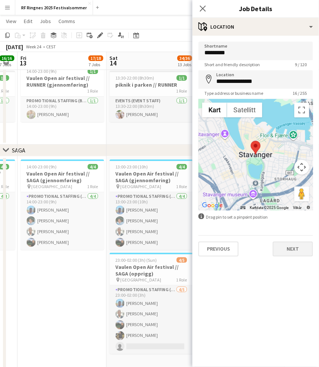
click at [293, 250] on button "Next" at bounding box center [293, 249] width 40 height 15
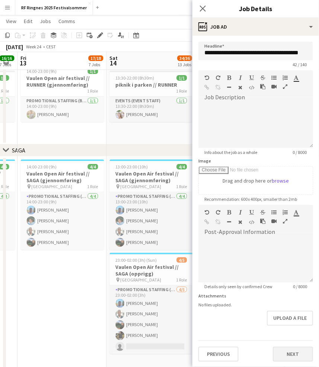
click at [289, 348] on button "Next" at bounding box center [293, 354] width 40 height 15
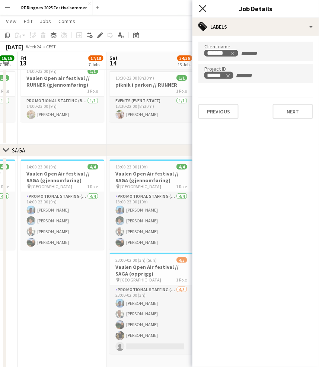
click at [202, 11] on icon "Close pop-in" at bounding box center [202, 8] width 7 height 7
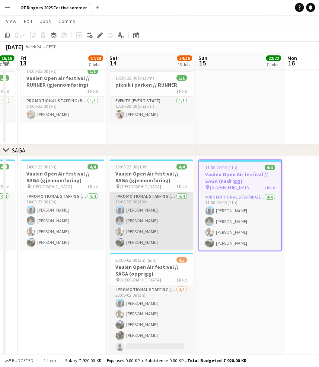
click at [170, 216] on app-card-role "Promotional Staffing (Brand Ambassadors) 4/4 13:00-23:00 (10h) Petter Danielsen…" at bounding box center [150, 221] width 83 height 58
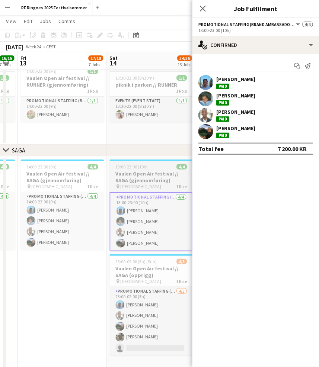
click at [144, 175] on h3 "Vaulen Open Air festival // SAGA (gjennomføring)" at bounding box center [150, 176] width 83 height 13
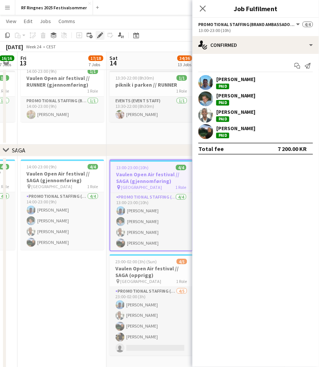
click at [98, 36] on icon at bounding box center [100, 35] width 4 height 4
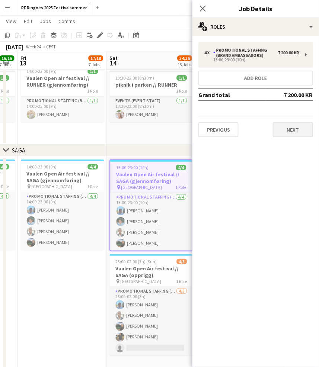
click at [301, 125] on button "Next" at bounding box center [293, 129] width 40 height 15
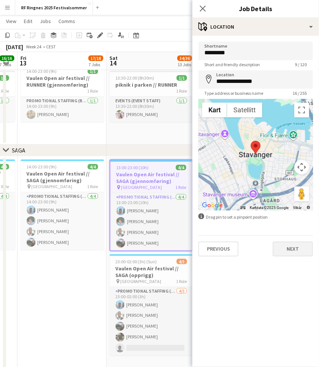
click at [294, 249] on button "Next" at bounding box center [293, 249] width 40 height 15
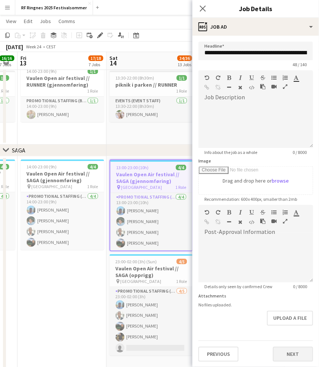
click at [293, 353] on button "Next" at bounding box center [293, 354] width 40 height 15
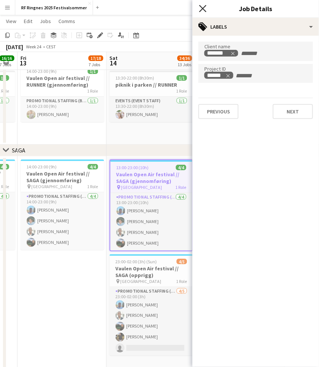
click at [202, 7] on icon at bounding box center [202, 8] width 7 height 7
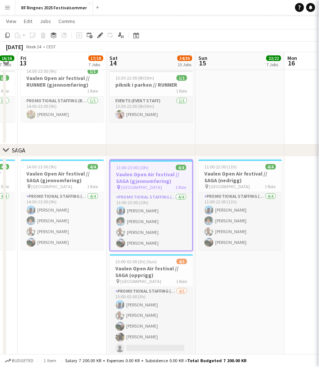
click at [196, 8] on app-navbar "Menu Boards Boards Boards All jobs Status Workforce Workforce My Workforce Recr…" at bounding box center [159, 7] width 319 height 15
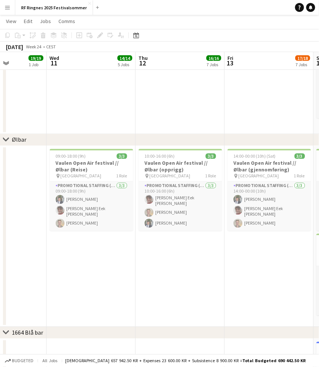
scroll to position [0, 219]
click at [86, 167] on h3 "Vaulen Open Air festival // Ølbar (Reise)" at bounding box center [92, 166] width 83 height 13
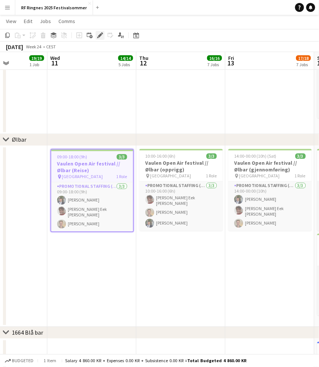
click at [101, 33] on icon at bounding box center [102, 33] width 2 height 2
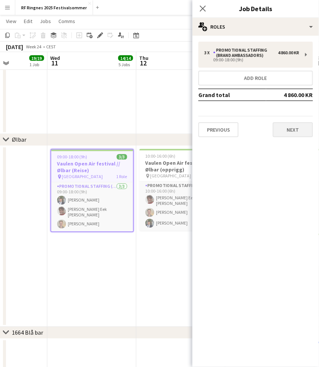
click at [292, 132] on button "Next" at bounding box center [293, 129] width 40 height 15
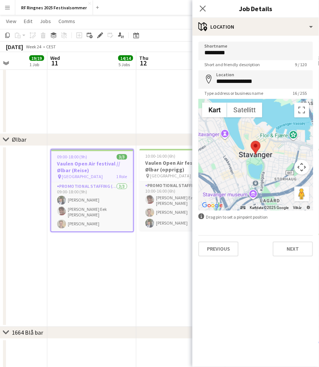
click at [294, 257] on div "**********" at bounding box center [255, 149] width 126 height 227
click at [294, 252] on button "Next" at bounding box center [293, 249] width 40 height 15
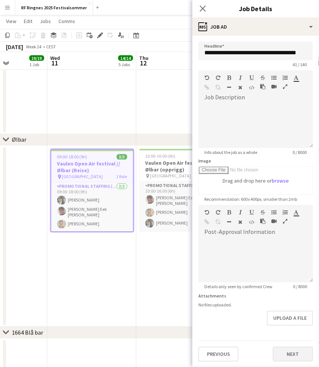
click at [302, 347] on button "Next" at bounding box center [293, 354] width 40 height 15
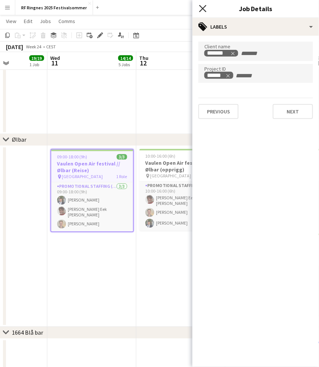
click at [203, 9] on icon at bounding box center [202, 8] width 7 height 7
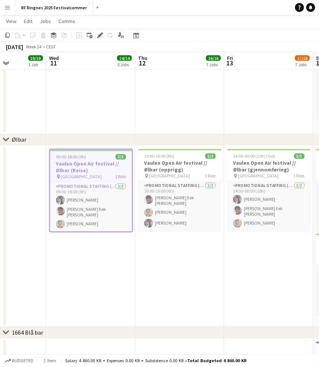
click at [90, 266] on app-calendar-viewport "Sun 8 Mon 9 3/3 1 Job Tue 10 19/19 1 Job Wed 11 14/14 5 Jobs Thu 12 16/16 7 Job…" at bounding box center [159, 15] width 319 height 2345
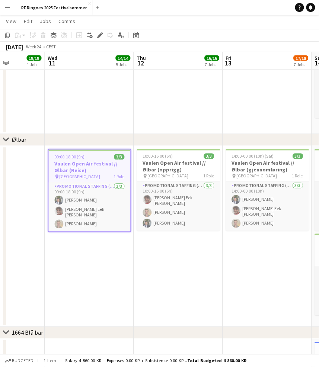
click at [83, 271] on app-date-cell "09:00-18:00 (9h) 3/3 Vaulen Open Air festival // Ølbar (Reise) pin Stavanger 1 …" at bounding box center [89, 236] width 89 height 181
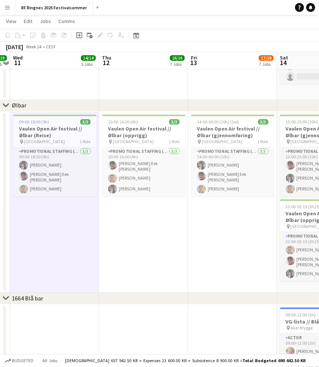
scroll to position [0, 268]
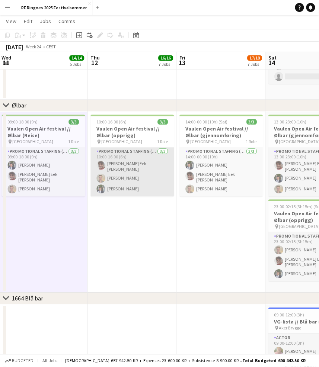
click at [144, 152] on app-card-role "Promotional Staffing (Brand Ambassadors) 3/3 10:00-16:00 (6h) Albert Eek Minass…" at bounding box center [131, 172] width 83 height 49
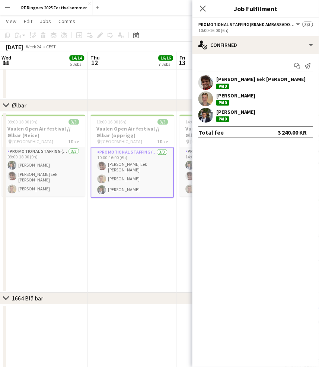
click at [143, 162] on app-card-role "Promotional Staffing (Brand Ambassadors) 3/3 10:00-16:00 (6h) Albert Eek Minass…" at bounding box center [131, 173] width 83 height 51
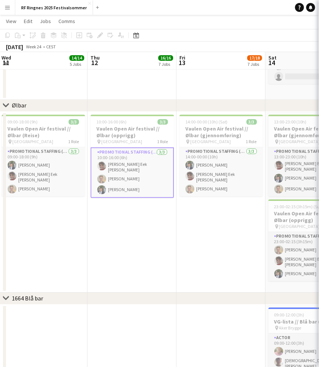
scroll to position [0, 268]
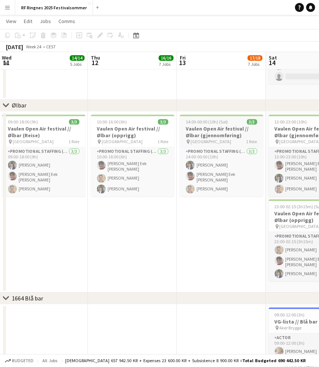
click at [200, 133] on h3 "Vaulen Open Air festival // Ølbar (gjennomføring)" at bounding box center [221, 132] width 83 height 13
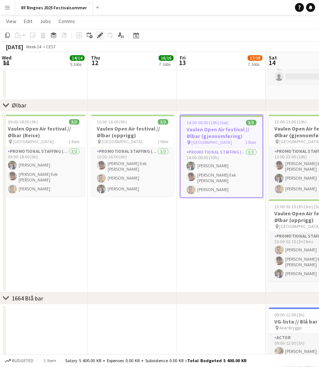
click at [101, 33] on icon at bounding box center [102, 33] width 2 height 2
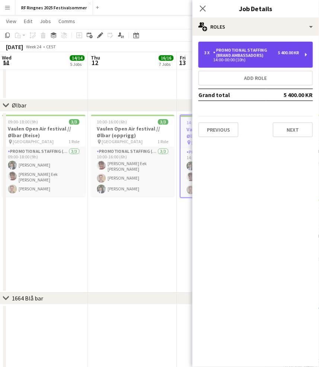
click at [290, 55] on div "3 x Promotional Staffing (Brand Ambassadors) 5 400.00 KR" at bounding box center [251, 53] width 95 height 10
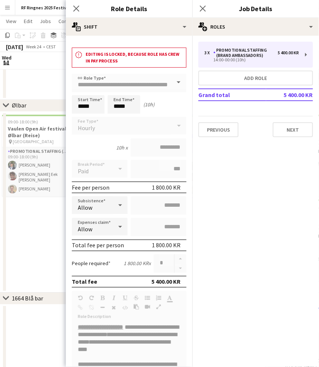
click at [281, 118] on div "Previous Next" at bounding box center [255, 126] width 115 height 21
click at [282, 123] on button "Next" at bounding box center [293, 129] width 40 height 15
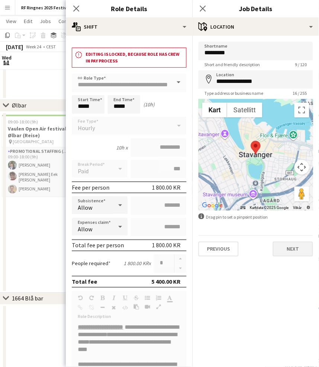
click at [301, 247] on button "Next" at bounding box center [293, 249] width 40 height 15
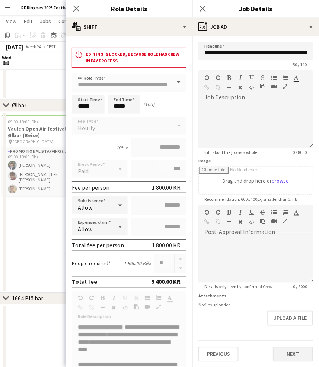
click at [291, 354] on button "Next" at bounding box center [293, 354] width 40 height 15
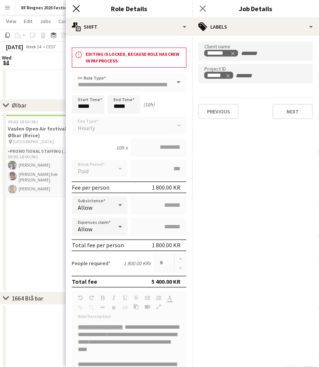
click at [79, 8] on icon "Close pop-in" at bounding box center [76, 8] width 7 height 7
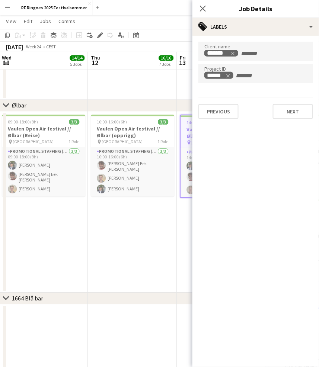
click at [176, 8] on app-navbar "Menu Boards Boards Boards All jobs Status Workforce Workforce My Workforce Recr…" at bounding box center [159, 7] width 319 height 15
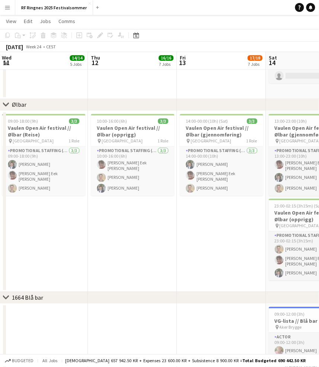
scroll to position [1221, 0]
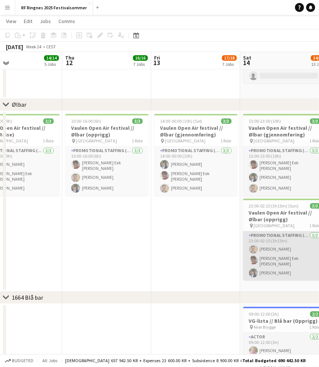
click at [290, 252] on app-card-role "Promotional Staffing (Brand Ambassadors) 3/3 23:00-02:15 (3h15m) jonathan lund …" at bounding box center [284, 256] width 83 height 49
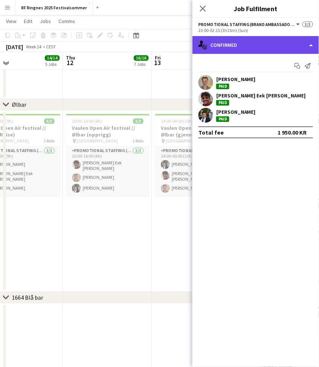
click at [258, 45] on div "single-neutral-actions-check-2 Confirmed" at bounding box center [255, 45] width 126 height 18
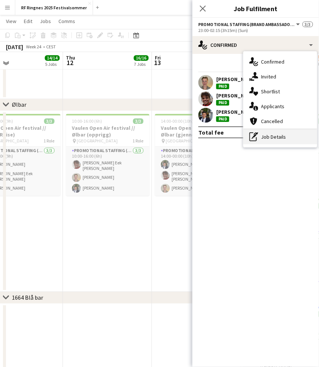
click at [301, 138] on div "pen-write Job Details" at bounding box center [280, 136] width 74 height 15
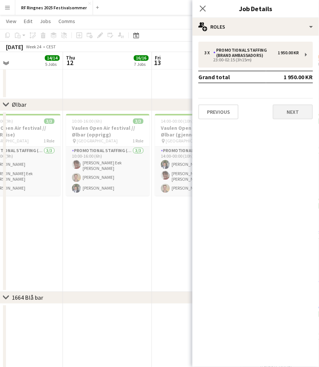
click at [307, 106] on button "Next" at bounding box center [293, 111] width 40 height 15
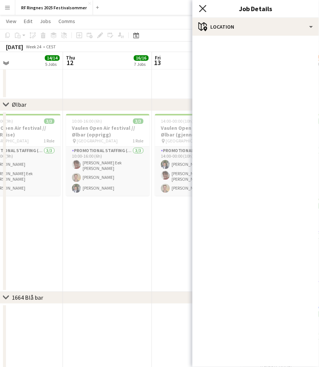
click at [204, 6] on icon "Close pop-in" at bounding box center [202, 8] width 7 height 7
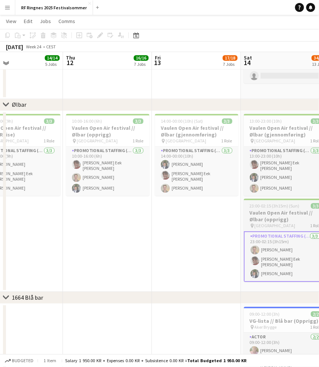
click at [273, 219] on h3 "Vaulen Open Air festival // Ølbar (opprigg)" at bounding box center [285, 216] width 83 height 13
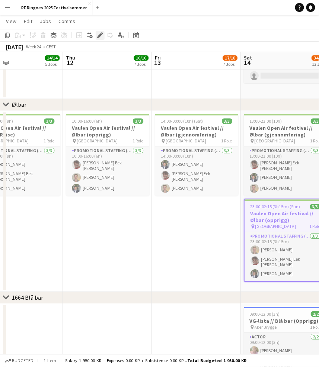
click at [101, 36] on icon "Edit" at bounding box center [100, 35] width 6 height 6
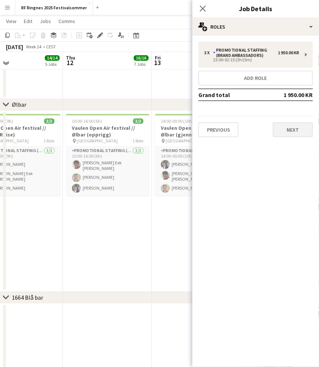
click at [306, 124] on button "Next" at bounding box center [293, 129] width 40 height 15
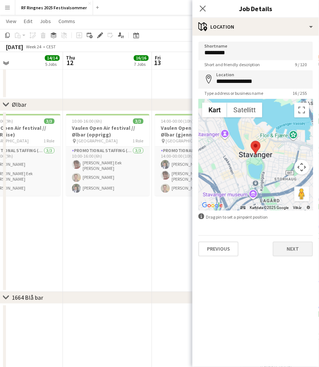
click at [296, 247] on button "Next" at bounding box center [293, 249] width 40 height 15
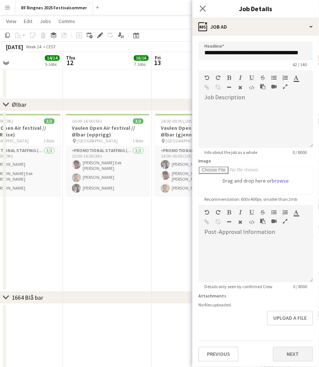
click at [301, 347] on button "Next" at bounding box center [293, 354] width 40 height 15
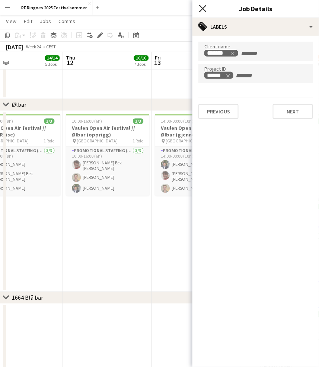
click at [203, 6] on icon "Close pop-in" at bounding box center [202, 8] width 7 height 7
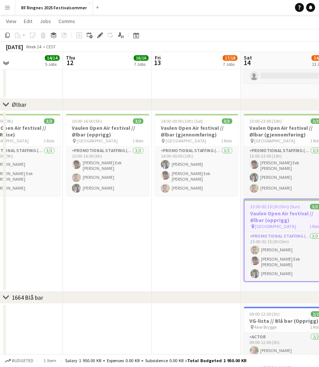
scroll to position [0, 294]
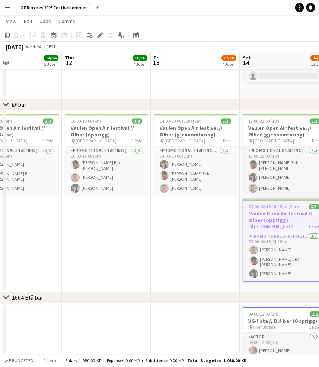
click at [197, 237] on app-date-cell "14:00-00:00 (10h) (Sat) 3/3 Vaulen Open Air festival // Ølbar (gjennomføring) p…" at bounding box center [195, 201] width 89 height 181
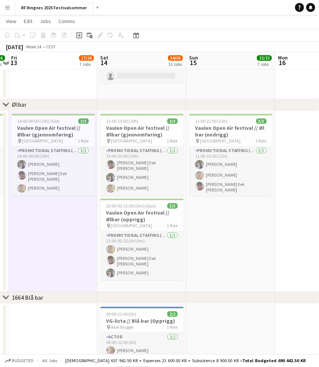
scroll to position [0, 264]
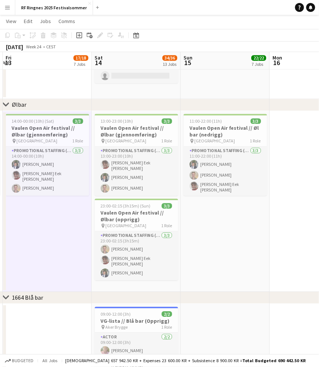
click at [247, 245] on app-date-cell "11:00-22:00 (11h) 3/3 Vaulen Open Air festival // Øl bar (nedrigg) pin Stavange…" at bounding box center [224, 201] width 89 height 181
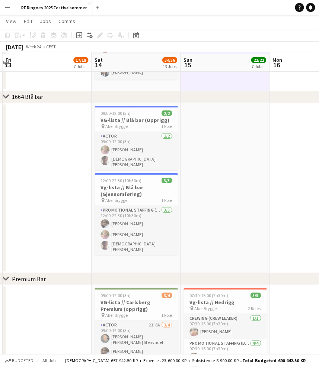
scroll to position [1421, 0]
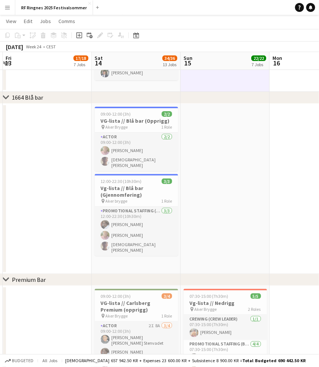
click at [73, 159] on app-date-cell at bounding box center [47, 189] width 89 height 170
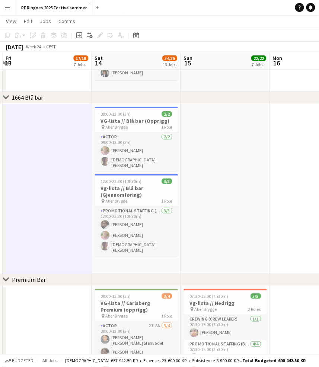
click at [141, 258] on app-date-cell "09:00-12:00 (3h) 2/2 VG-lista // Blå bar (Opprigg) pin Aker Brygge 1 Role Actor…" at bounding box center [135, 189] width 89 height 170
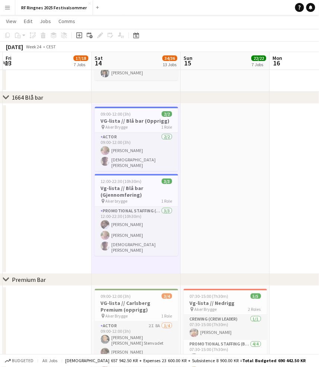
click at [231, 212] on app-date-cell at bounding box center [224, 189] width 89 height 170
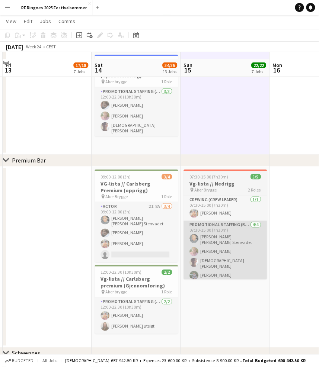
scroll to position [1548, 0]
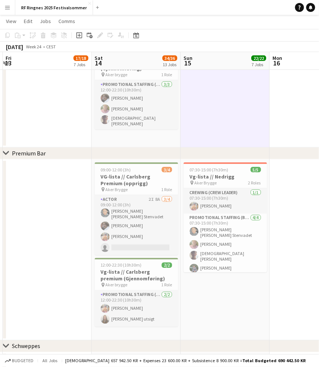
click at [158, 333] on app-date-cell "09:00-12:00 (3h) 3/4 VG-lista // Carlsberg Premium (opprigg) pin Aker Brygge 1 …" at bounding box center [135, 250] width 89 height 181
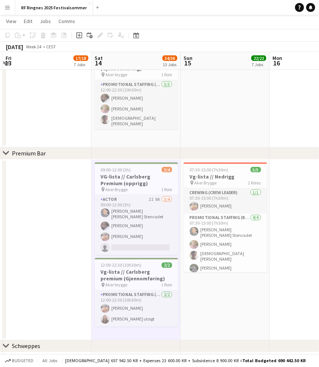
click at [209, 329] on app-date-cell "07:30-15:00 (7h30m) 5/5 Vg-lista // Nedrigg pin Aker Brygge 2 Roles Crewing (Cr…" at bounding box center [224, 250] width 89 height 181
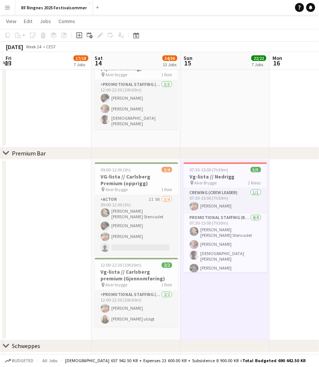
click at [173, 342] on div "chevron-right Schweppes" at bounding box center [159, 347] width 319 height 12
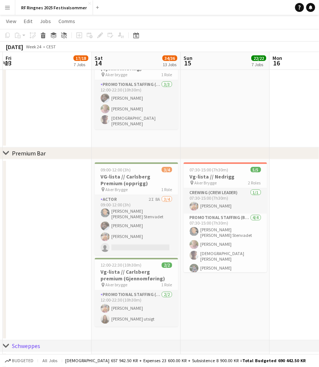
click at [172, 334] on app-date-cell "09:00-12:00 (3h) 3/4 VG-lista // Carlsberg Premium (opprigg) pin Aker Brygge 1 …" at bounding box center [135, 250] width 89 height 181
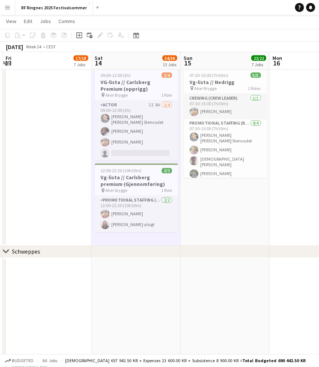
scroll to position [1647, 0]
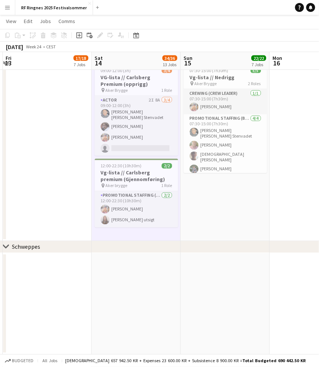
click at [162, 294] on app-date-cell at bounding box center [135, 304] width 89 height 102
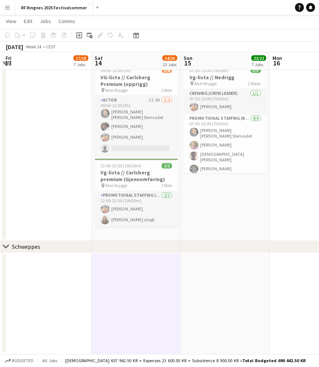
click at [234, 297] on app-date-cell at bounding box center [224, 304] width 89 height 102
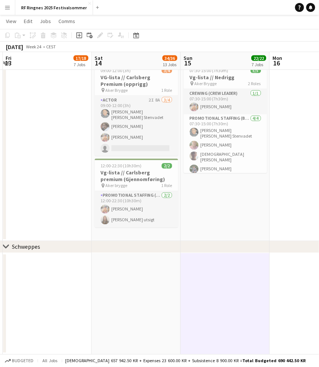
scroll to position [0, 264]
click at [234, 194] on app-date-cell "07:30-15:00 (7h30m) 5/5 Vg-lista // Nedrigg pin Aker Brygge 2 Roles Crewing (Cr…" at bounding box center [225, 150] width 89 height 181
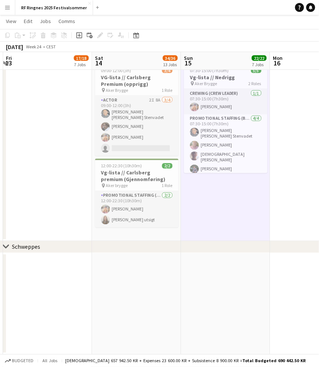
click at [131, 232] on app-date-cell "09:00-12:00 (3h) 3/4 VG-lista // Carlsberg Premium (opprigg) pin Aker Brygge 1 …" at bounding box center [136, 150] width 89 height 181
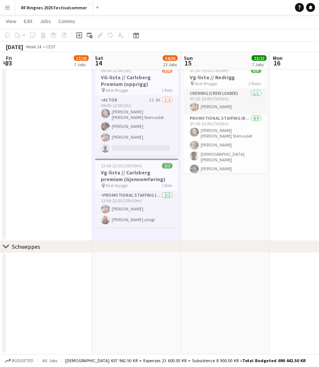
click at [242, 298] on app-date-cell at bounding box center [225, 304] width 89 height 102
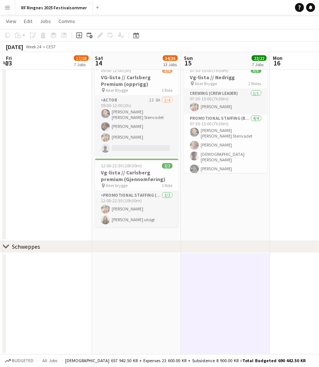
click at [223, 225] on app-date-cell "07:30-15:00 (7h30m) 5/5 Vg-lista // Nedrigg pin Aker Brygge 2 Roles Crewing (Cr…" at bounding box center [225, 150] width 89 height 181
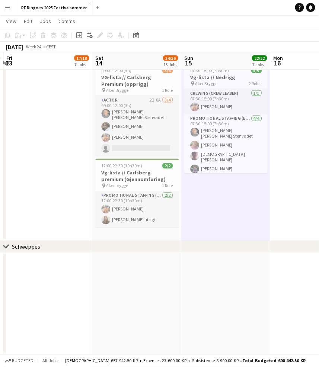
click at [296, 304] on app-date-cell at bounding box center [314, 304] width 89 height 102
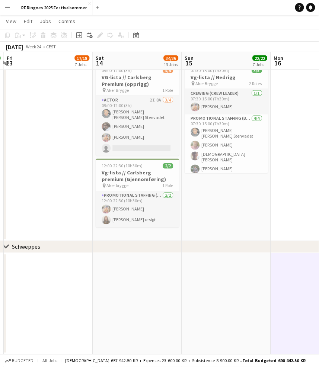
click at [189, 304] on app-date-cell at bounding box center [225, 304] width 89 height 102
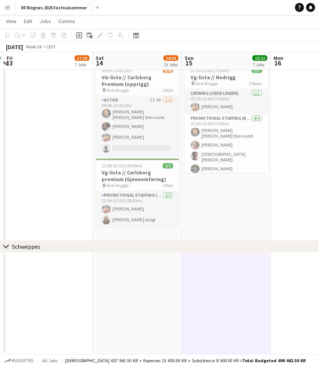
click at [205, 226] on app-date-cell "07:30-15:00 (7h30m) 5/5 Vg-lista // Nedrigg pin Aker Brygge 2 Roles Crewing (Cr…" at bounding box center [225, 150] width 89 height 181
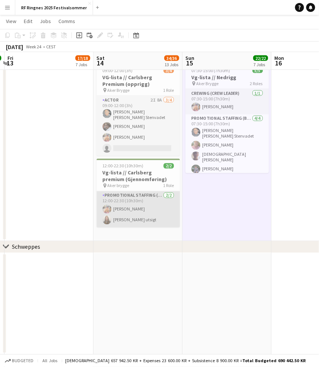
click at [141, 222] on app-card-role "Promotional Staffing (Brand Ambassadors) 2/2 12:00-22:30 (10h30m) Filip Øverli …" at bounding box center [137, 209] width 83 height 36
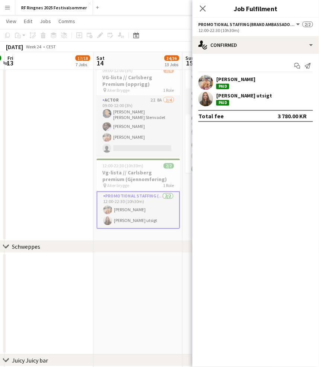
click at [132, 239] on app-date-cell "09:00-12:00 (3h) 3/4 VG-lista // Carlsberg Premium (opprigg) pin Aker Brygge 1 …" at bounding box center [137, 150] width 89 height 181
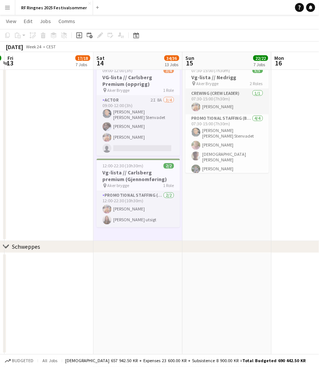
click at [233, 306] on app-date-cell at bounding box center [226, 304] width 89 height 102
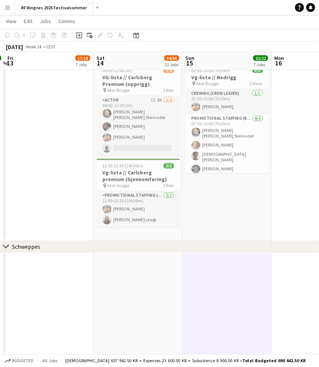
click at [155, 299] on app-date-cell at bounding box center [137, 304] width 89 height 102
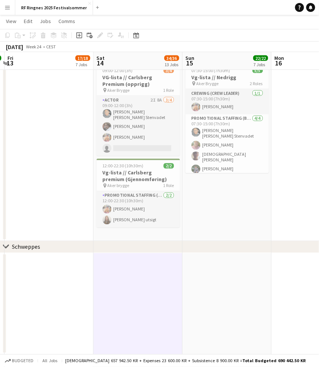
click at [43, 296] on app-date-cell at bounding box center [48, 304] width 89 height 102
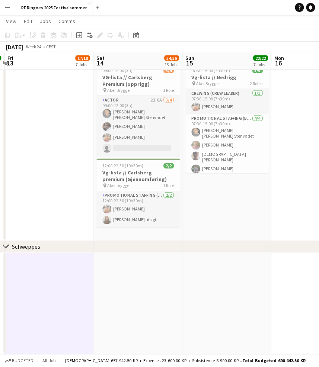
click at [250, 216] on app-date-cell "07:30-15:00 (7h30m) 5/5 Vg-lista // Nedrigg pin Aker Brygge 2 Roles Crewing (Cr…" at bounding box center [226, 150] width 89 height 181
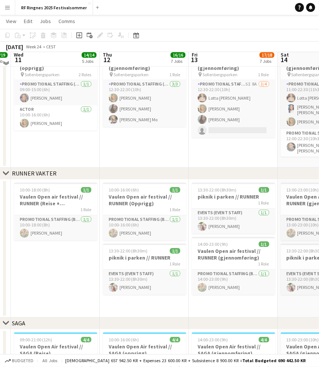
scroll to position [772, 0]
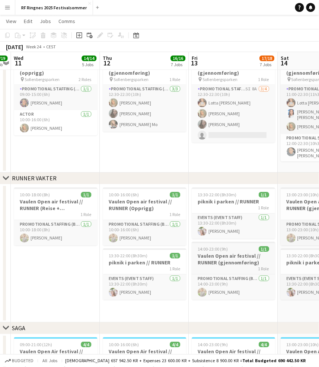
click at [234, 261] on h3 "Vaulen Open air festival // RUNNER (gjennomføring)" at bounding box center [232, 258] width 83 height 13
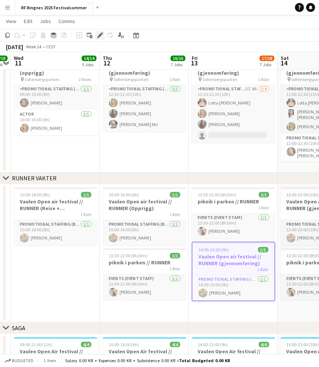
click at [100, 34] on icon at bounding box center [100, 35] width 4 height 4
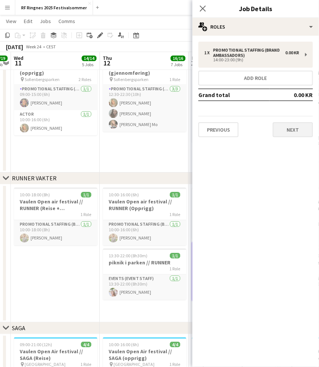
click at [290, 130] on button "Next" at bounding box center [293, 129] width 40 height 15
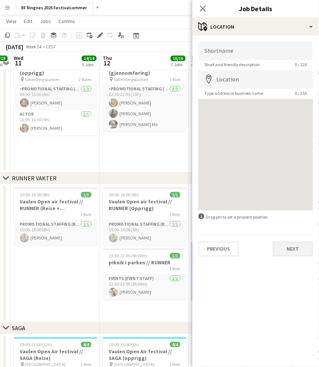
click at [295, 245] on button "Next" at bounding box center [293, 249] width 40 height 15
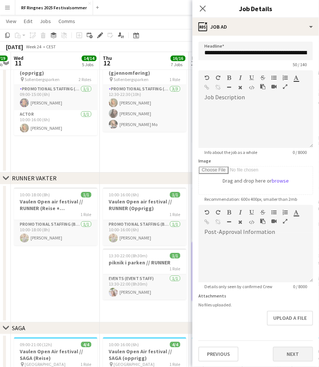
click at [299, 354] on button "Next" at bounding box center [293, 354] width 40 height 15
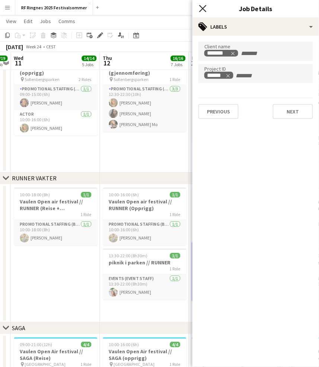
click at [202, 8] on icon at bounding box center [202, 8] width 7 height 7
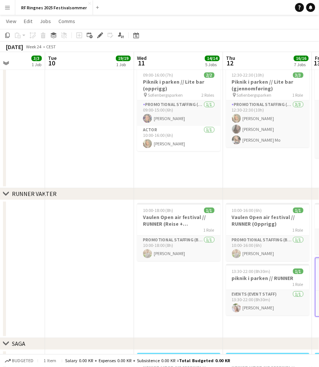
scroll to position [0, 330]
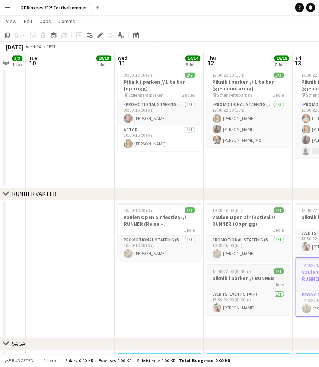
click at [251, 279] on h3 "piknik i parken // RUNNER" at bounding box center [247, 278] width 83 height 7
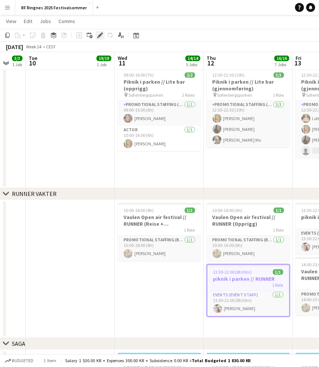
click at [99, 35] on icon at bounding box center [100, 35] width 4 height 4
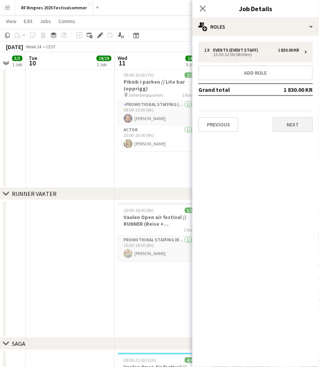
click at [289, 122] on button "Next" at bounding box center [293, 124] width 40 height 15
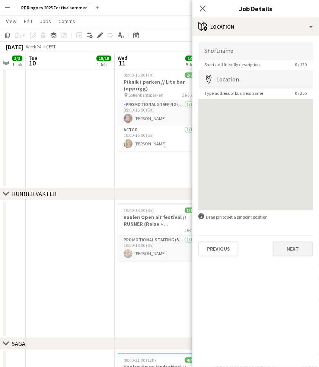
click at [293, 247] on button "Next" at bounding box center [293, 249] width 40 height 15
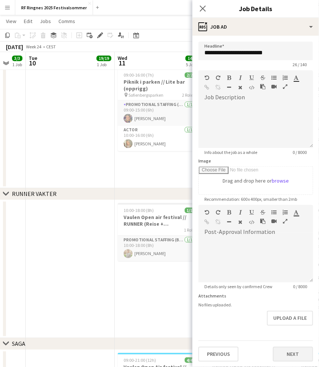
click at [297, 348] on button "Next" at bounding box center [293, 354] width 40 height 15
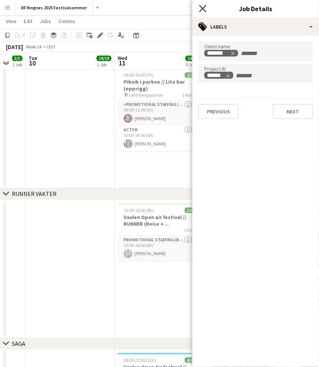
click at [205, 8] on icon "Close pop-in" at bounding box center [202, 8] width 7 height 7
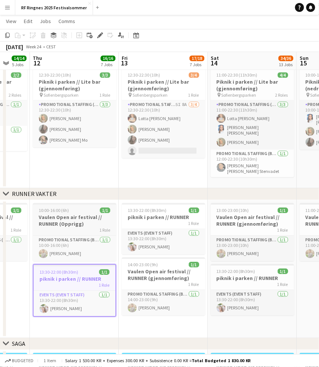
scroll to position [0, 324]
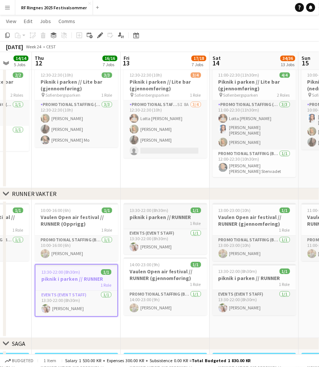
click at [165, 216] on h3 "piknik i parken // RUNNER" at bounding box center [164, 217] width 83 height 7
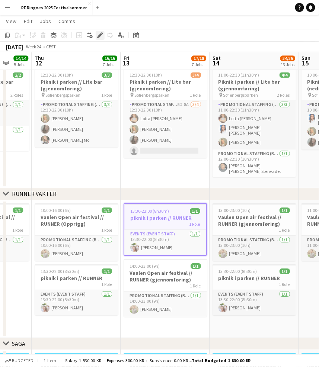
click at [97, 33] on icon "Edit" at bounding box center [100, 35] width 6 height 6
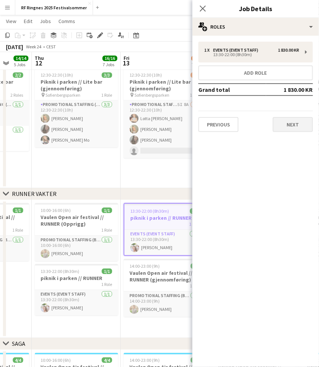
click at [298, 127] on button "Next" at bounding box center [293, 124] width 40 height 15
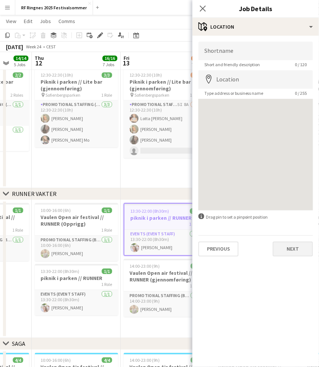
click at [296, 255] on button "Next" at bounding box center [293, 249] width 40 height 15
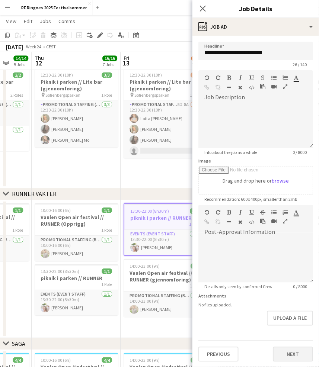
click at [292, 348] on button "Next" at bounding box center [293, 354] width 40 height 15
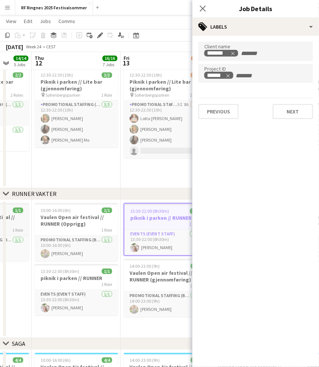
click at [202, 7] on icon "Close pop-in" at bounding box center [203, 9] width 6 height 6
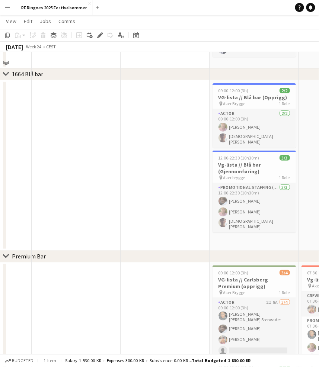
scroll to position [1453, 0]
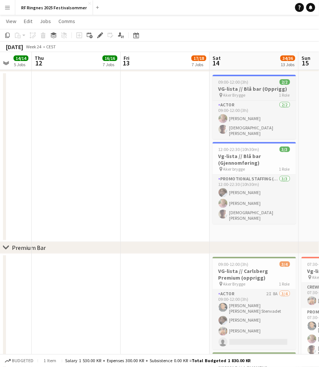
click at [259, 88] on h3 "VG-lista // Blå bar (Opprigg)" at bounding box center [253, 89] width 83 height 7
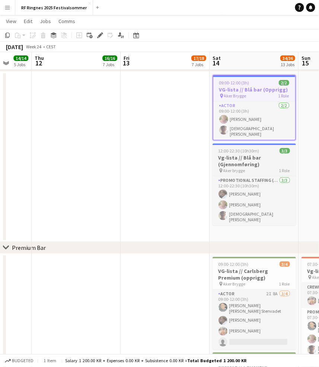
click at [263, 154] on h3 "Vg-lista // Blå bar (Gjennomføring)" at bounding box center [253, 160] width 83 height 13
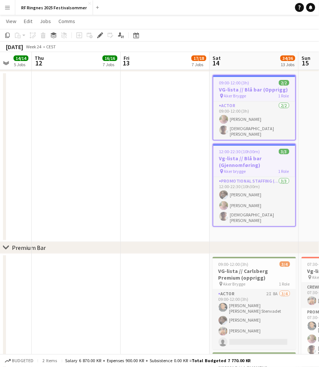
scroll to position [0, 328]
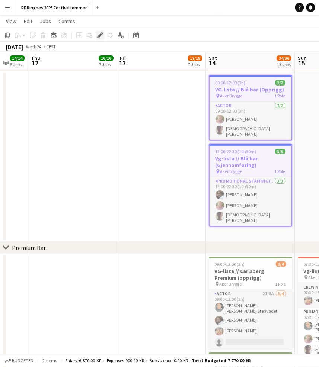
click at [100, 38] on icon "Edit" at bounding box center [100, 35] width 6 height 6
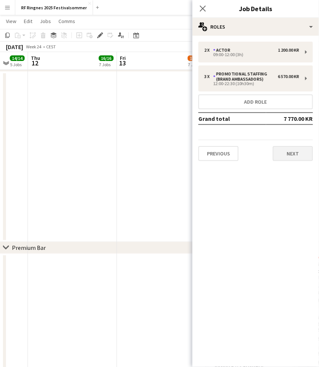
click at [299, 148] on button "Next" at bounding box center [293, 153] width 40 height 15
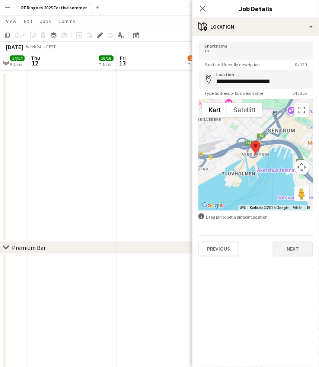
click at [297, 247] on button "Next" at bounding box center [293, 249] width 40 height 15
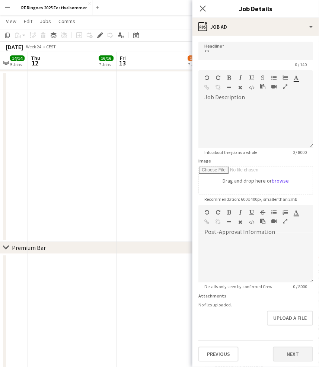
click at [286, 352] on button "Next" at bounding box center [293, 354] width 40 height 15
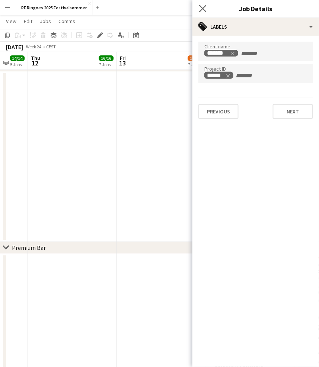
click at [207, 7] on app-icon "Close pop-in" at bounding box center [202, 8] width 11 height 11
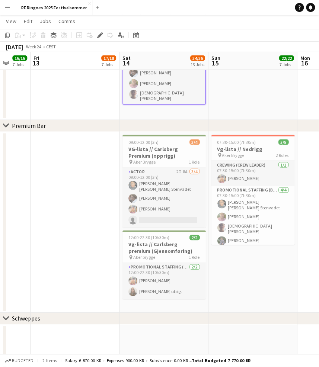
scroll to position [0, 326]
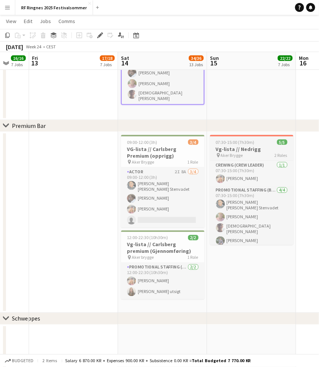
click at [255, 147] on h3 "Vg-lista // Nedrigg" at bounding box center [251, 149] width 83 height 7
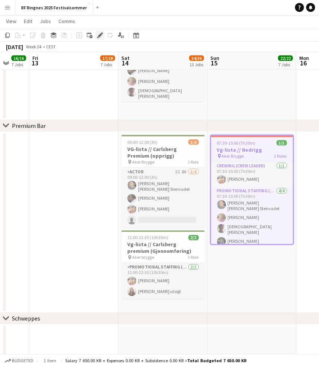
click at [98, 36] on icon at bounding box center [100, 35] width 4 height 4
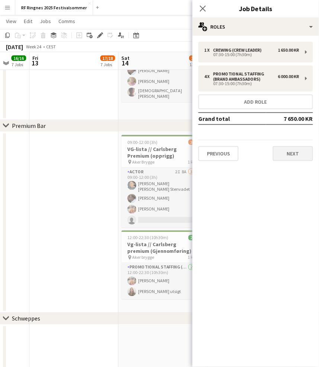
click at [300, 147] on button "Next" at bounding box center [293, 153] width 40 height 15
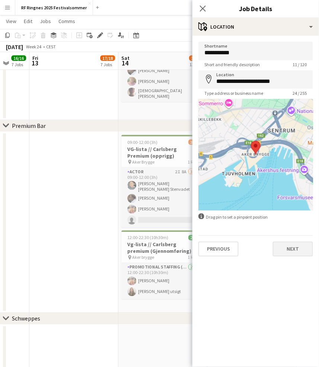
click at [296, 251] on button "Next" at bounding box center [293, 249] width 40 height 15
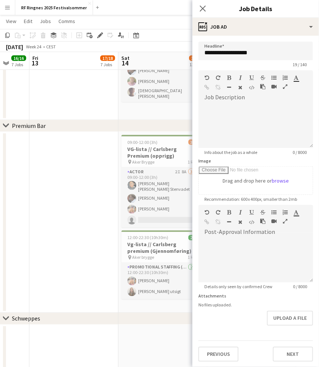
click at [294, 341] on div "Previous Next" at bounding box center [255, 351] width 115 height 21
click at [296, 350] on button "Next" at bounding box center [293, 354] width 40 height 15
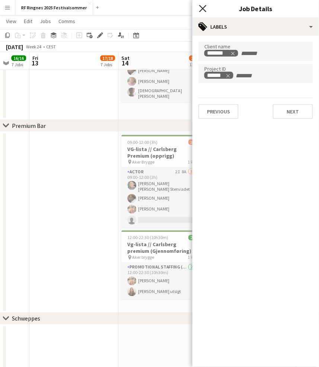
click at [205, 10] on icon "Close pop-in" at bounding box center [202, 8] width 7 height 7
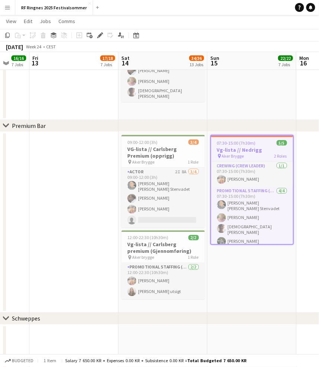
click at [245, 281] on app-date-cell "07:30-15:00 (7h30m) 5/5 Vg-lista // Nedrigg pin Aker Brygge 2 Roles Crewing (Cr…" at bounding box center [251, 222] width 89 height 181
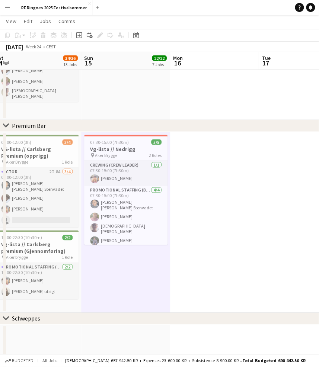
scroll to position [0, 266]
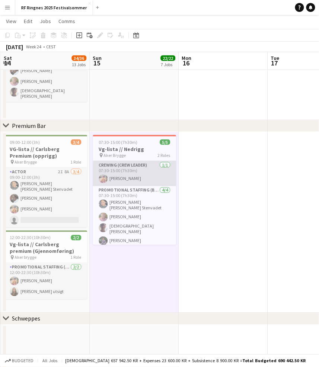
click at [155, 168] on app-card-role "Crewing (Crew Leader) 1/1 07:30-15:00 (7h30m) Filip Øverli" at bounding box center [134, 173] width 83 height 25
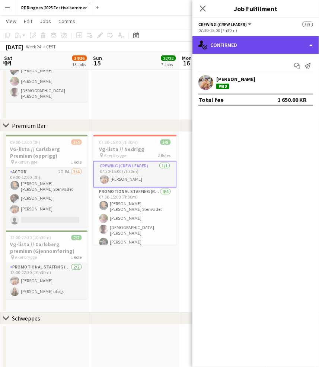
click at [295, 44] on div "single-neutral-actions-check-2 Confirmed" at bounding box center [255, 45] width 126 height 18
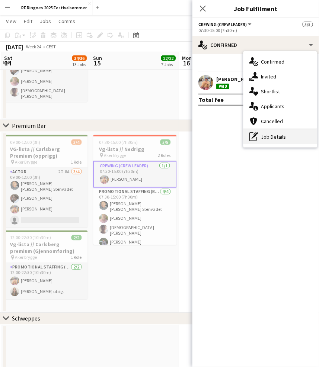
click at [302, 135] on div "pen-write Job Details" at bounding box center [280, 136] width 74 height 15
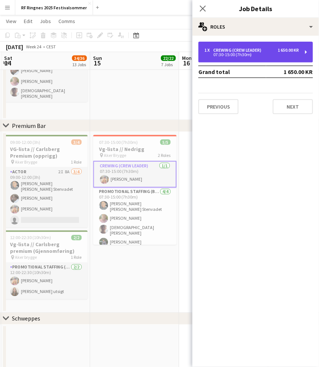
click at [259, 51] on div "Crewing (Crew Leader)" at bounding box center [238, 50] width 51 height 5
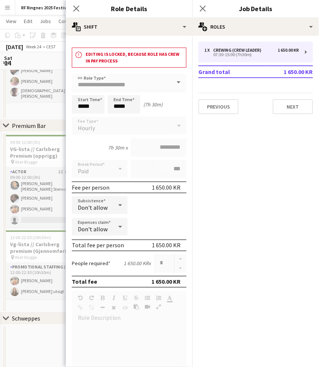
click at [83, 11] on div "Close pop-in" at bounding box center [76, 8] width 21 height 17
click at [77, 11] on icon "Close pop-in" at bounding box center [76, 8] width 7 height 7
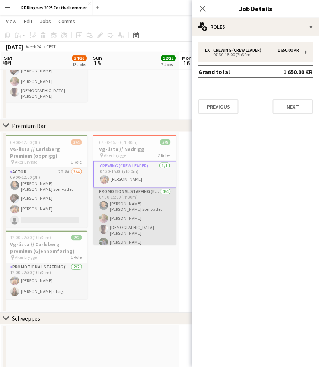
click at [131, 217] on app-card-role "Promotional Staffing (Brand Ambassadors) 4/4 07:30-15:00 (7h30m) Daniela Alejan…" at bounding box center [134, 219] width 83 height 62
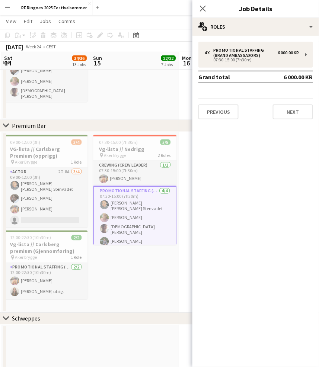
click at [289, 67] on div "4 x Promotional Staffing (Brand Ambassadors) 6 000.00 KR 07:30-15:00 (7h30m) Gr…" at bounding box center [255, 81] width 126 height 78
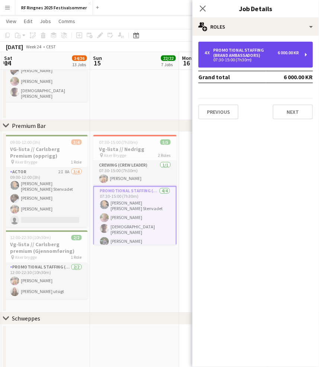
click at [289, 62] on div "4 x Promotional Staffing (Brand Ambassadors) 6 000.00 KR 07:30-15:00 (7h30m)" at bounding box center [255, 55] width 115 height 26
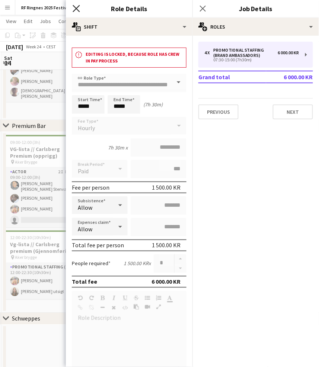
click at [75, 10] on icon "Close pop-in" at bounding box center [76, 8] width 7 height 7
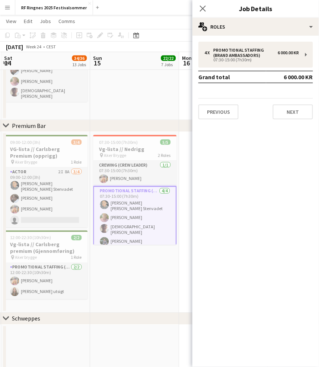
click at [135, 100] on app-date-cell at bounding box center [134, 35] width 89 height 170
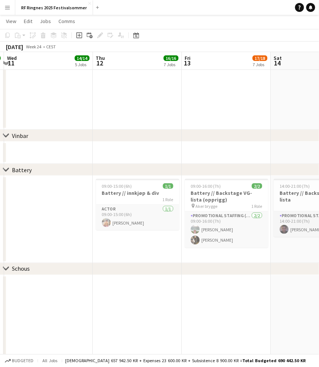
scroll to position [0, 162]
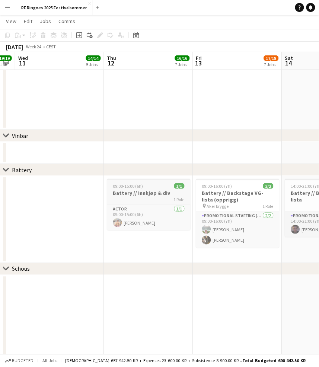
click at [150, 196] on div "1 Role" at bounding box center [148, 199] width 83 height 6
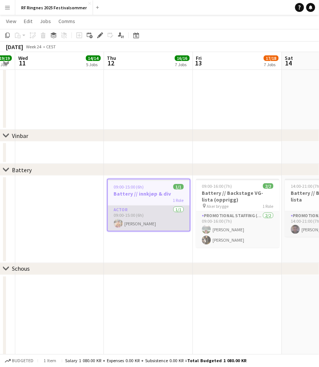
scroll to position [0, 173]
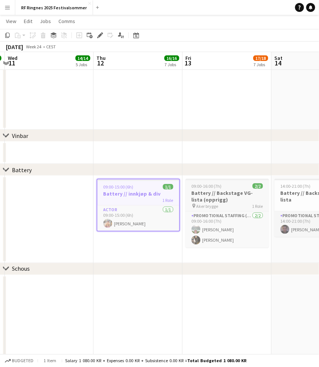
click at [238, 197] on h3 "Battery // Backstage VG-lista (opprigg)" at bounding box center [227, 196] width 83 height 13
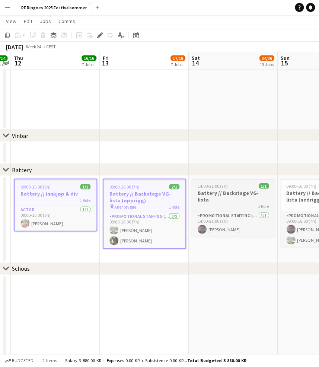
click at [218, 190] on h3 "Battery // Backstage VG-lista" at bounding box center [232, 196] width 83 height 13
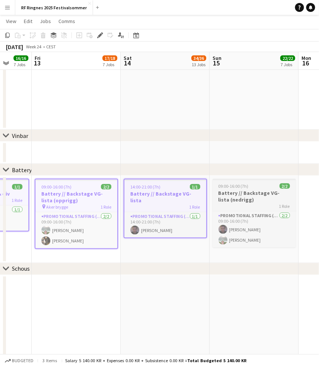
click at [231, 192] on h3 "Battery // Backstage VG-lista (nedrigg)" at bounding box center [253, 196] width 83 height 13
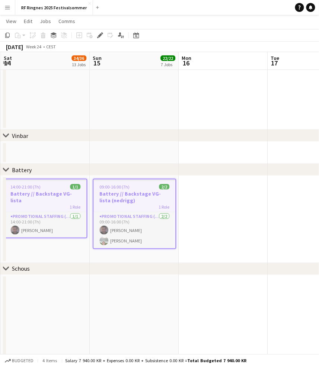
scroll to position [0, 265]
click at [99, 34] on icon at bounding box center [100, 35] width 4 height 4
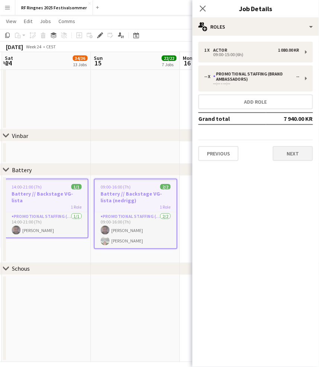
click at [303, 150] on button "Next" at bounding box center [293, 153] width 40 height 15
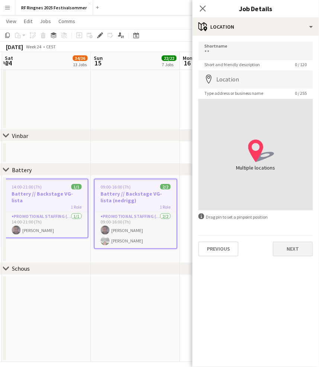
click at [290, 251] on button "Next" at bounding box center [293, 249] width 40 height 15
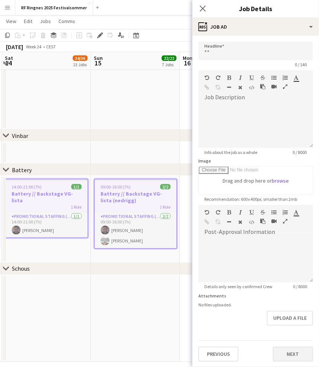
click at [289, 347] on button "Next" at bounding box center [293, 354] width 40 height 15
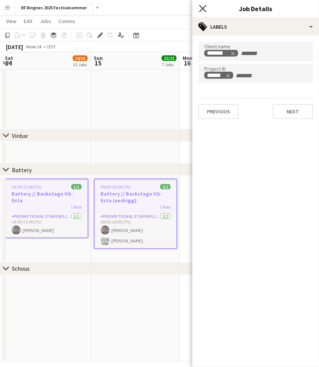
click at [205, 9] on icon "Close pop-in" at bounding box center [202, 8] width 7 height 7
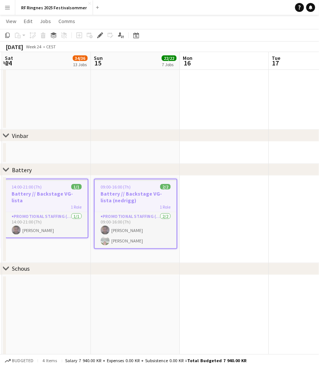
click at [145, 294] on app-date-cell at bounding box center [135, 318] width 89 height 87
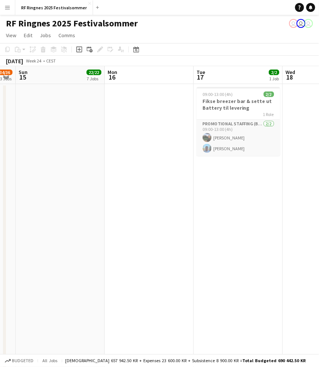
scroll to position [0, 0]
click at [235, 105] on h3 "Fikse breezer bar & sette ut Battery til levering" at bounding box center [237, 104] width 83 height 13
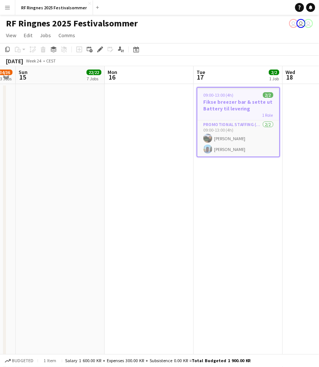
click at [101, 41] on app-page-menu "View Day view expanded Day view collapsed Month view Date picker Jump to today …" at bounding box center [159, 36] width 319 height 14
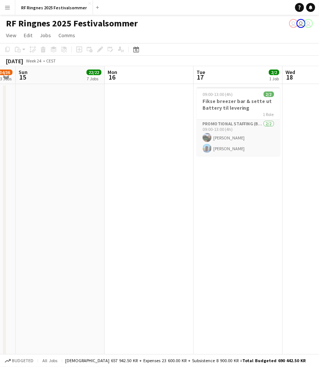
click at [101, 44] on app-toolbar "Copy Paste Paste Command V Paste with crew Command Shift V Paste linked Job Del…" at bounding box center [159, 49] width 319 height 13
click at [245, 109] on h3 "Fikse breezer bar & sette ut Battery til levering" at bounding box center [237, 104] width 83 height 13
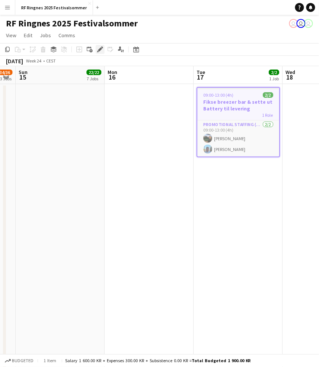
click at [100, 51] on icon "Edit" at bounding box center [100, 49] width 6 height 6
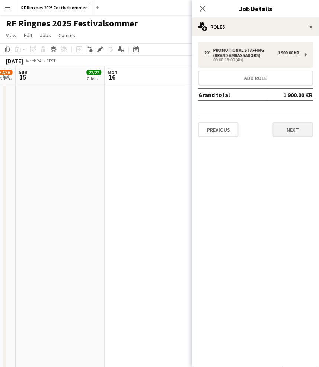
click at [294, 127] on button "Next" at bounding box center [293, 129] width 40 height 15
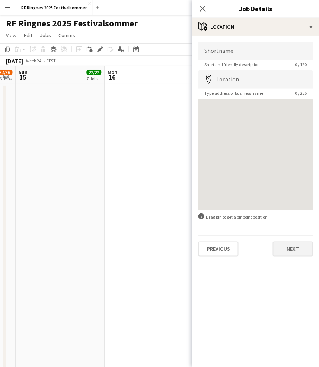
click at [299, 252] on button "Next" at bounding box center [293, 249] width 40 height 15
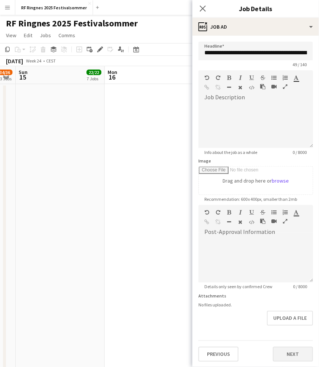
click at [294, 347] on button "Next" at bounding box center [293, 354] width 40 height 15
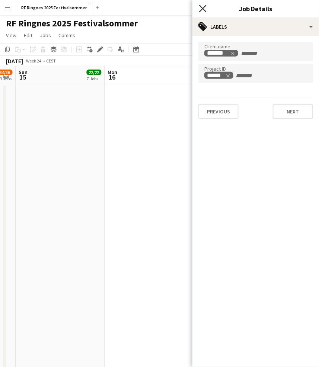
click at [202, 6] on icon "Close pop-in" at bounding box center [202, 8] width 7 height 7
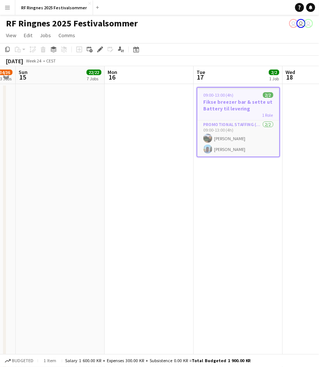
click at [216, 30] on app-page-menu "View Day view expanded Day view collapsed Month view Date picker Jump to today …" at bounding box center [159, 36] width 319 height 14
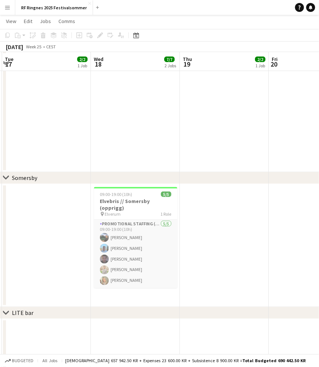
scroll to position [513, 0]
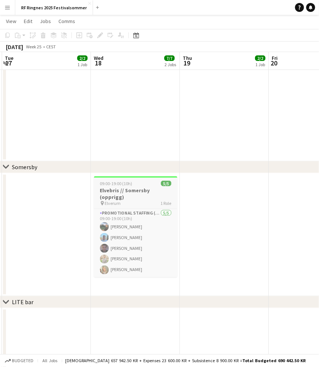
click at [142, 189] on h3 "Elvebris // Somersby (opprigg)" at bounding box center [135, 193] width 83 height 13
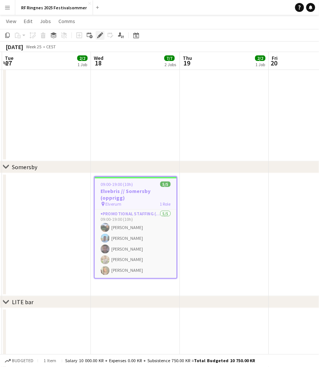
click at [97, 36] on icon "Edit" at bounding box center [100, 35] width 6 height 6
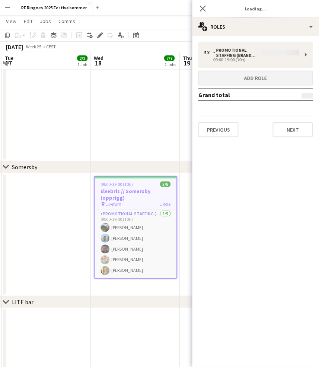
type input "**********"
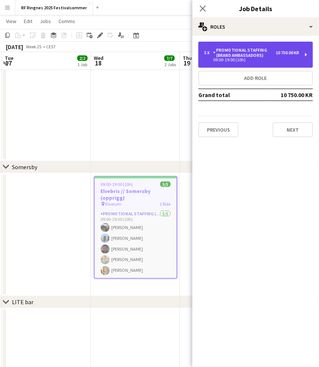
click at [256, 58] on div "09:00-19:00 (10h)" at bounding box center [251, 60] width 95 height 4
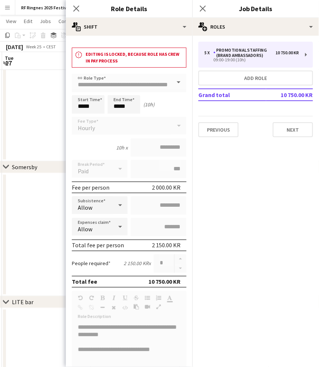
click at [270, 164] on mat-expansion-panel "pencil3 General details 5 x Promotional Staffing (Brand Ambassadors) 10 750.00 …" at bounding box center [255, 201] width 126 height 331
click at [292, 128] on button "Next" at bounding box center [293, 129] width 40 height 15
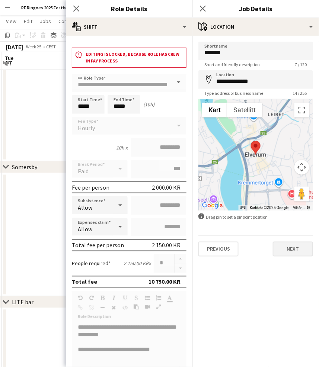
click at [294, 248] on button "Next" at bounding box center [293, 249] width 40 height 15
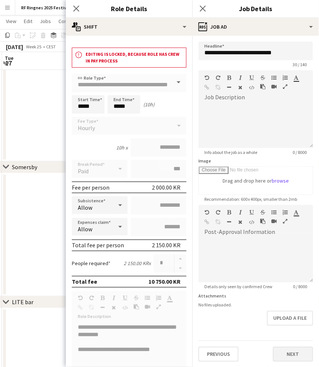
click at [296, 351] on button "Next" at bounding box center [293, 354] width 40 height 15
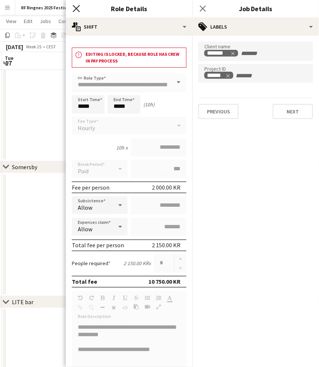
click at [74, 9] on icon "Close pop-in" at bounding box center [76, 8] width 7 height 7
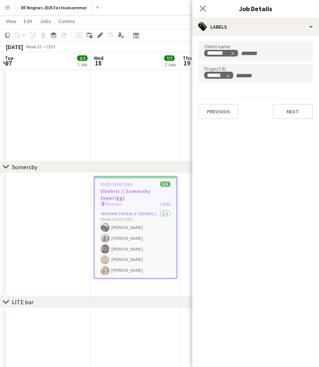
click at [148, 139] on app-date-cell at bounding box center [135, 19] width 89 height 283
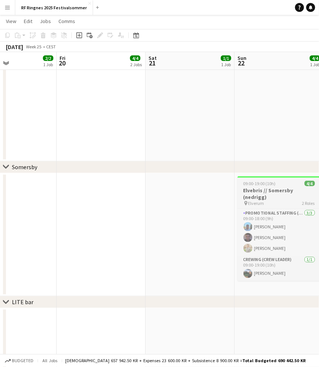
scroll to position [0, 299]
click at [282, 190] on h3 "Elvebris // Somersby (nedrigg)" at bounding box center [278, 193] width 83 height 13
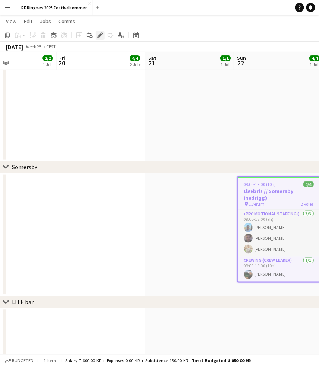
click at [98, 33] on icon "Edit" at bounding box center [100, 35] width 6 height 6
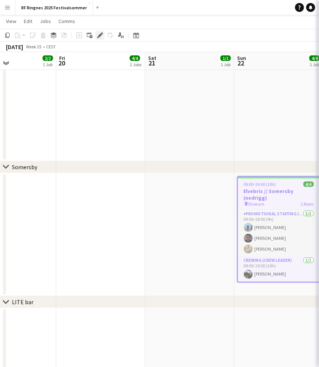
type input "**********"
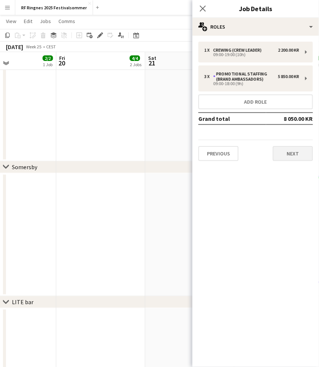
click at [286, 155] on button "Next" at bounding box center [293, 153] width 40 height 15
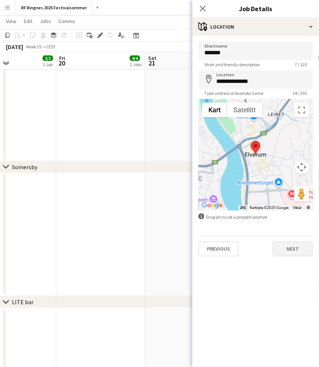
click at [304, 255] on button "Next" at bounding box center [293, 249] width 40 height 15
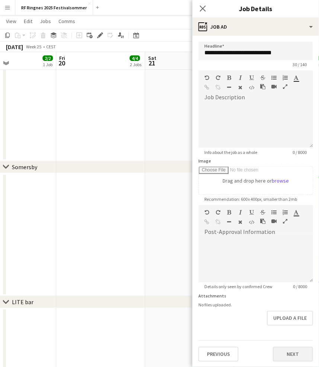
click at [292, 347] on button "Next" at bounding box center [293, 354] width 40 height 15
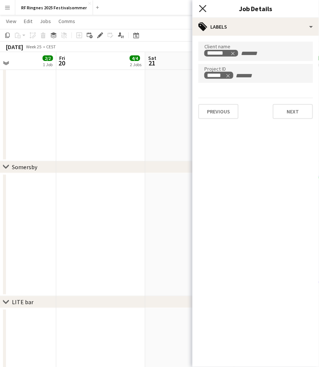
click at [203, 8] on icon at bounding box center [202, 8] width 7 height 7
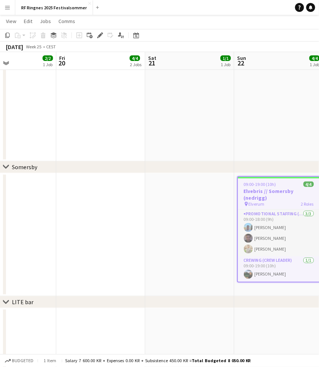
click at [185, 227] on app-date-cell at bounding box center [189, 234] width 89 height 123
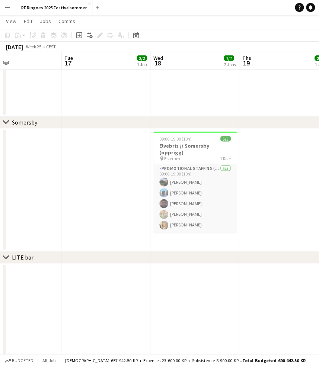
scroll to position [558, 0]
click at [208, 148] on h3 "Elvebris // Somersby (opprigg)" at bounding box center [195, 148] width 83 height 13
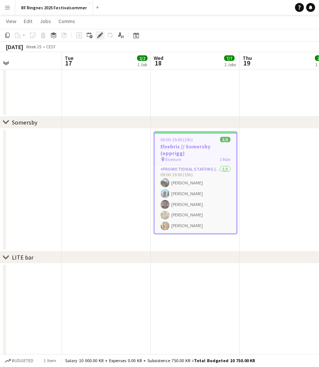
click at [103, 37] on div "Edit" at bounding box center [100, 35] width 9 height 9
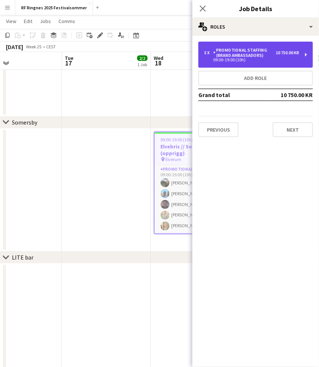
click at [303, 53] on div "5 x Promotional Staffing (Brand Ambassadors) 10 750.00 KR 09:00-19:00 (10h)" at bounding box center [255, 55] width 115 height 26
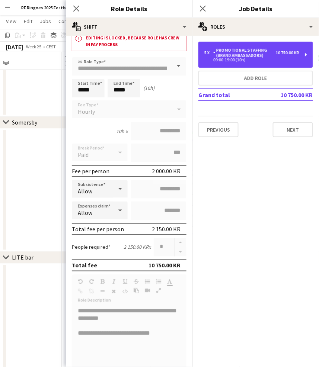
scroll to position [0, 0]
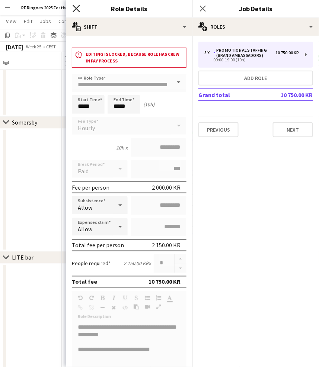
click at [77, 6] on icon "Close pop-in" at bounding box center [76, 8] width 7 height 7
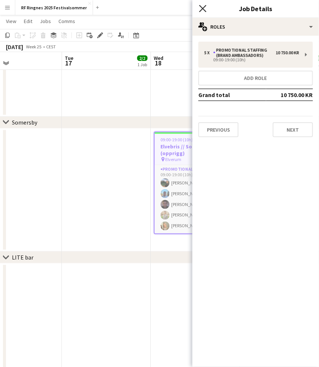
click at [205, 10] on icon "Close pop-in" at bounding box center [202, 8] width 7 height 7
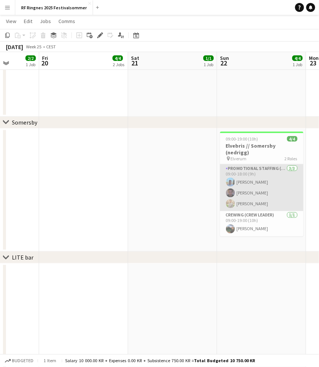
scroll to position [0, 318]
click at [258, 182] on app-card-role "Promotional Staffing (Brand Ambassadors) 3/3 09:00-18:00 (9h) Petter Danielsen …" at bounding box center [259, 187] width 83 height 47
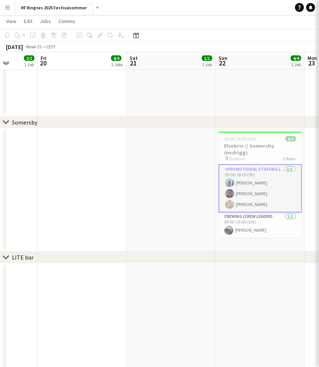
scroll to position [0, 318]
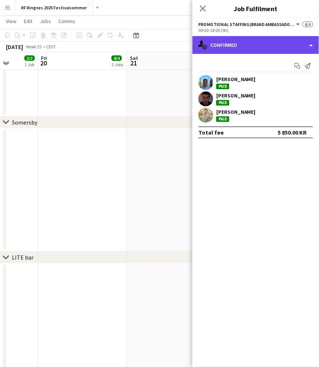
click at [294, 48] on div "single-neutral-actions-check-2 Confirmed" at bounding box center [255, 45] width 126 height 18
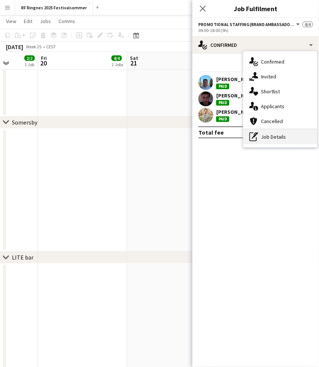
click at [289, 136] on div "pen-write Job Details" at bounding box center [280, 136] width 74 height 15
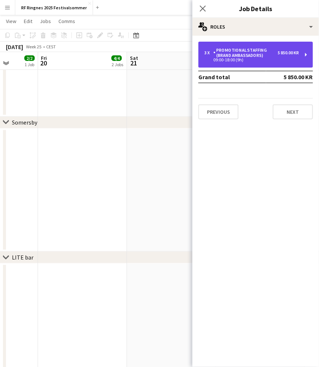
click at [271, 56] on div "Promotional Staffing (Brand Ambassadors)" at bounding box center [245, 53] width 65 height 10
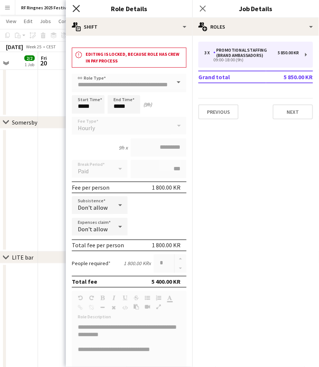
click at [76, 6] on icon "Close pop-in" at bounding box center [76, 8] width 7 height 7
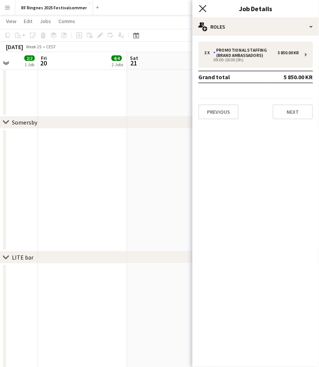
click at [203, 9] on icon at bounding box center [202, 8] width 7 height 7
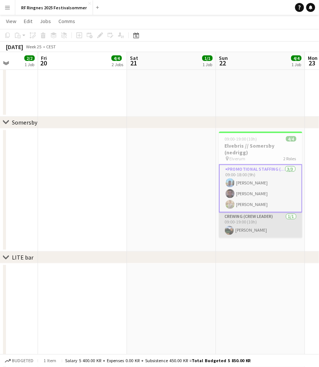
click at [264, 224] on app-card-role "Crewing (Crew Leader) 1/1 09:00-19:00 (10h) Christian Smelhus" at bounding box center [260, 225] width 83 height 25
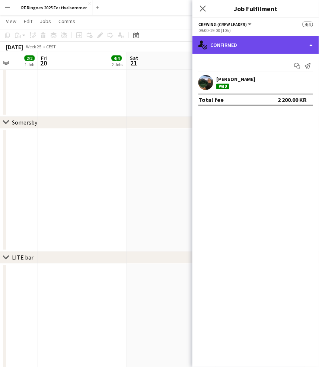
click at [279, 45] on div "single-neutral-actions-check-2 Confirmed" at bounding box center [255, 45] width 126 height 18
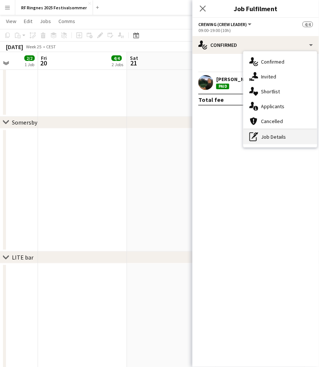
click at [301, 133] on div "pen-write Job Details" at bounding box center [280, 136] width 74 height 15
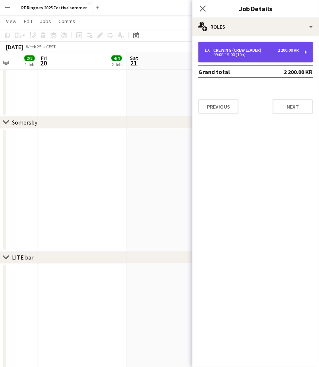
click at [264, 54] on div "09:00-19:00 (10h)" at bounding box center [251, 55] width 95 height 4
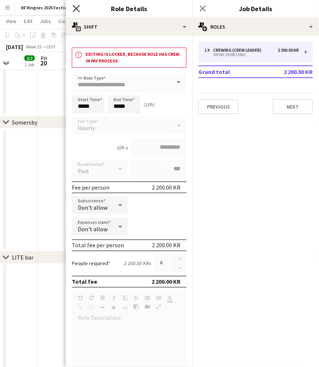
click at [76, 8] on icon at bounding box center [76, 8] width 7 height 7
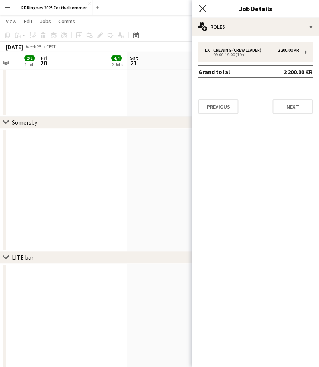
click at [205, 9] on icon "Close pop-in" at bounding box center [202, 8] width 7 height 7
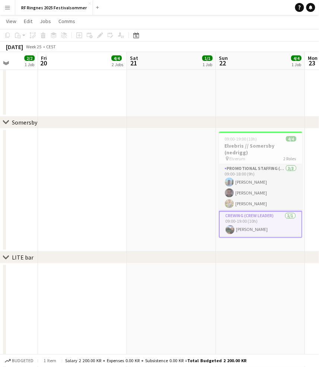
click at [187, 153] on app-date-cell at bounding box center [171, 190] width 89 height 123
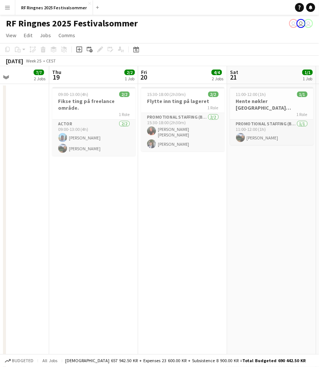
scroll to position [0, 308]
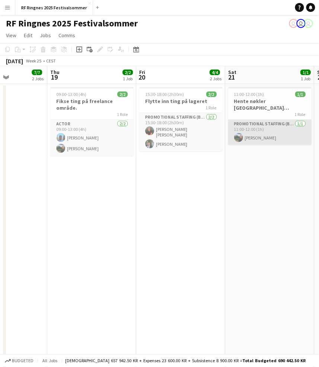
click at [263, 129] on app-card-role "Promotional Staffing (Brand Ambassadors) 1/1 11:00-12:00 (1h) Christian Smelhus" at bounding box center [269, 132] width 83 height 25
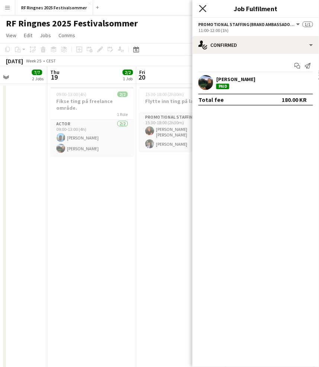
click at [203, 9] on icon at bounding box center [202, 8] width 7 height 7
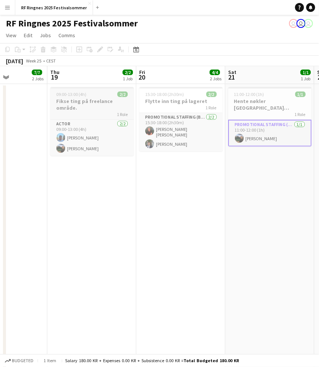
click at [112, 102] on h3 "Fikse ting på freelance område." at bounding box center [91, 104] width 83 height 13
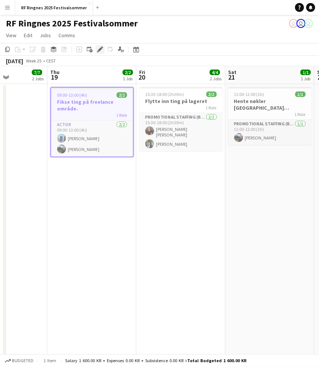
click at [99, 46] on icon "Edit" at bounding box center [100, 49] width 6 height 6
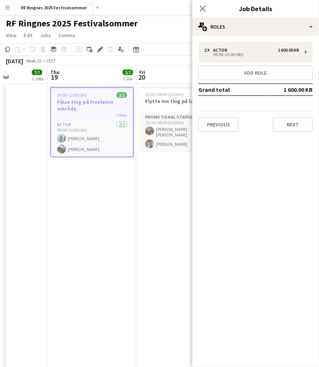
click at [298, 116] on div "Previous Next" at bounding box center [255, 121] width 115 height 21
click at [298, 123] on button "Next" at bounding box center [293, 124] width 40 height 15
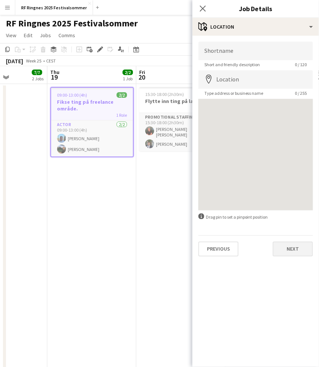
click at [300, 248] on button "Next" at bounding box center [293, 249] width 40 height 15
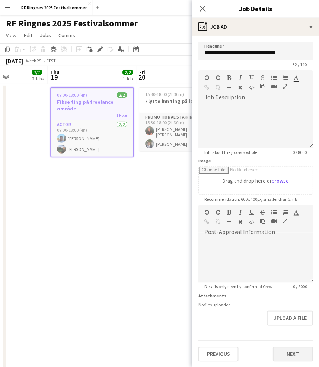
click at [298, 347] on button "Next" at bounding box center [293, 354] width 40 height 15
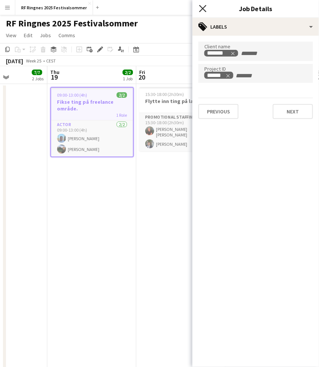
click at [202, 9] on icon at bounding box center [202, 8] width 7 height 7
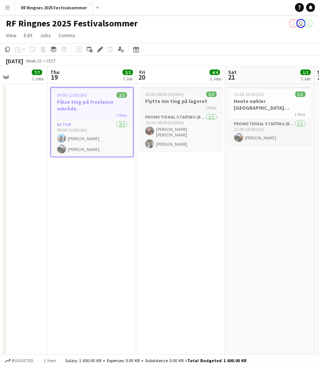
click at [186, 93] on div "15:30-18:00 (2h30m) 2/2" at bounding box center [180, 94] width 83 height 6
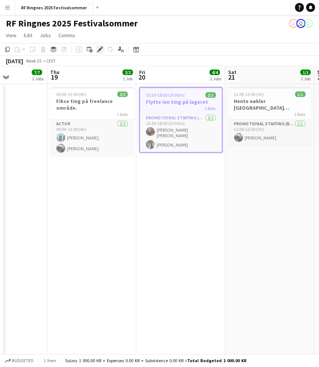
click at [97, 47] on icon "Edit" at bounding box center [100, 49] width 6 height 6
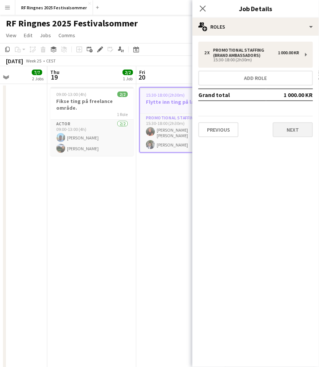
click at [303, 123] on button "Next" at bounding box center [293, 129] width 40 height 15
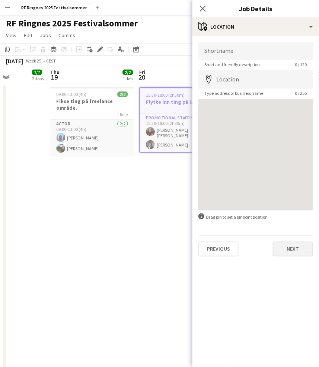
click at [297, 247] on button "Next" at bounding box center [293, 249] width 40 height 15
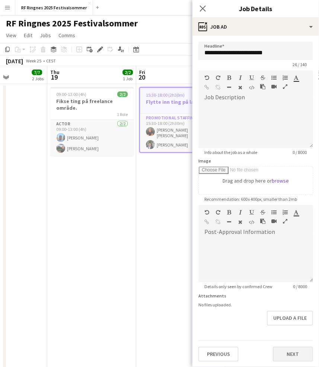
click at [295, 348] on button "Next" at bounding box center [293, 354] width 40 height 15
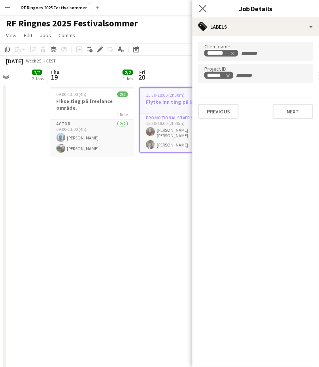
click at [199, 12] on app-icon "Close pop-in" at bounding box center [202, 8] width 11 height 11
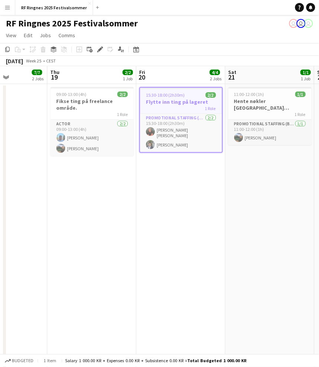
click at [211, 27] on div "RF Ringnes 2025 Festivalsommer user user user" at bounding box center [159, 22] width 319 height 14
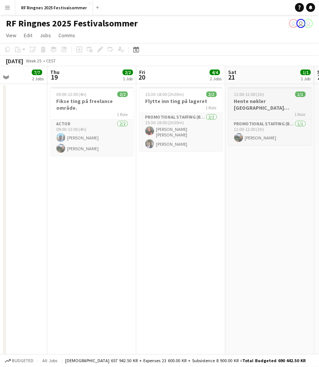
click at [276, 91] on div "11:00-12:00 (1h) 1/1" at bounding box center [269, 94] width 83 height 6
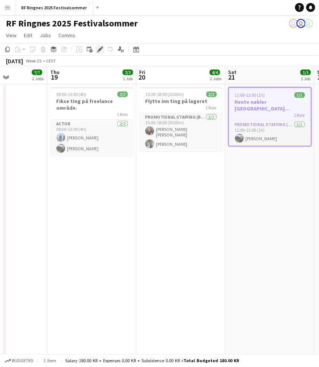
click at [98, 48] on icon "Edit" at bounding box center [100, 49] width 6 height 6
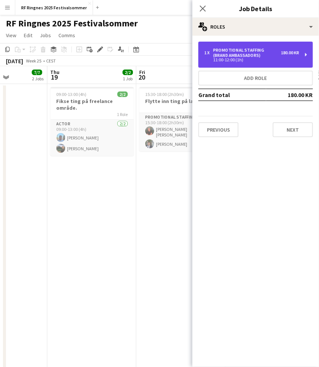
click at [269, 52] on div "Promotional Staffing (Brand Ambassadors)" at bounding box center [247, 53] width 68 height 10
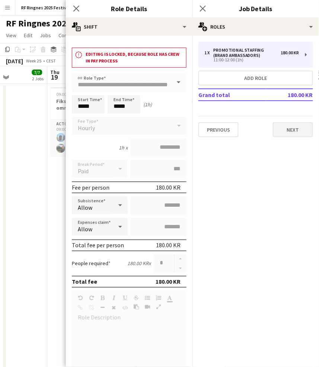
click at [297, 128] on button "Next" at bounding box center [293, 129] width 40 height 15
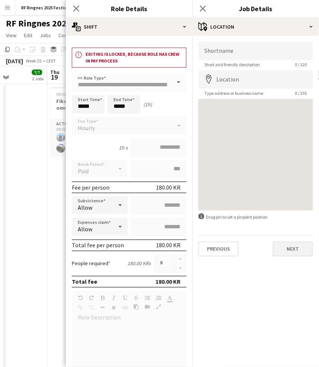
click at [301, 245] on button "Next" at bounding box center [293, 249] width 40 height 15
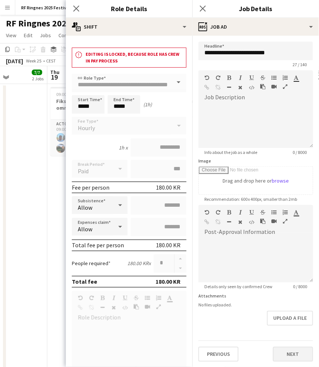
click at [293, 351] on button "Next" at bounding box center [293, 354] width 40 height 15
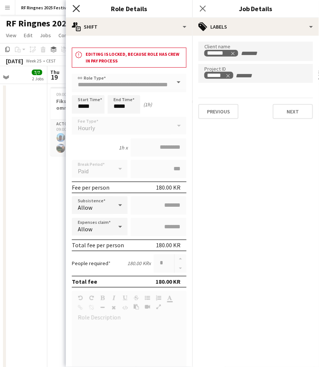
click at [76, 8] on icon at bounding box center [76, 8] width 7 height 7
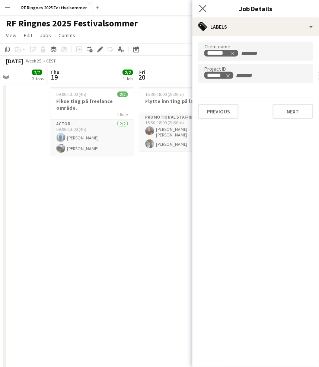
click at [203, 4] on app-icon "Close pop-in" at bounding box center [202, 8] width 11 height 11
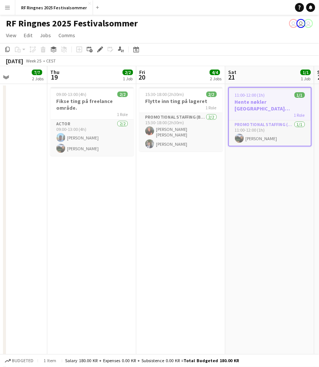
click at [213, 39] on app-page-menu "View Day view expanded Day view collapsed Month view Date picker Jump to today …" at bounding box center [159, 36] width 319 height 14
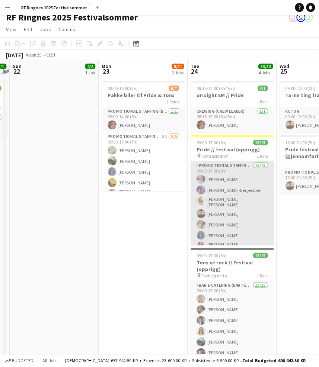
scroll to position [5, 0]
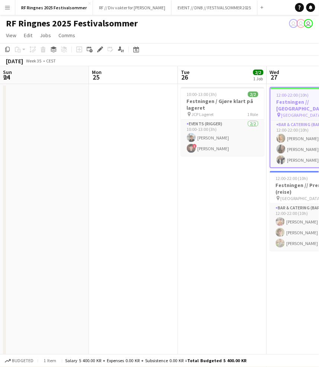
scroll to position [0, 255]
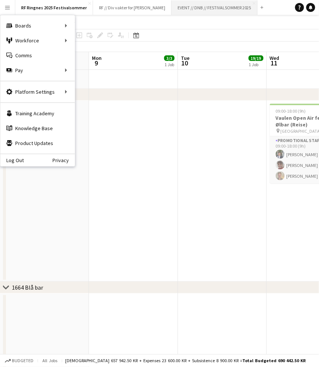
scroll to position [0, 209]
